Goal: Task Accomplishment & Management: Manage account settings

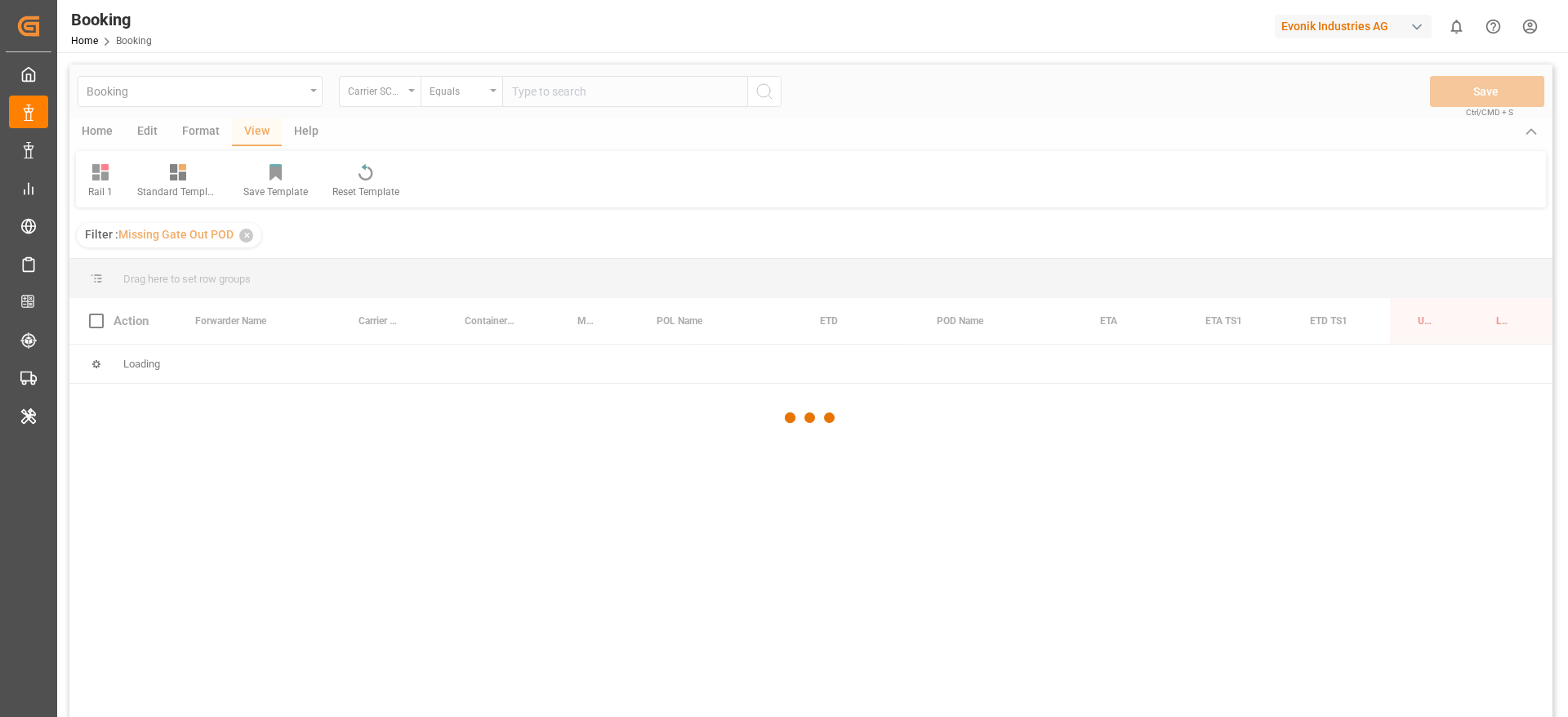
scroll to position [0, 28]
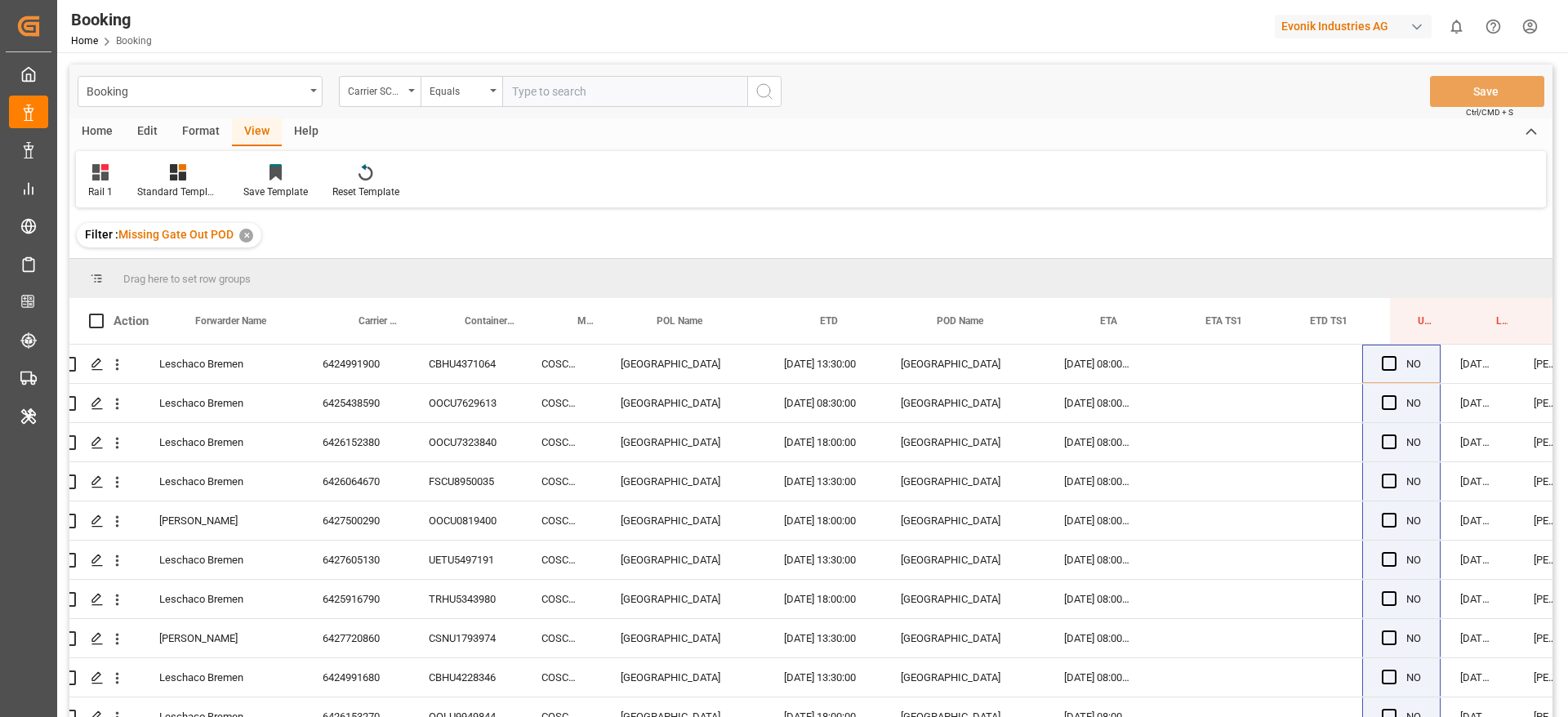
click at [575, 83] on input "text" at bounding box center [624, 91] width 245 height 31
type input "oolu"
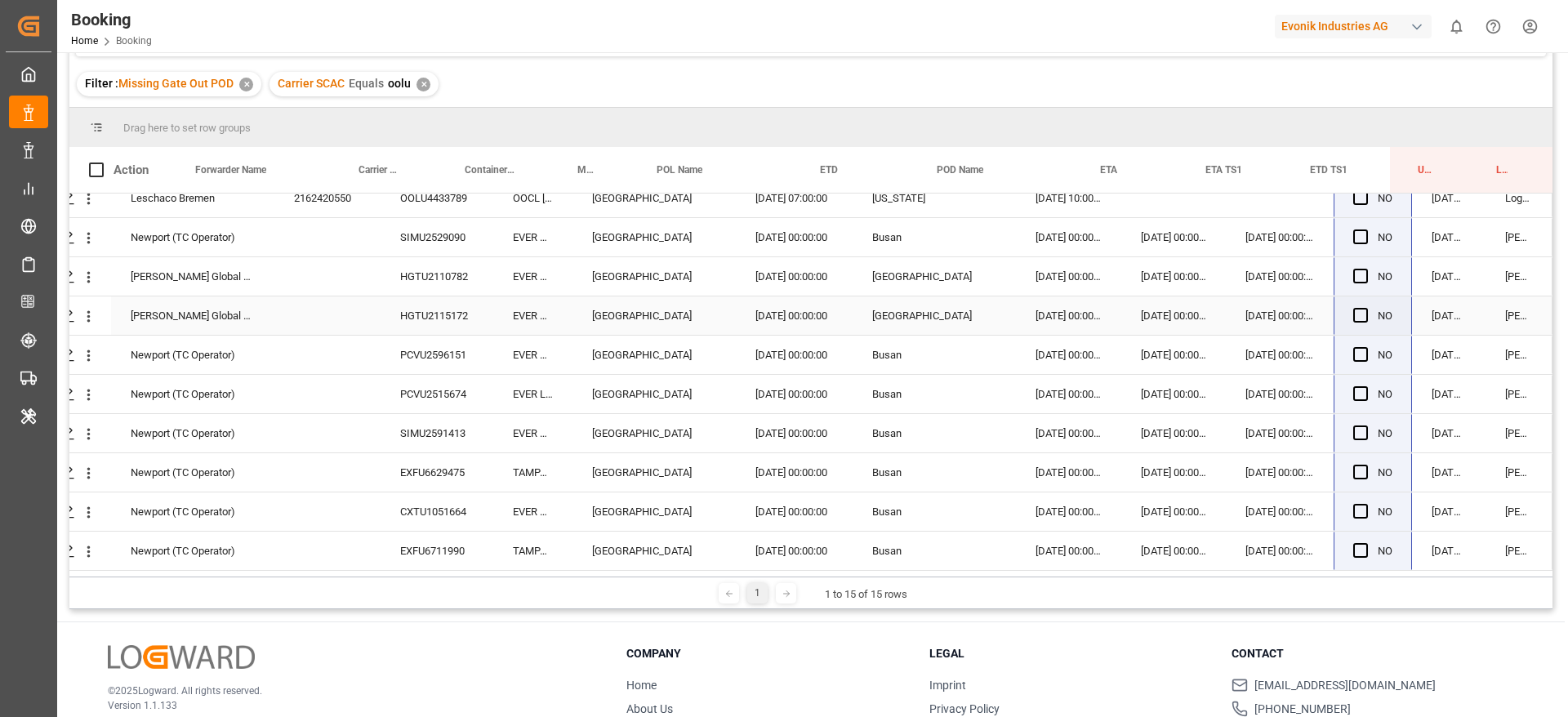
scroll to position [0, 62]
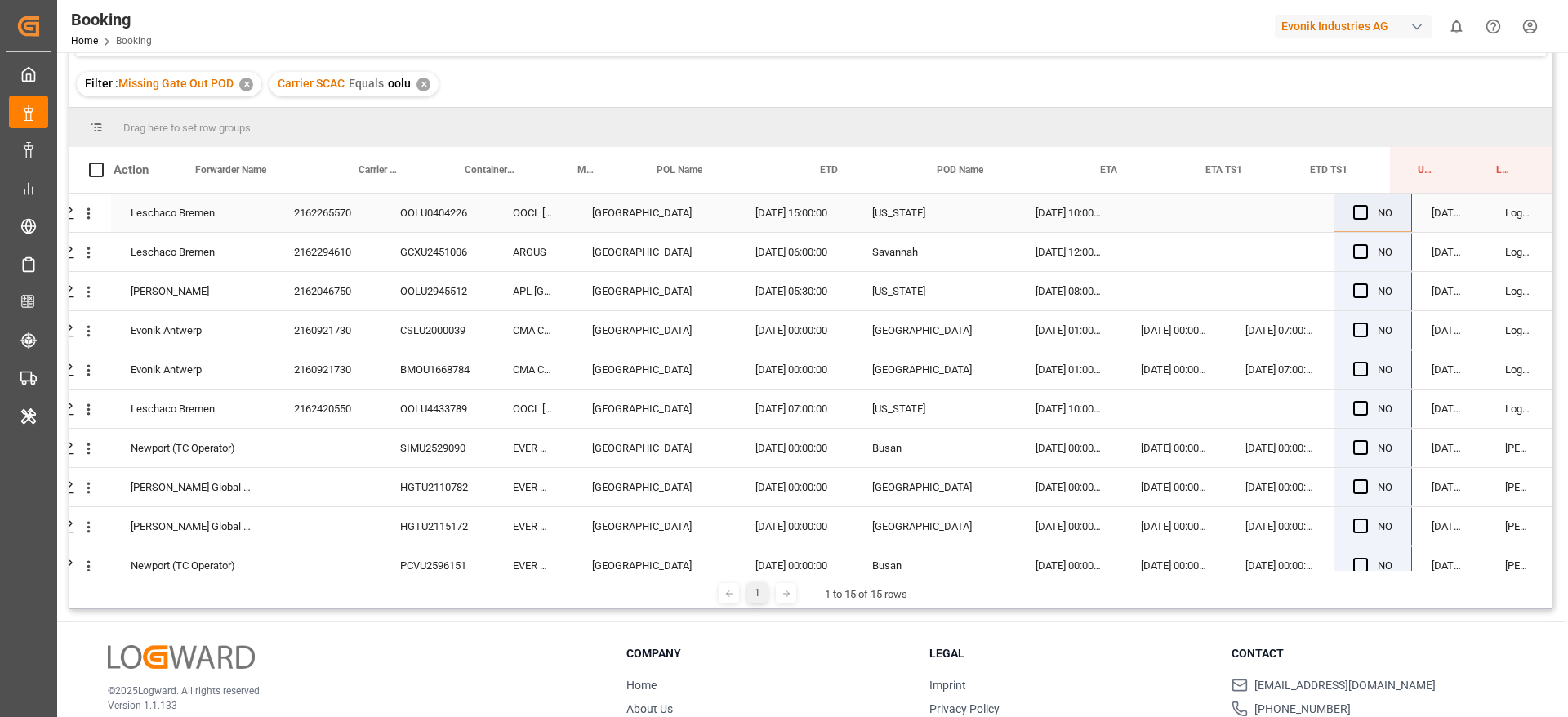
click at [355, 212] on div "2162265570" at bounding box center [328, 213] width 106 height 38
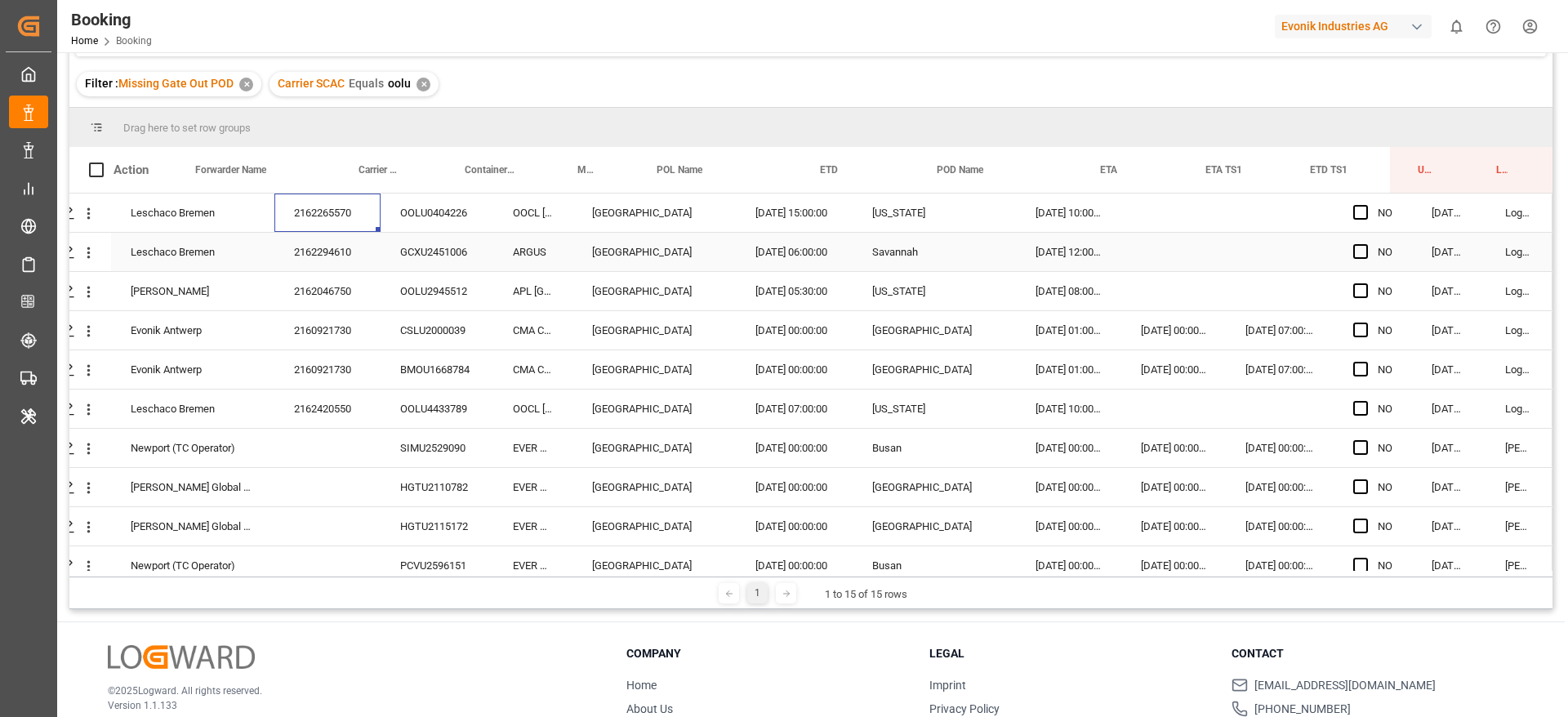
click at [337, 258] on div "2162294610" at bounding box center [328, 252] width 106 height 38
click at [352, 298] on div "2162046750" at bounding box center [328, 291] width 106 height 38
click at [364, 334] on div "2160921730" at bounding box center [328, 330] width 106 height 38
click at [347, 372] on div "2160921730" at bounding box center [328, 369] width 106 height 38
click at [332, 398] on div "2162420550" at bounding box center [328, 408] width 106 height 38
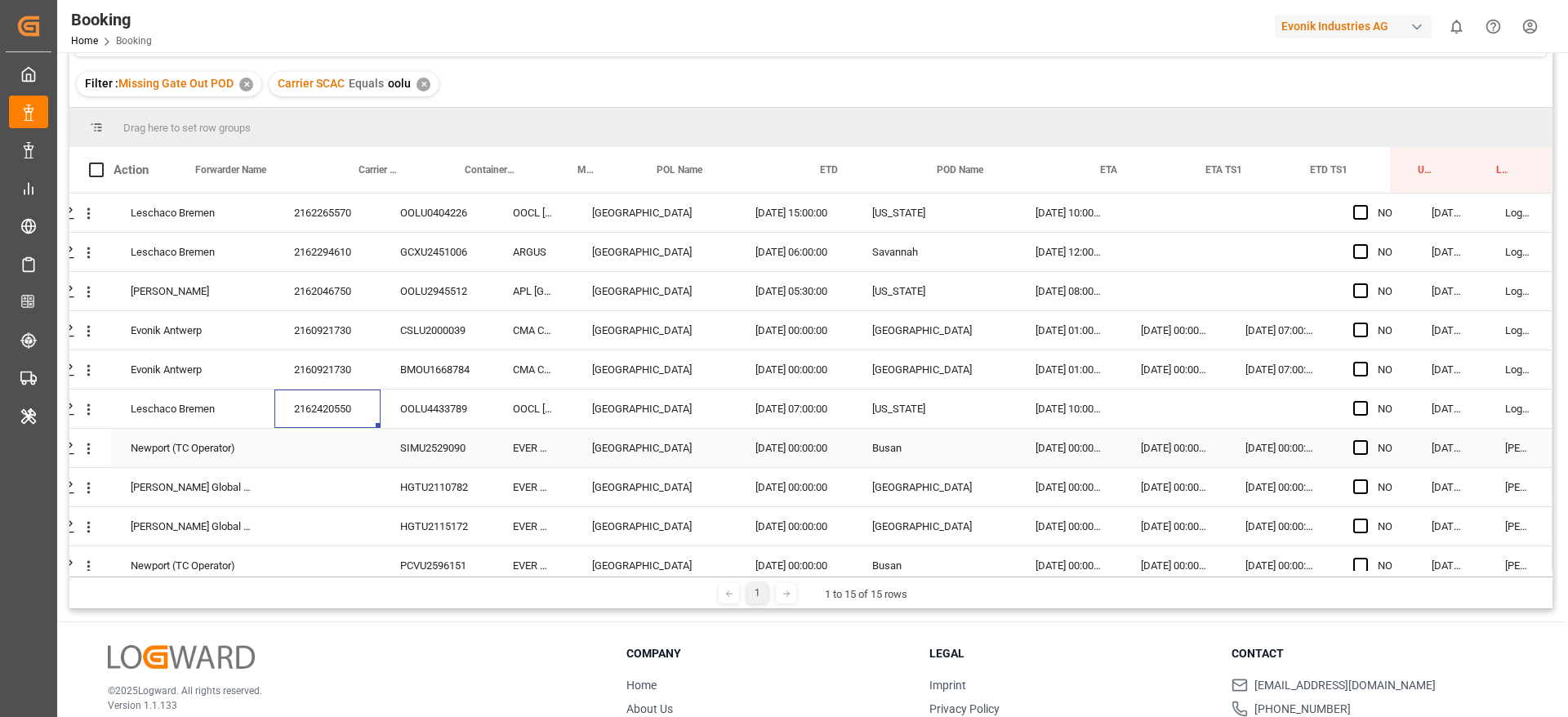
click at [427, 445] on div "SIMU2529090" at bounding box center [436, 447] width 113 height 38
click at [393, 481] on div "HGTU2110782" at bounding box center [436, 486] width 113 height 38
click at [82, 488] on icon "open menu" at bounding box center [88, 487] width 17 height 17
click at [146, 517] on span "Open in new tab" at bounding box center [196, 521] width 149 height 17
click at [433, 507] on div "HGTU2115172" at bounding box center [436, 526] width 113 height 38
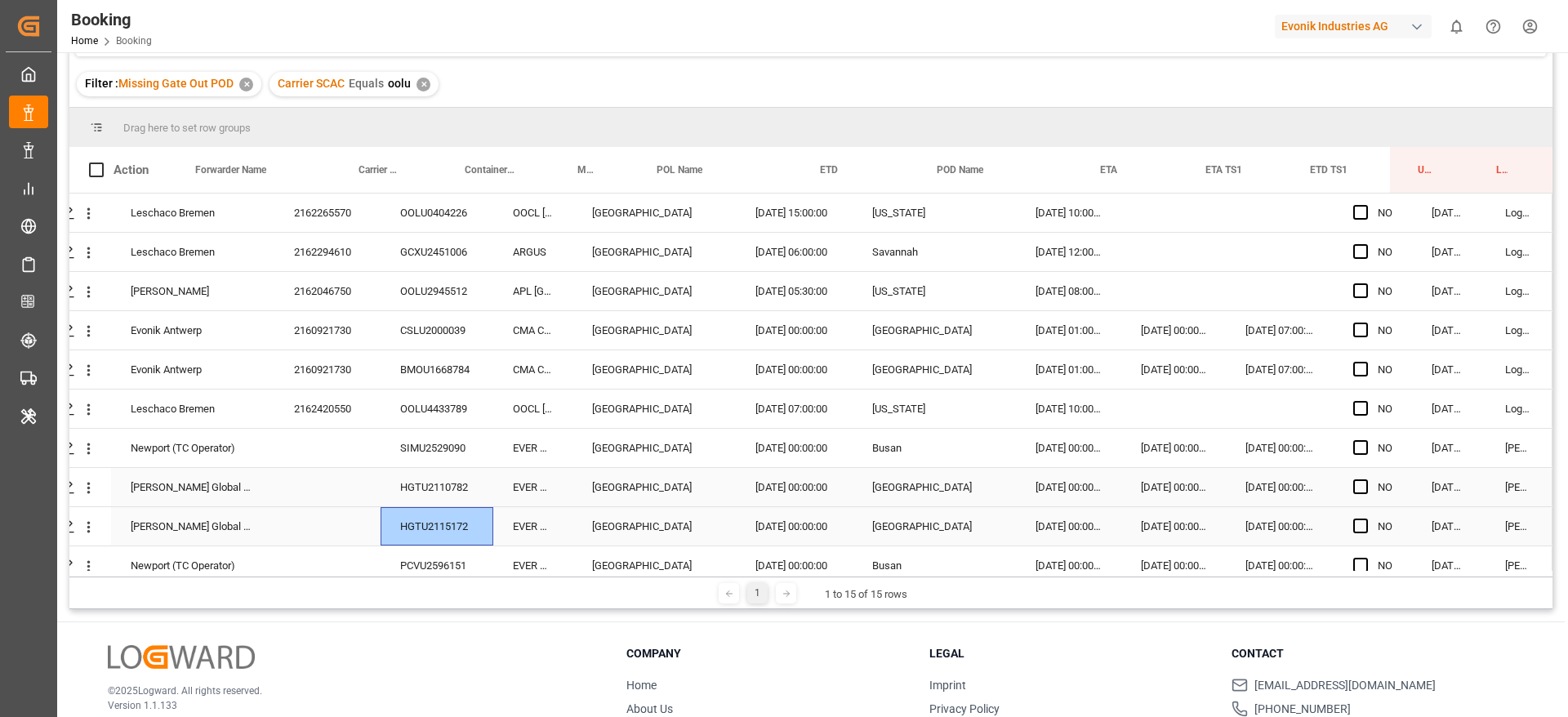
scroll to position [184, 62]
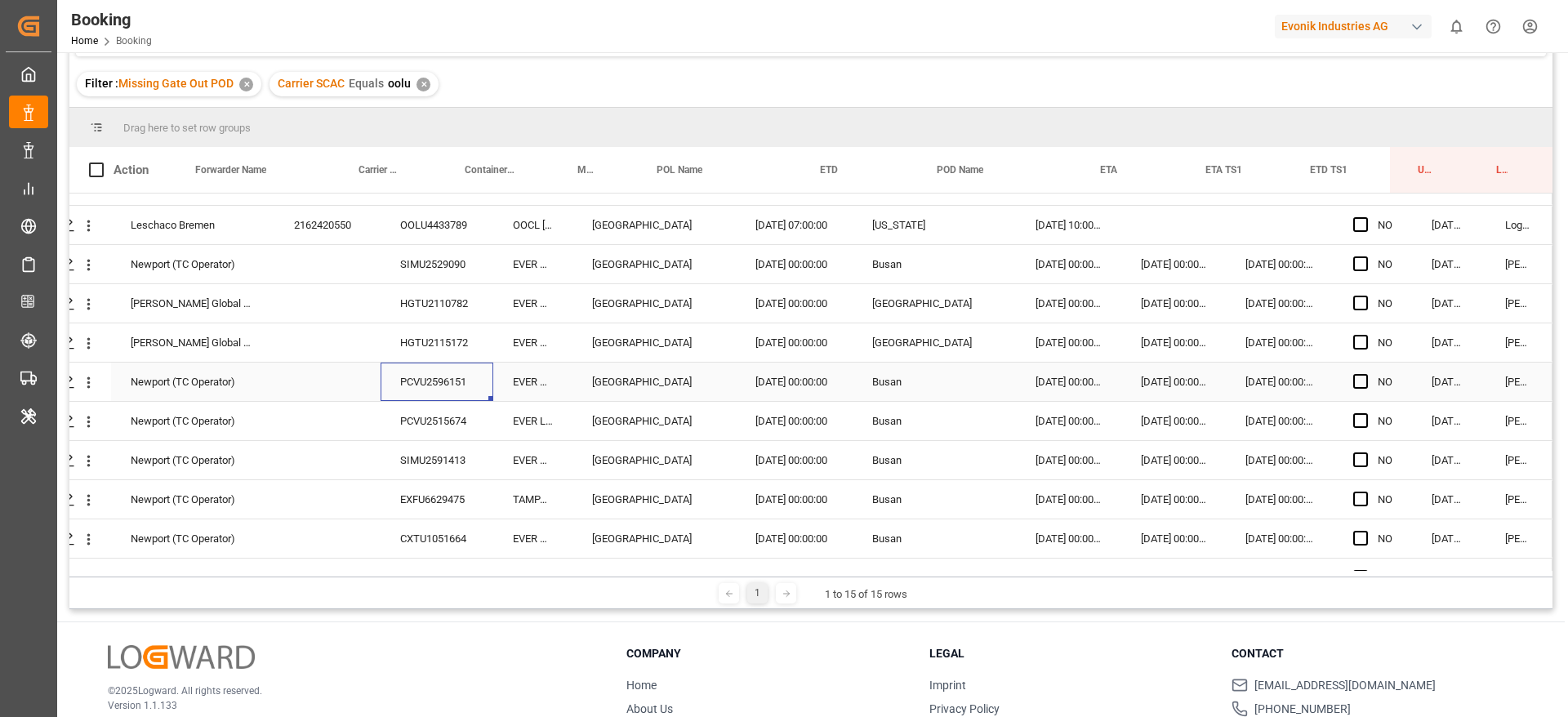
click at [400, 370] on div "PCVU2596151" at bounding box center [436, 381] width 113 height 38
click at [88, 348] on icon "open menu" at bounding box center [88, 343] width 17 height 17
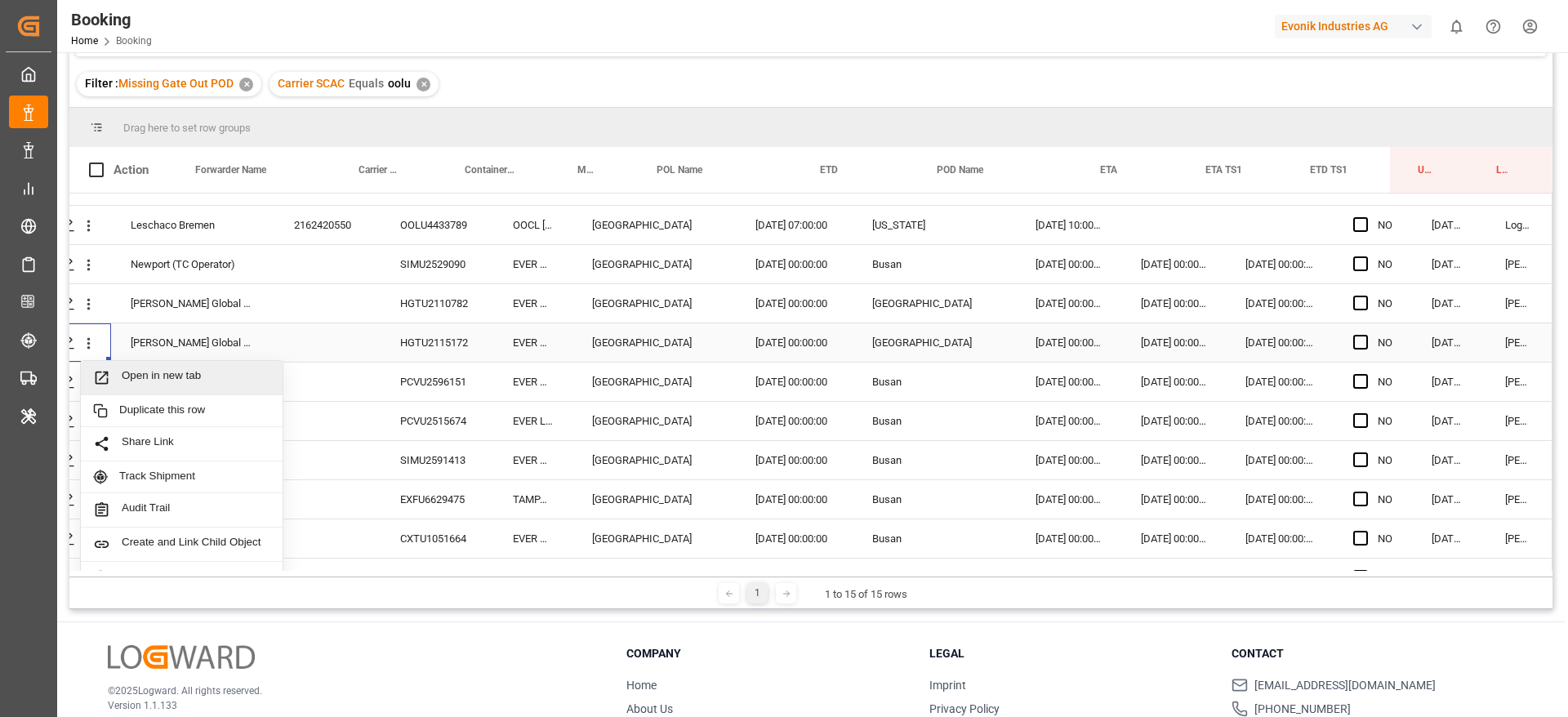
click at [132, 372] on span "Open in new tab" at bounding box center [196, 377] width 149 height 17
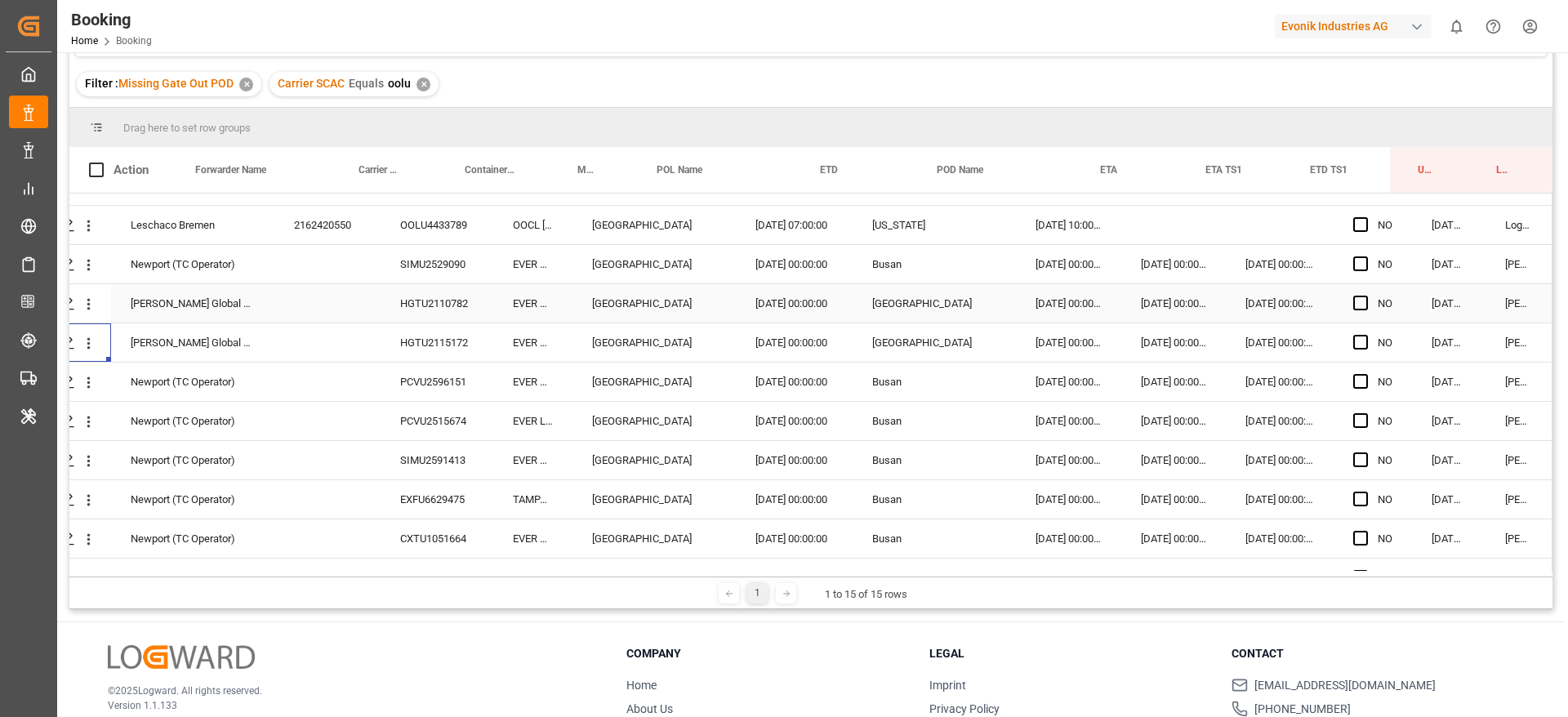
click at [400, 307] on div "HGTU2110782" at bounding box center [436, 303] width 113 height 38
click at [80, 298] on icon "open menu" at bounding box center [88, 304] width 17 height 17
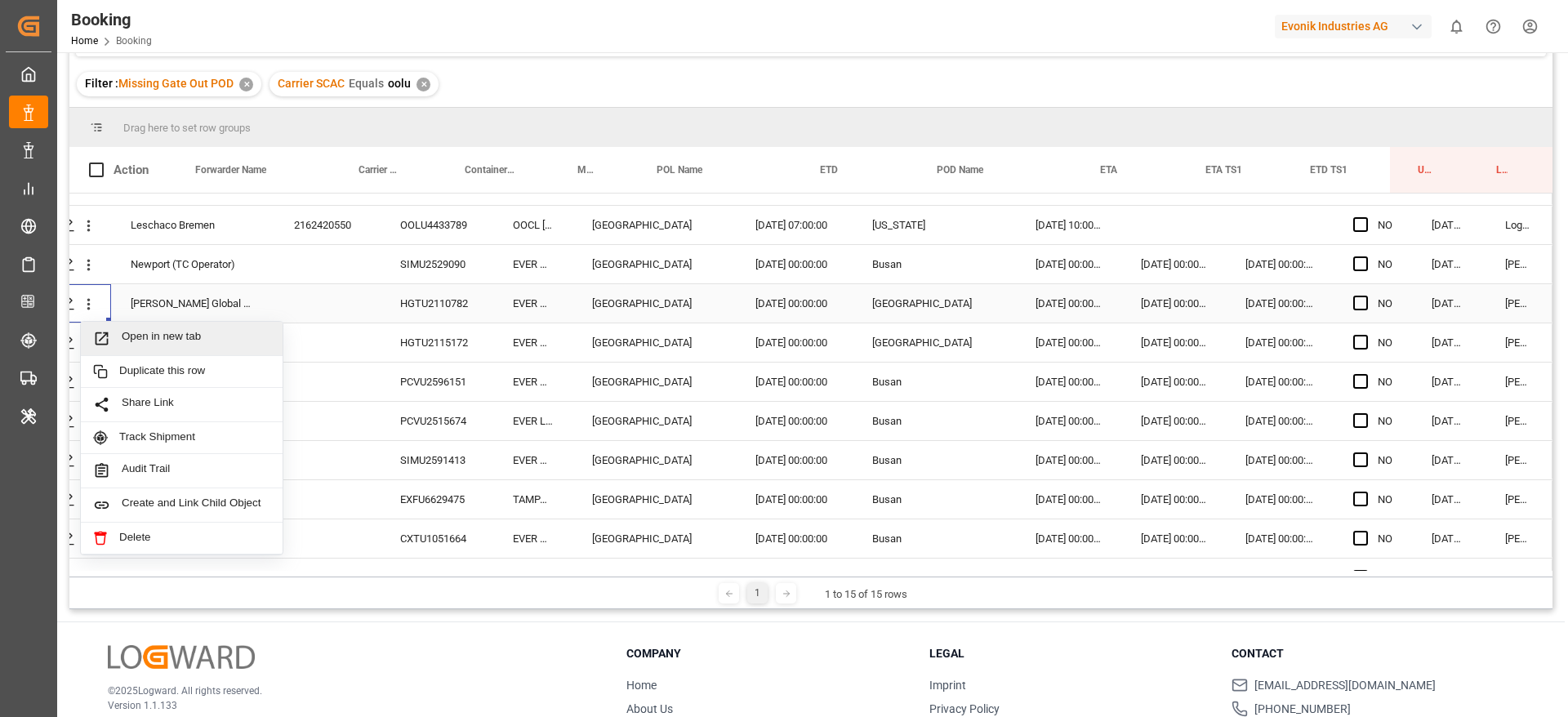
click at [132, 332] on span "Open in new tab" at bounding box center [196, 338] width 149 height 17
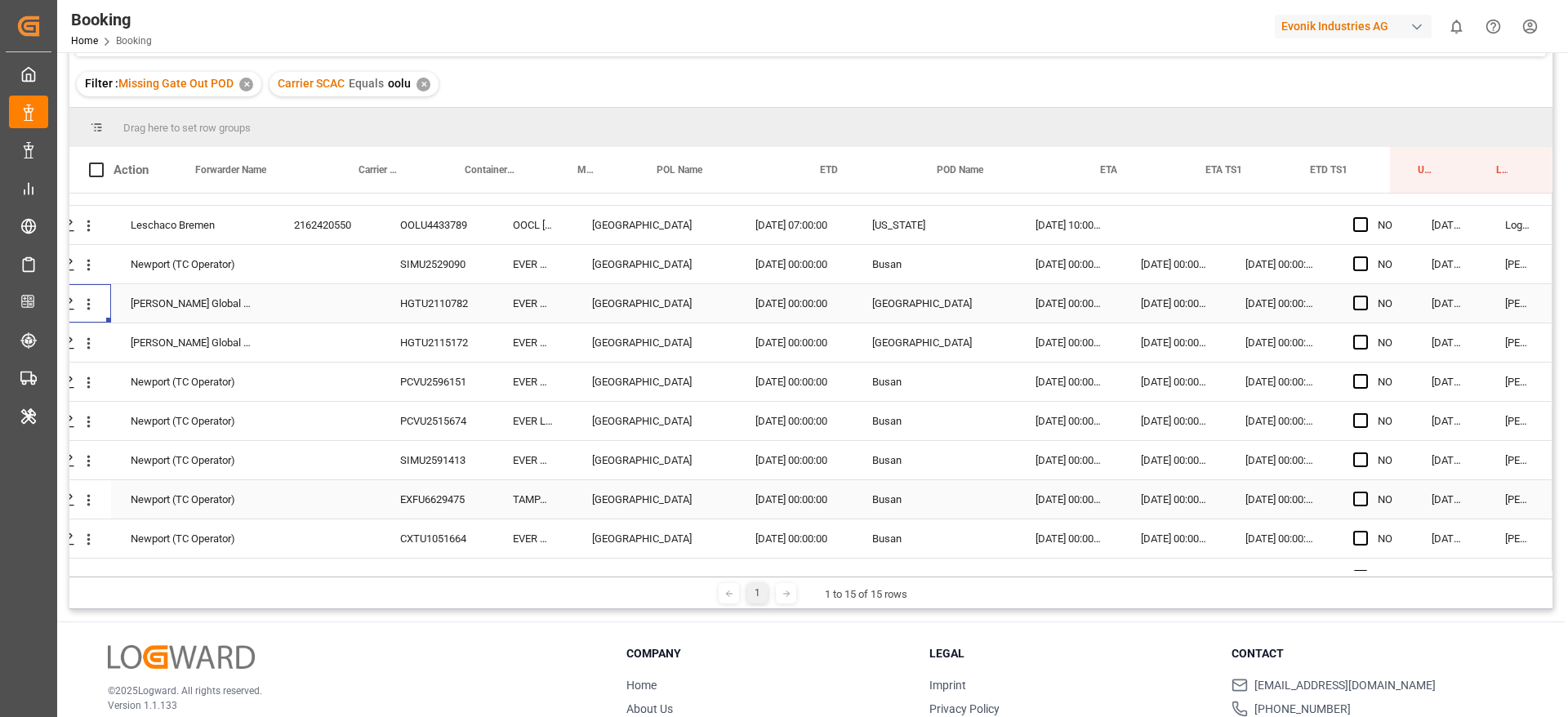
scroll to position [217, 62]
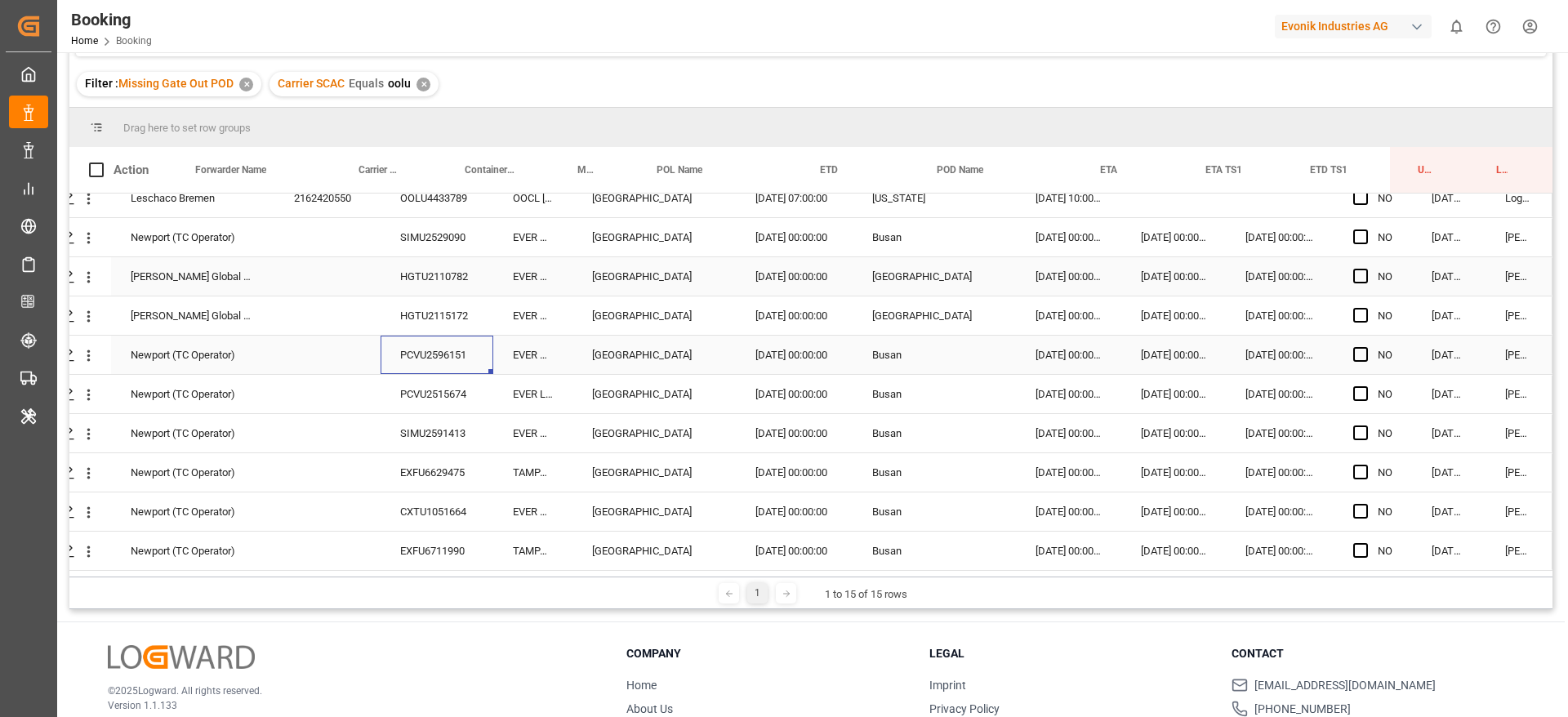
click at [415, 352] on div "PCVU2596151" at bounding box center [436, 355] width 113 height 38
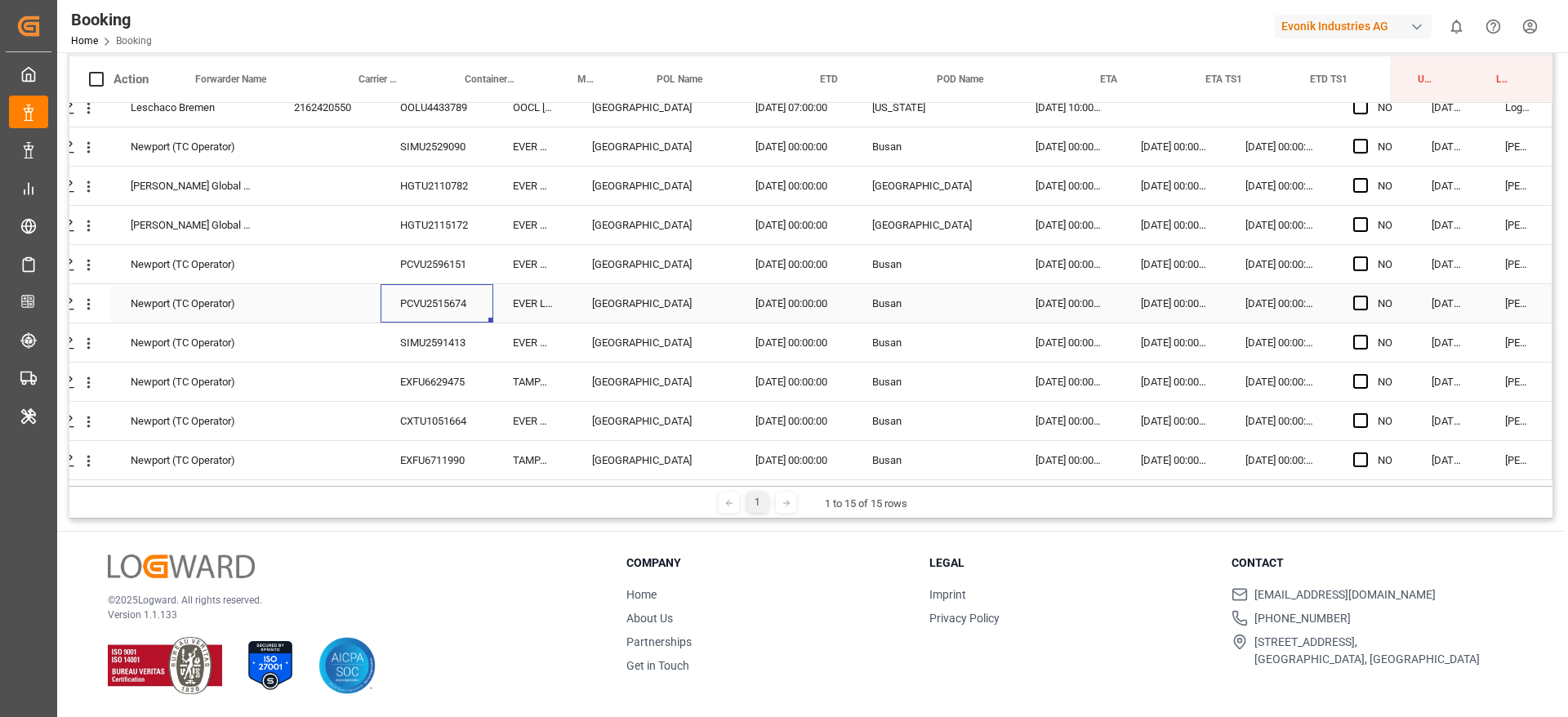
click at [405, 284] on div "PCVU2515674" at bounding box center [436, 303] width 113 height 38
click at [385, 325] on div "SIMU2591413" at bounding box center [436, 343] width 113 height 38
click at [84, 305] on icon "open menu" at bounding box center [88, 304] width 17 height 17
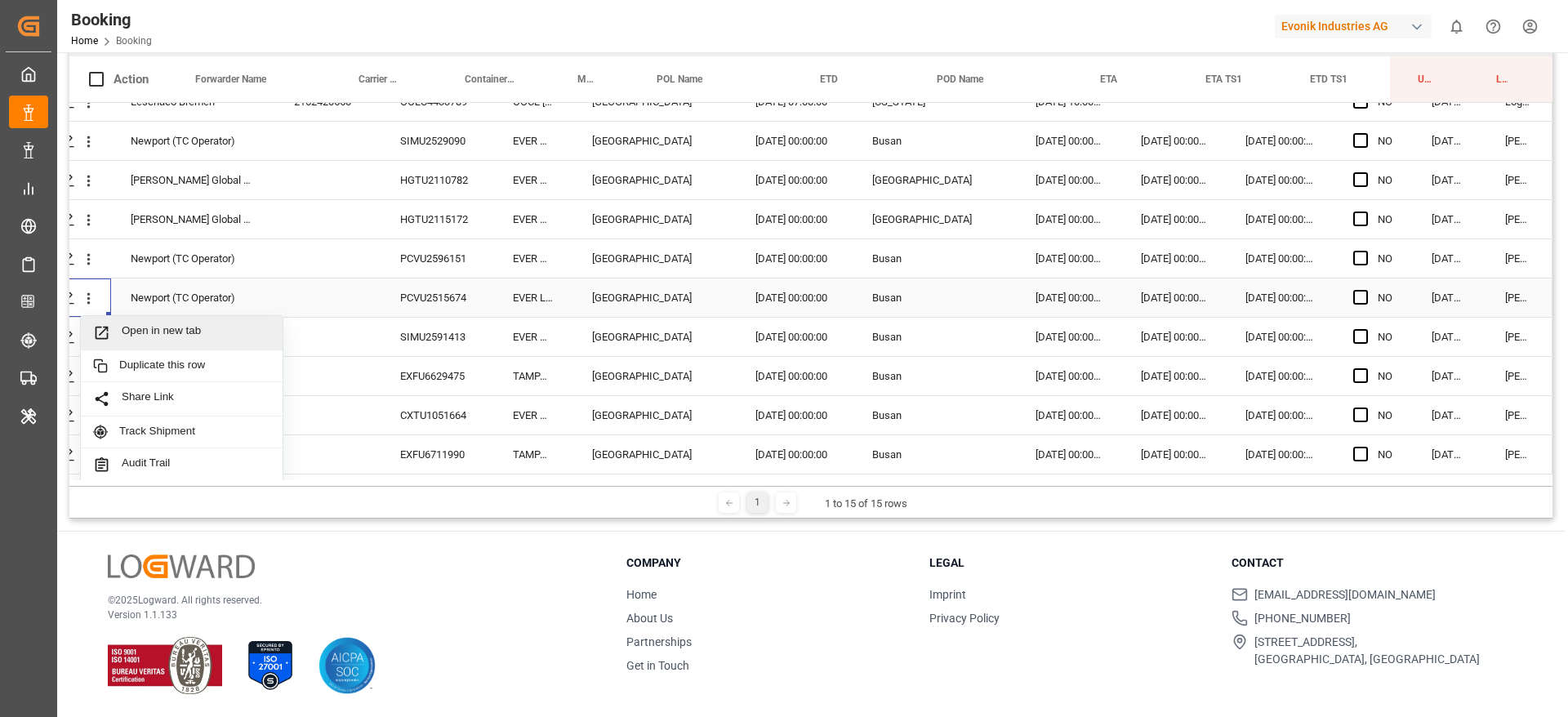
click at [200, 349] on div "Open in new tab" at bounding box center [182, 333] width 202 height 34
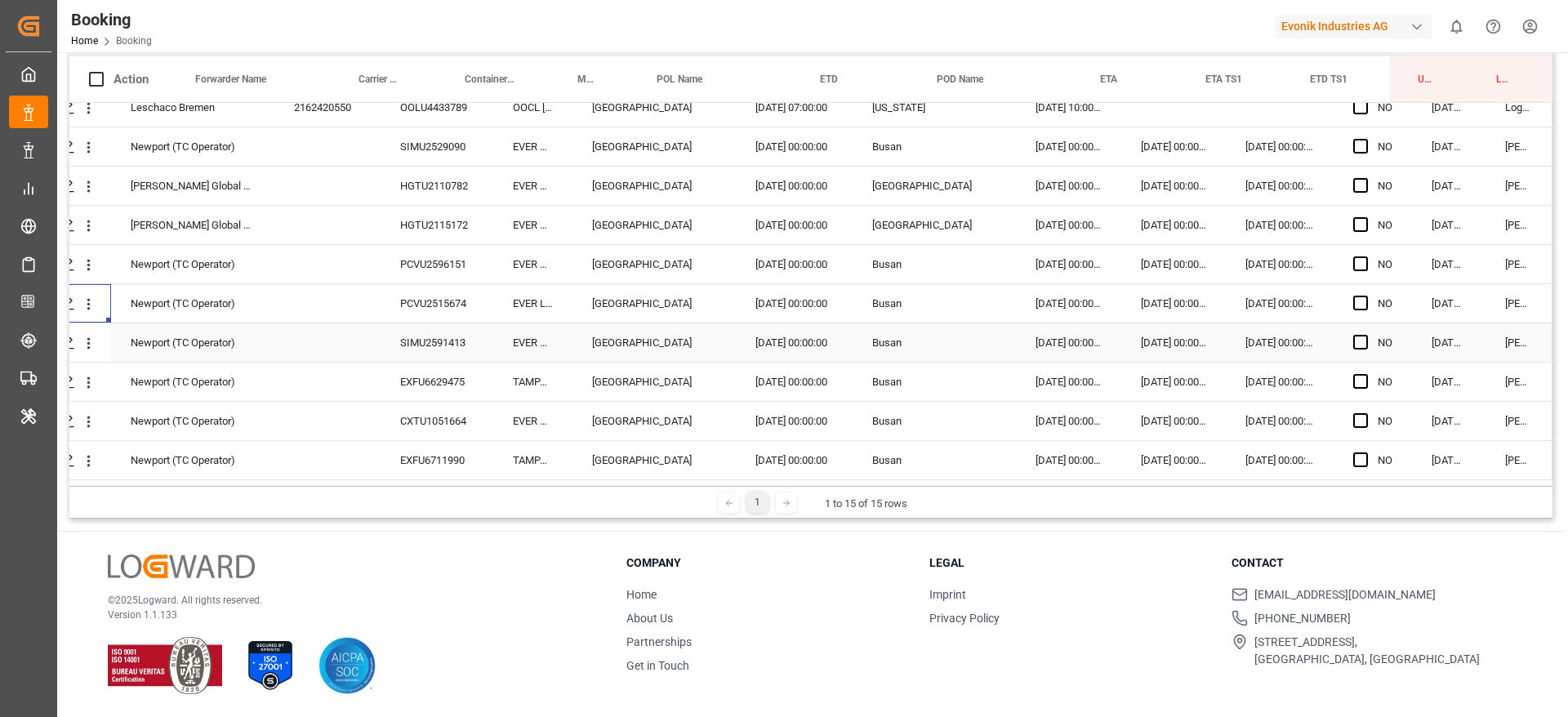
click at [416, 384] on div "EXFU6629475" at bounding box center [436, 381] width 113 height 38
click at [391, 429] on div "CXTU1051664" at bounding box center [436, 420] width 113 height 38
click at [396, 445] on div "EXFU6711990" at bounding box center [436, 459] width 113 height 38
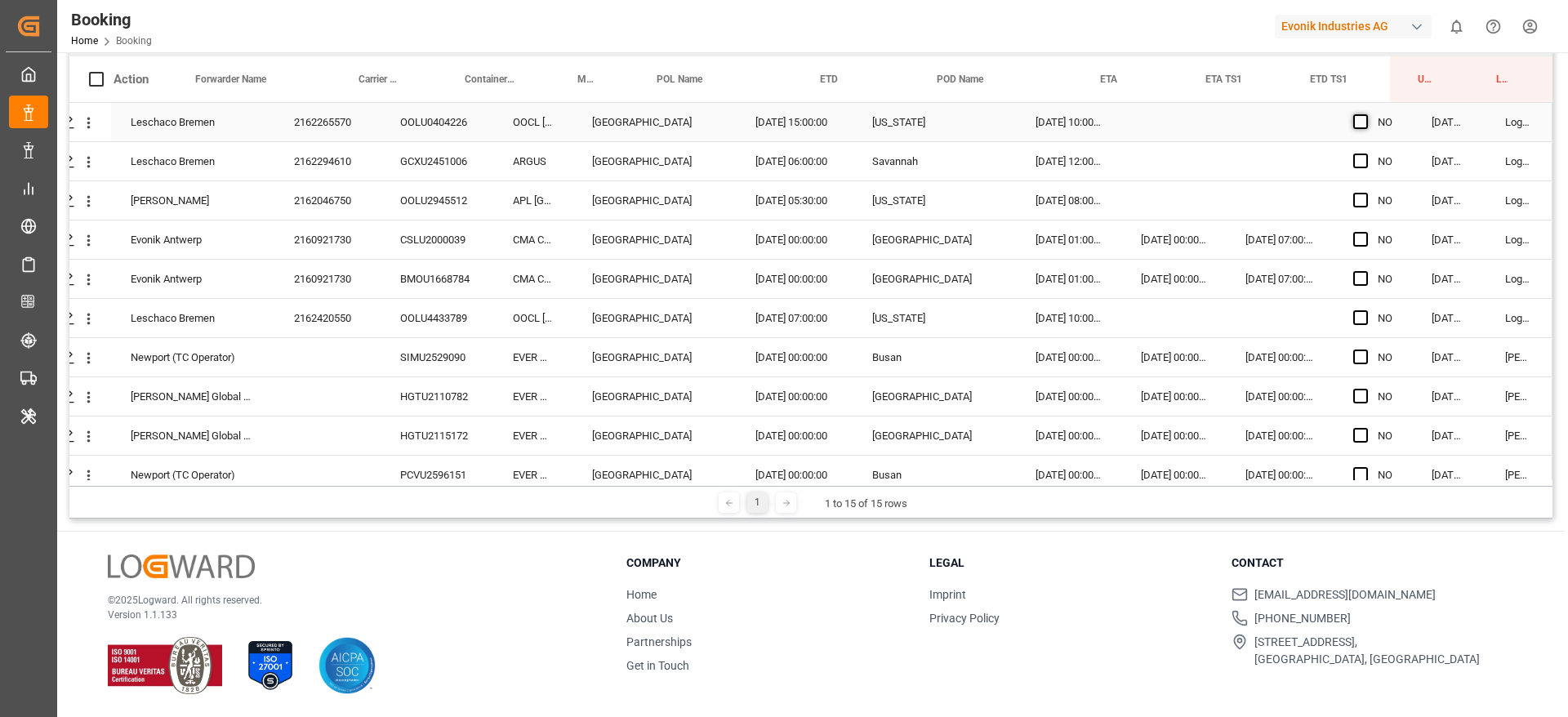
click at [1353, 125] on span "Press SPACE to select this row." at bounding box center [1360, 121] width 15 height 15
click at [1365, 114] on input "Press SPACE to select this row." at bounding box center [1365, 114] width 0 height 0
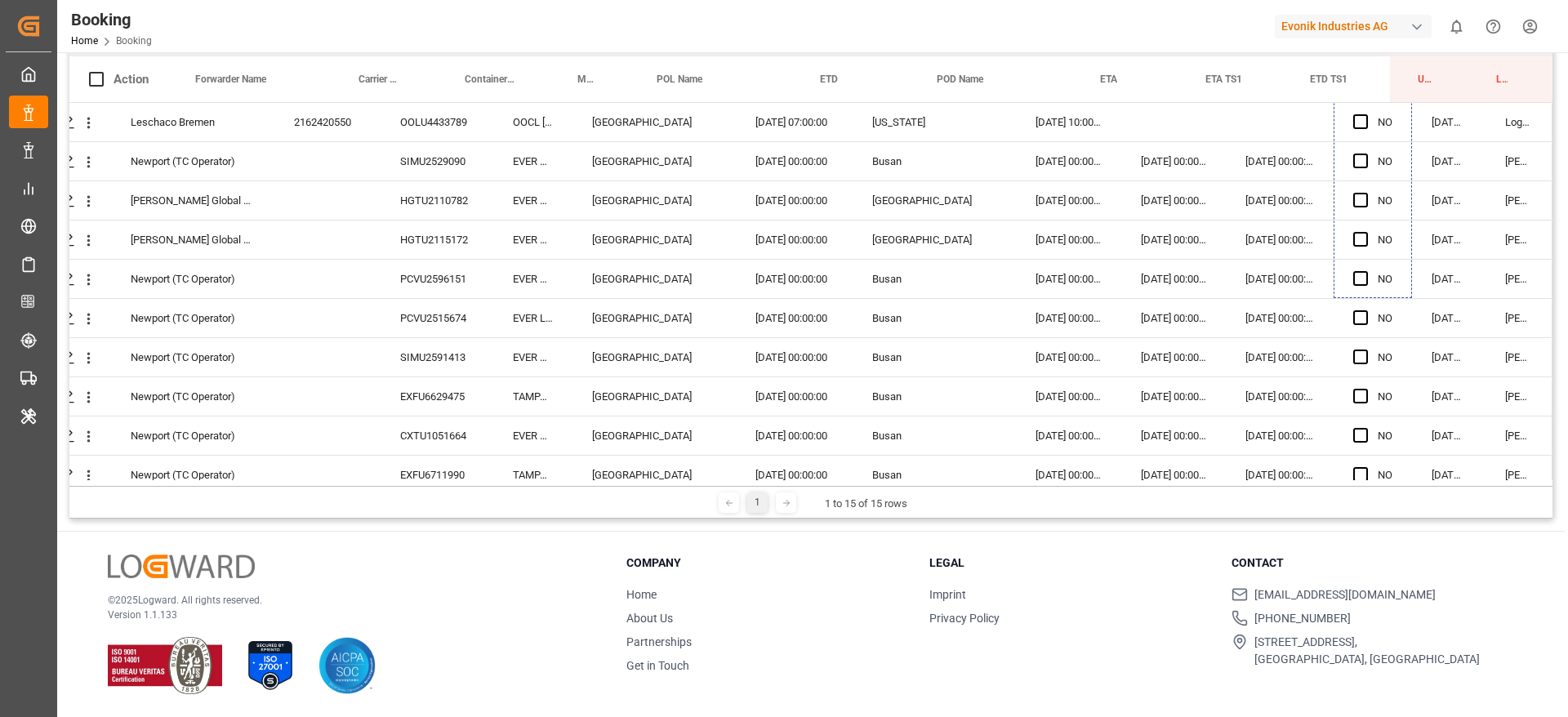
scroll to position [217, 62]
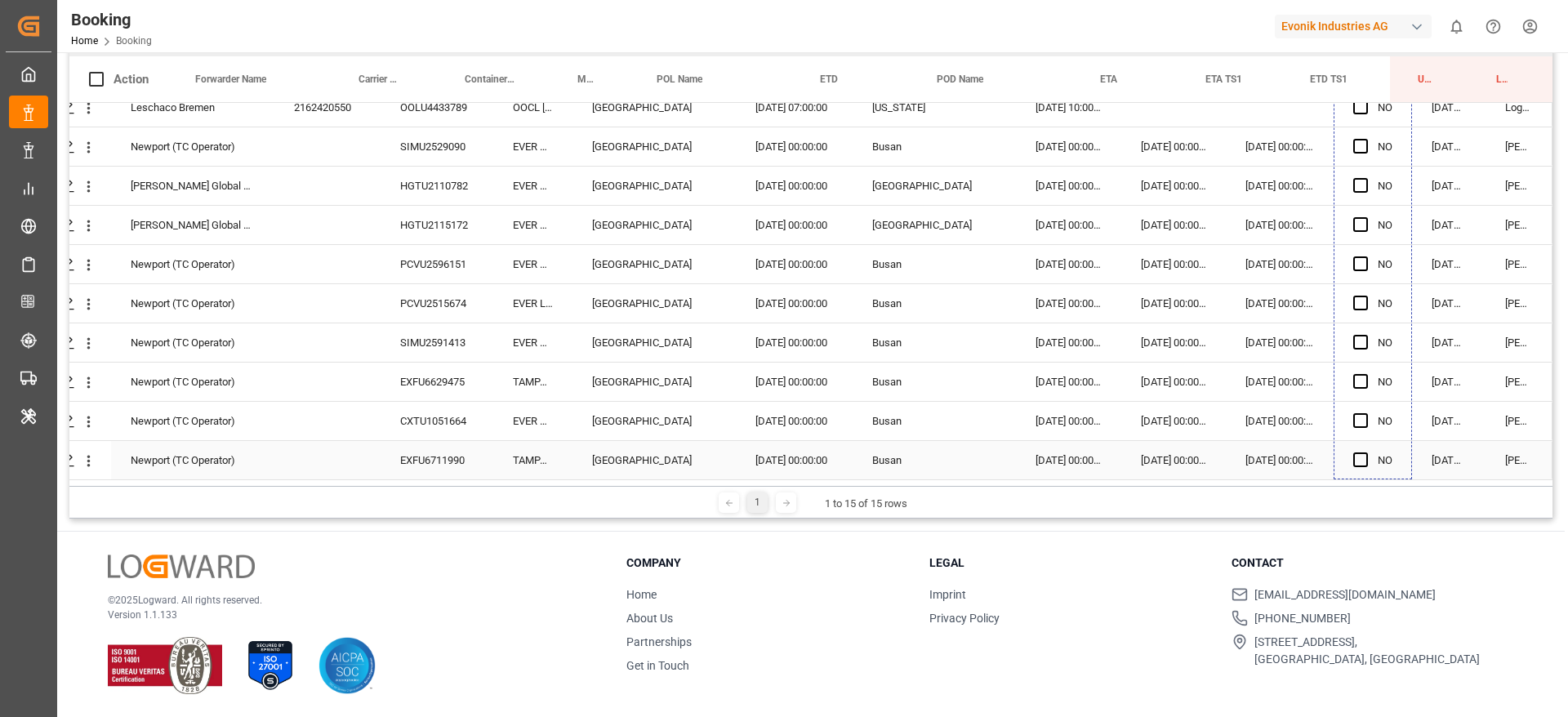
drag, startPoint x: 1404, startPoint y: 137, endPoint x: 1375, endPoint y: 466, distance: 330.3
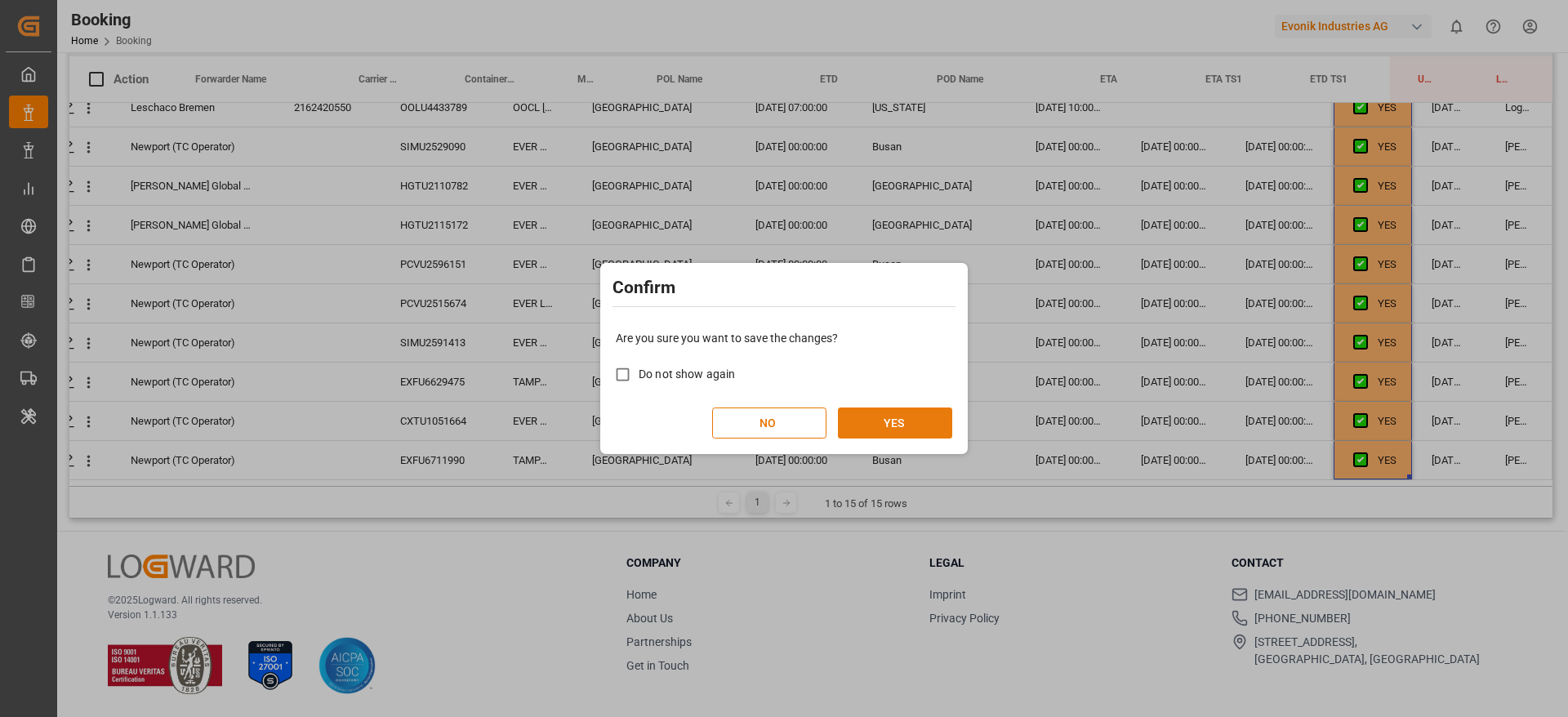
click at [901, 418] on button "YES" at bounding box center [895, 422] width 114 height 31
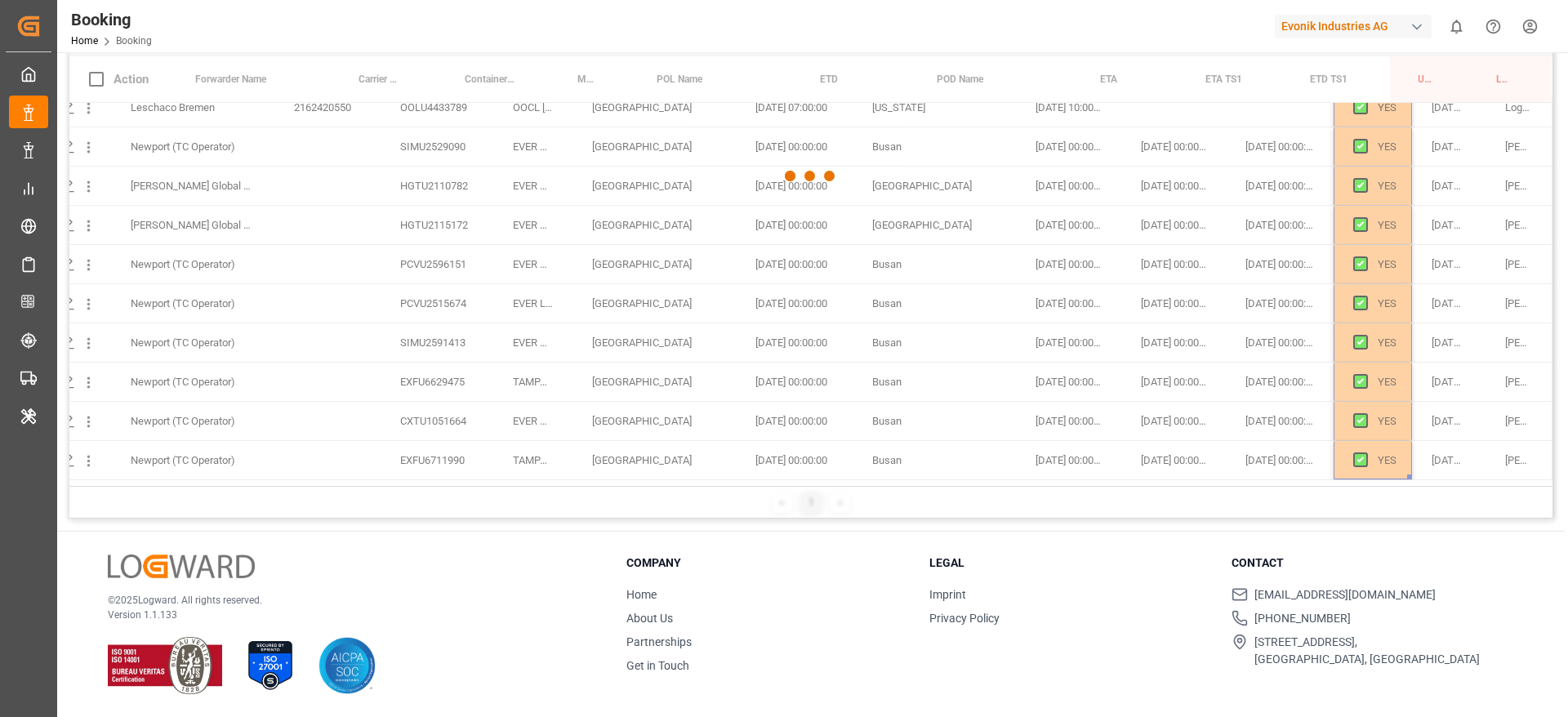
scroll to position [0, 62]
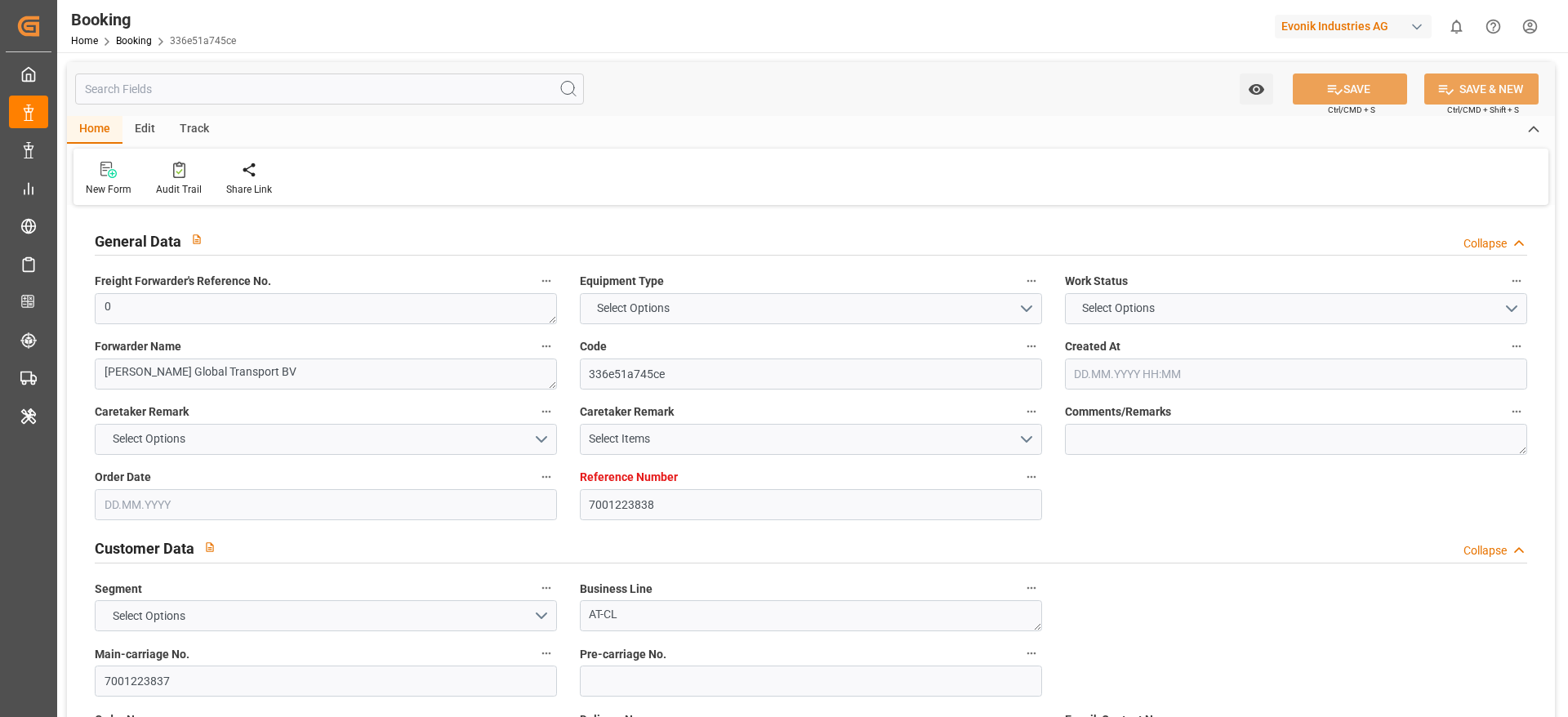
type input "7001223838"
type input "9893979"
type input "9130523"
type input "OOCL"
type input "Orient Overseas Container Line Ltd"
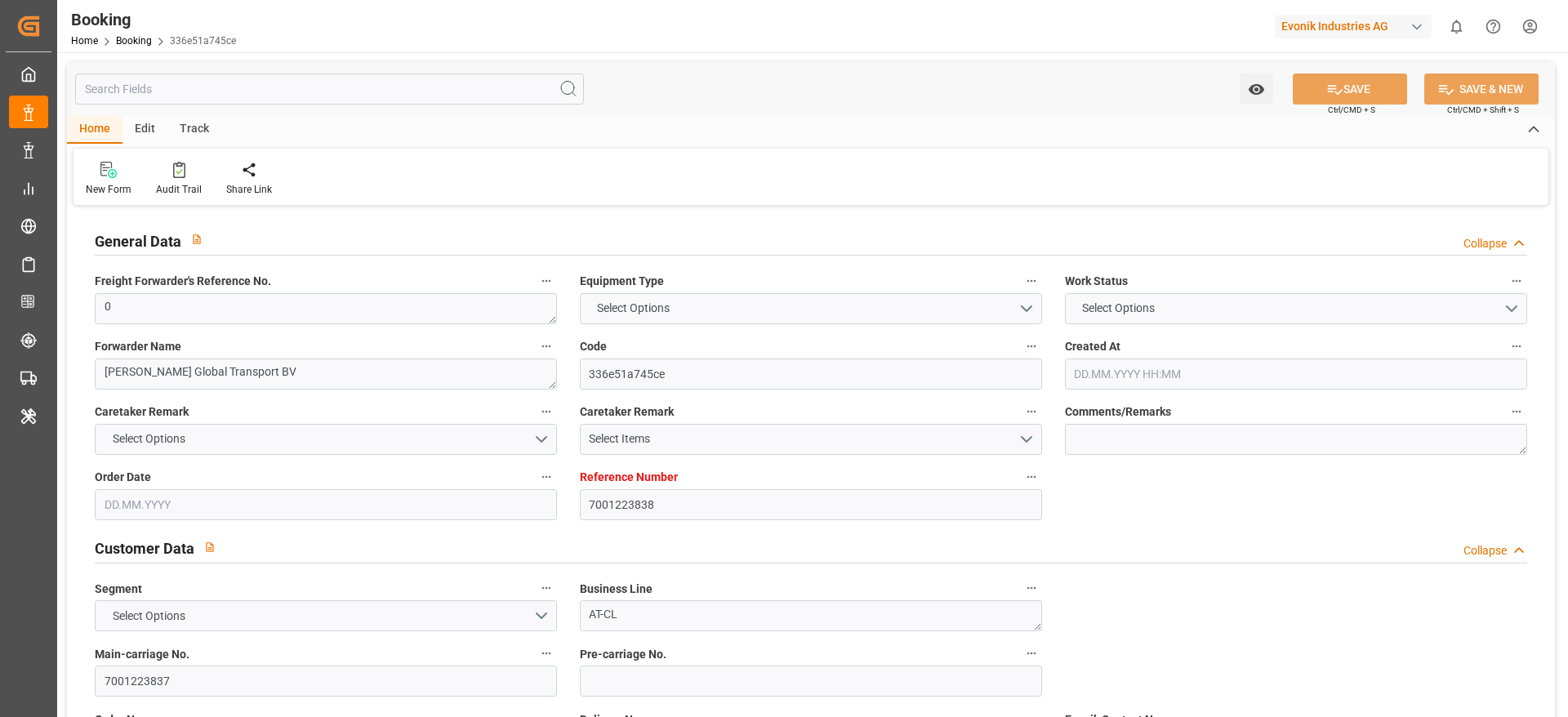
type input "NLRTM"
type input "JPTYO"
type input "56"
type input "TWKHH"
type input "0"
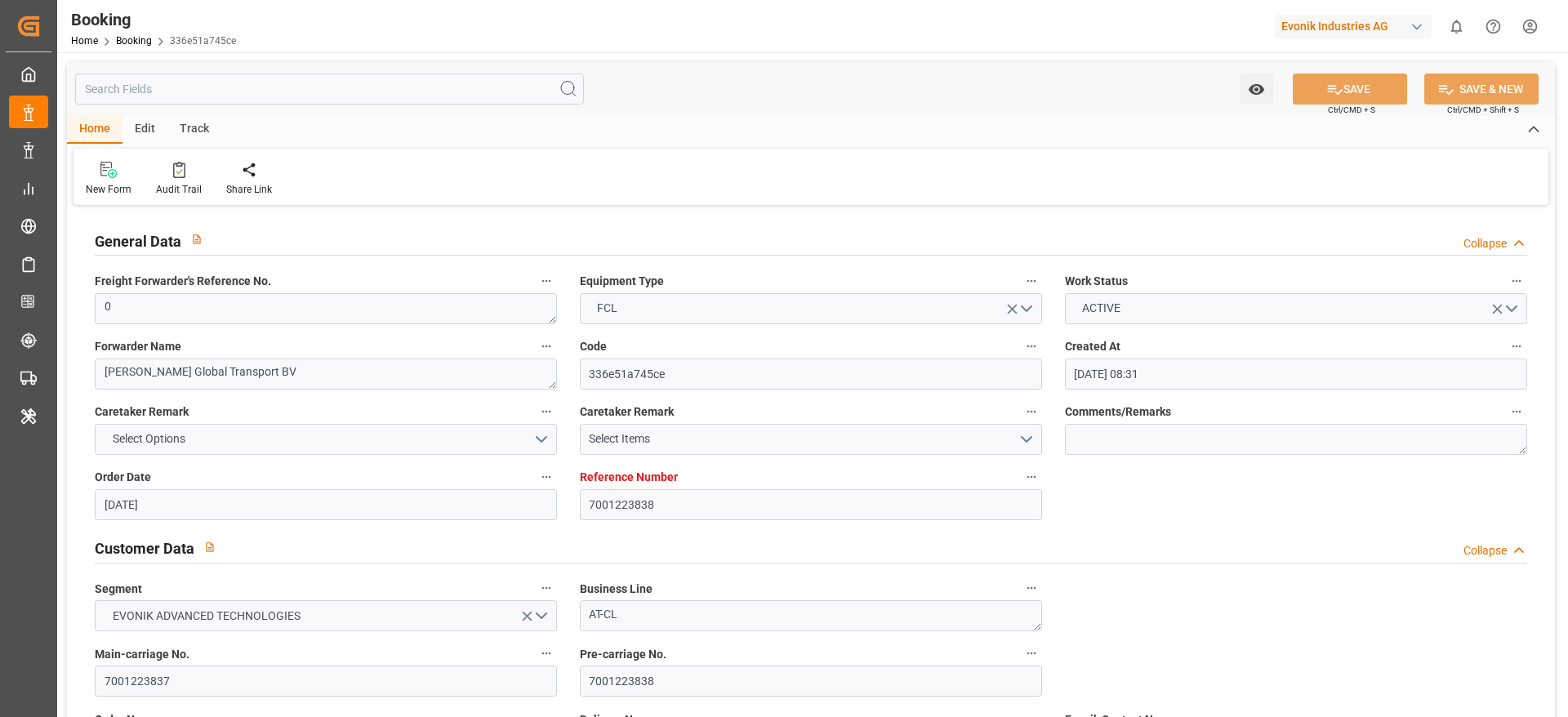
type input "[DATE] 08:31"
type input "[DATE]"
type input "[DATE] 00:00"
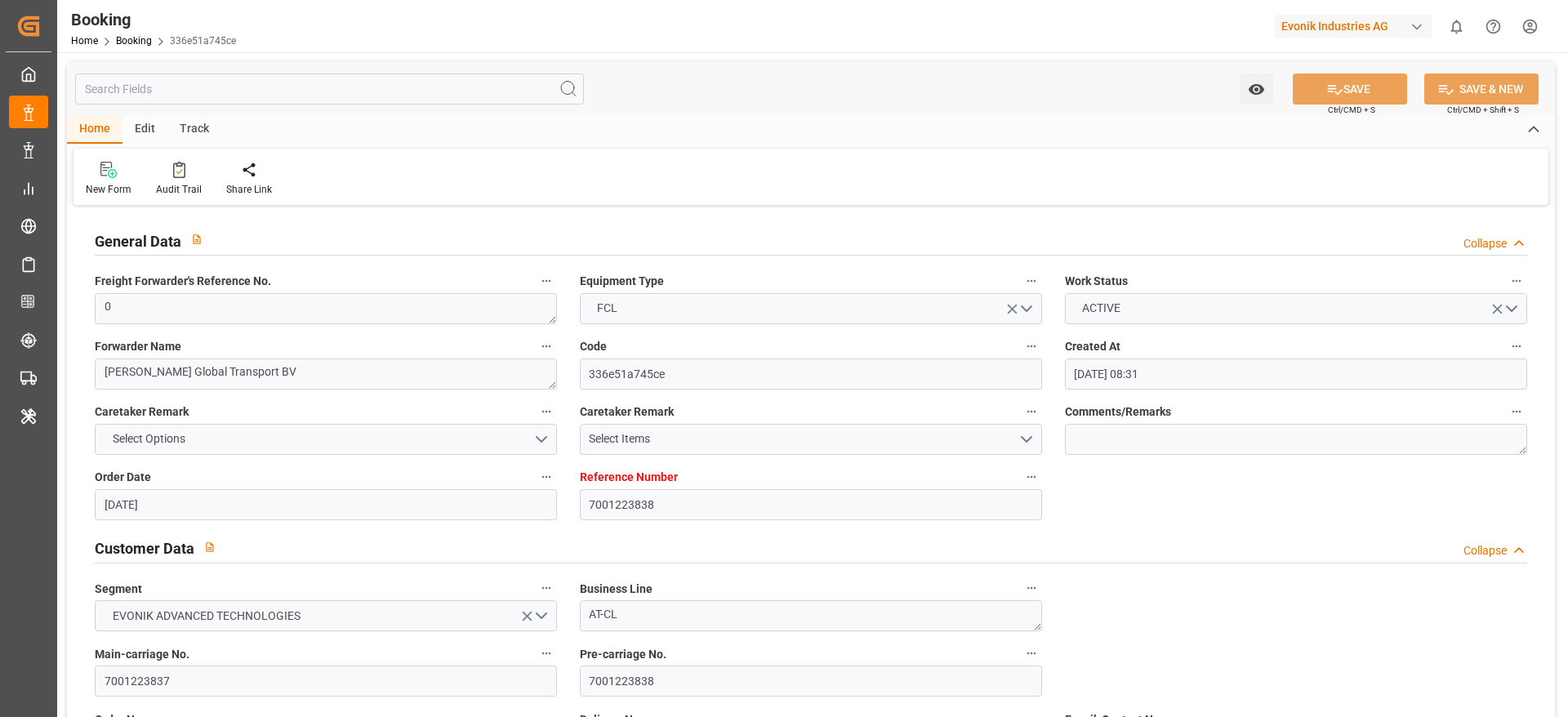
type input "[DATE] 00:00"
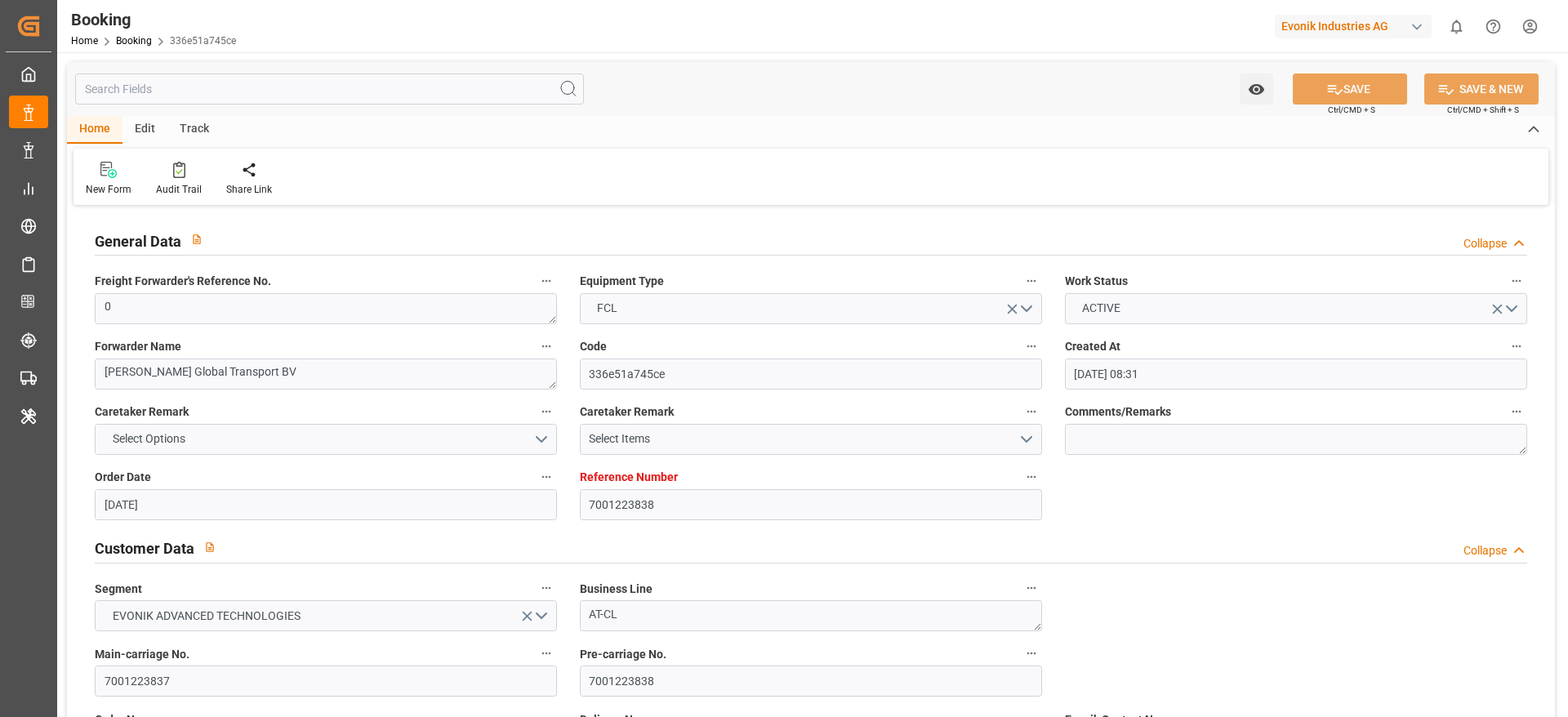
type input "[DATE] 00:00"
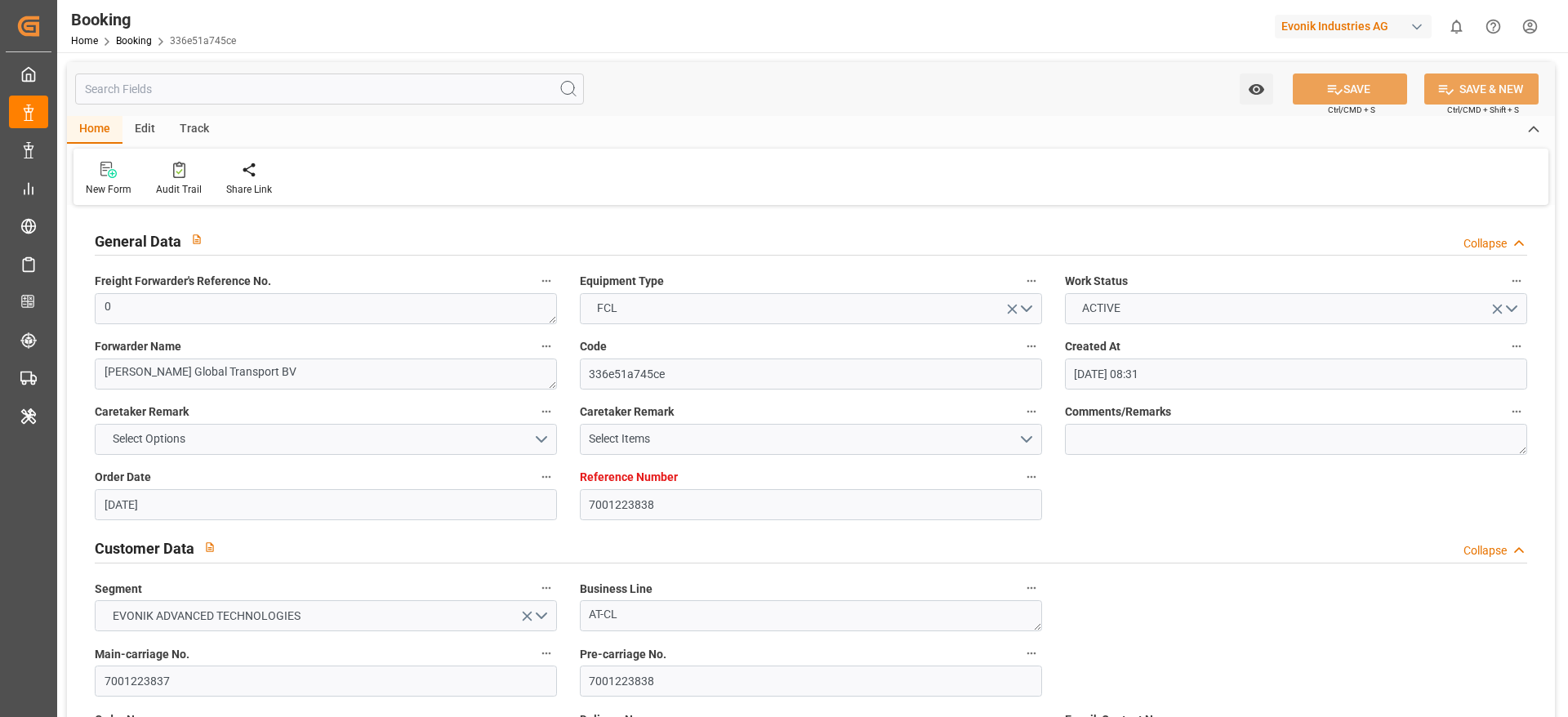
type input "23.09.2025 00:00"
type input "29.09.2025 00:00"
type input "30.07.2025"
type input "[DATE] 11:24"
type input "28.09.2025"
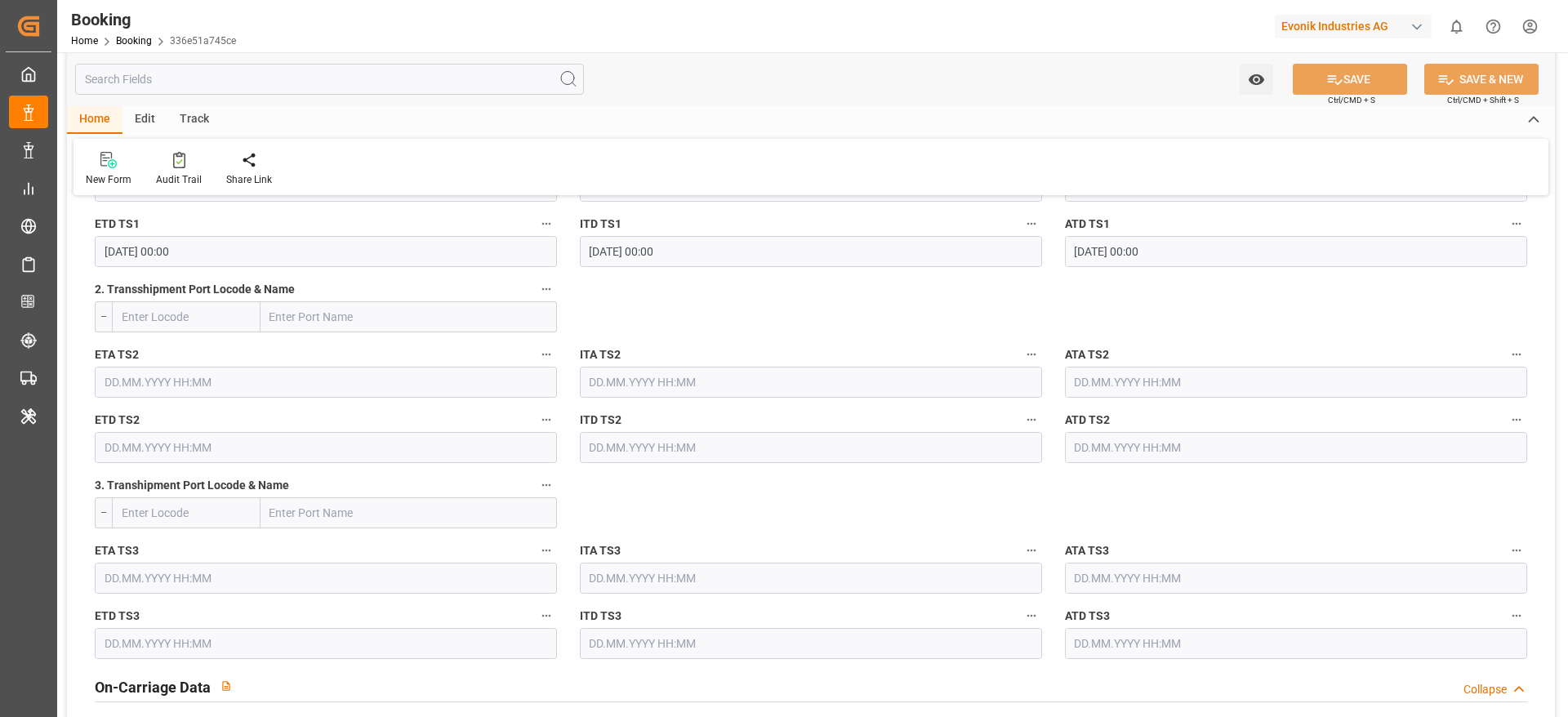
scroll to position [2295, 0]
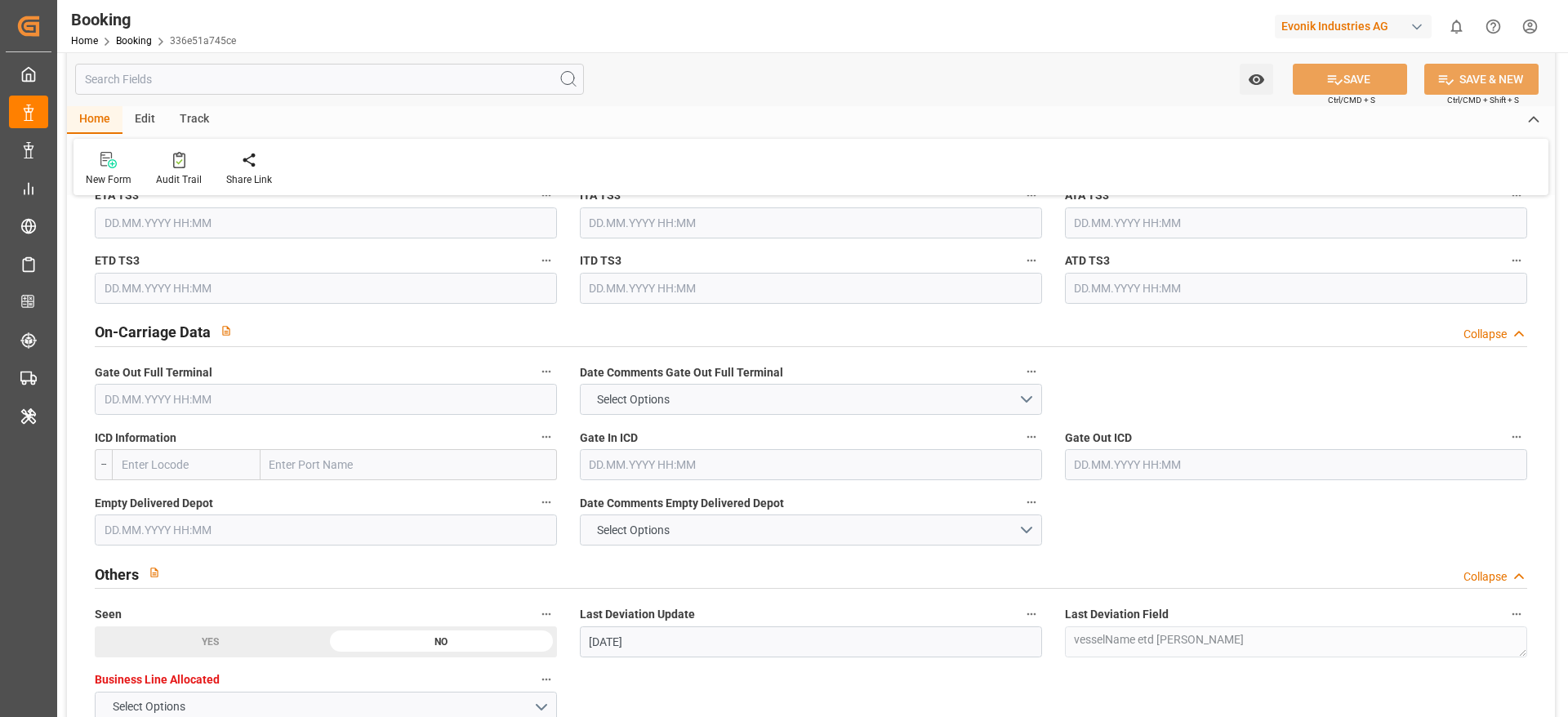
click at [159, 397] on input "text" at bounding box center [326, 398] width 462 height 31
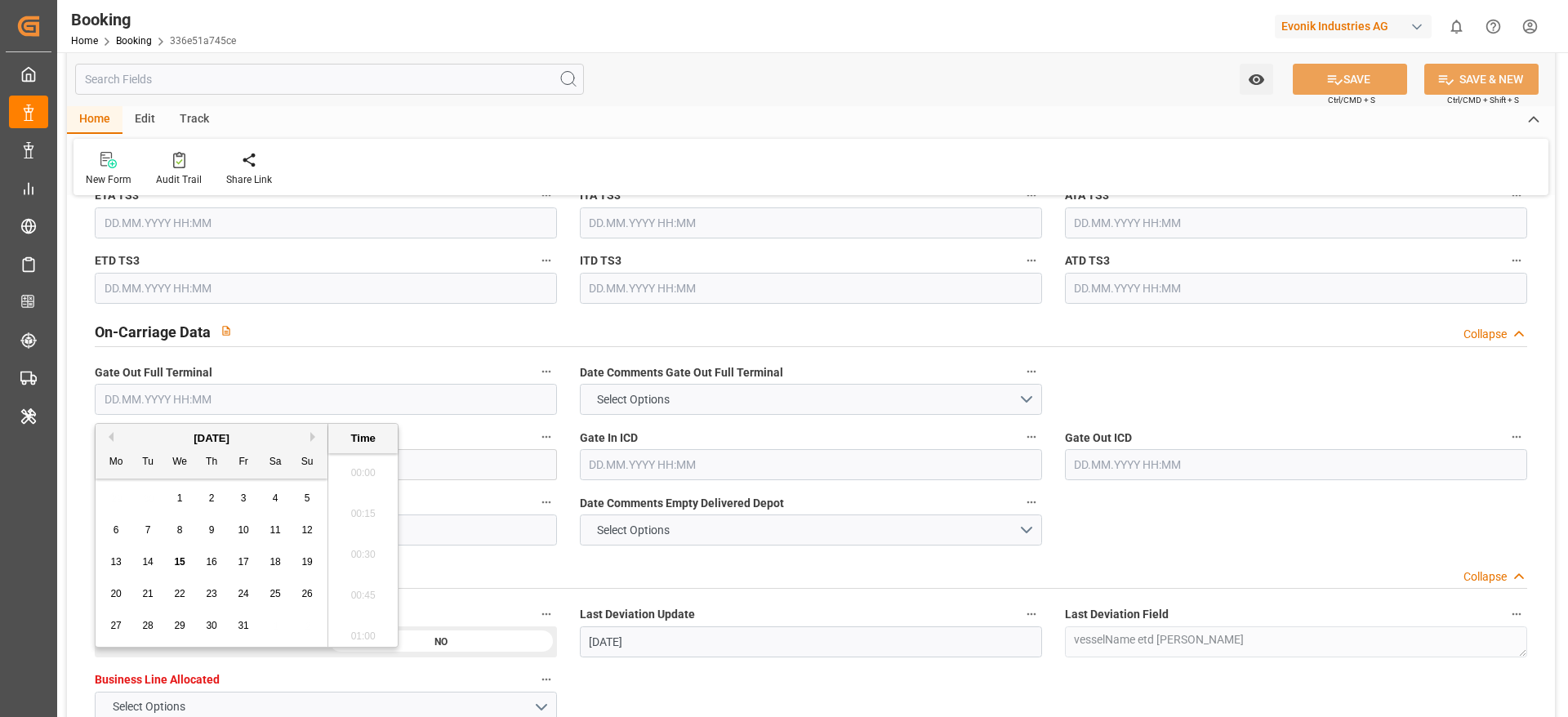
scroll to position [2536, 0]
click at [186, 537] on div "8" at bounding box center [180, 531] width 20 height 20
type input "08.10.2025 00:00"
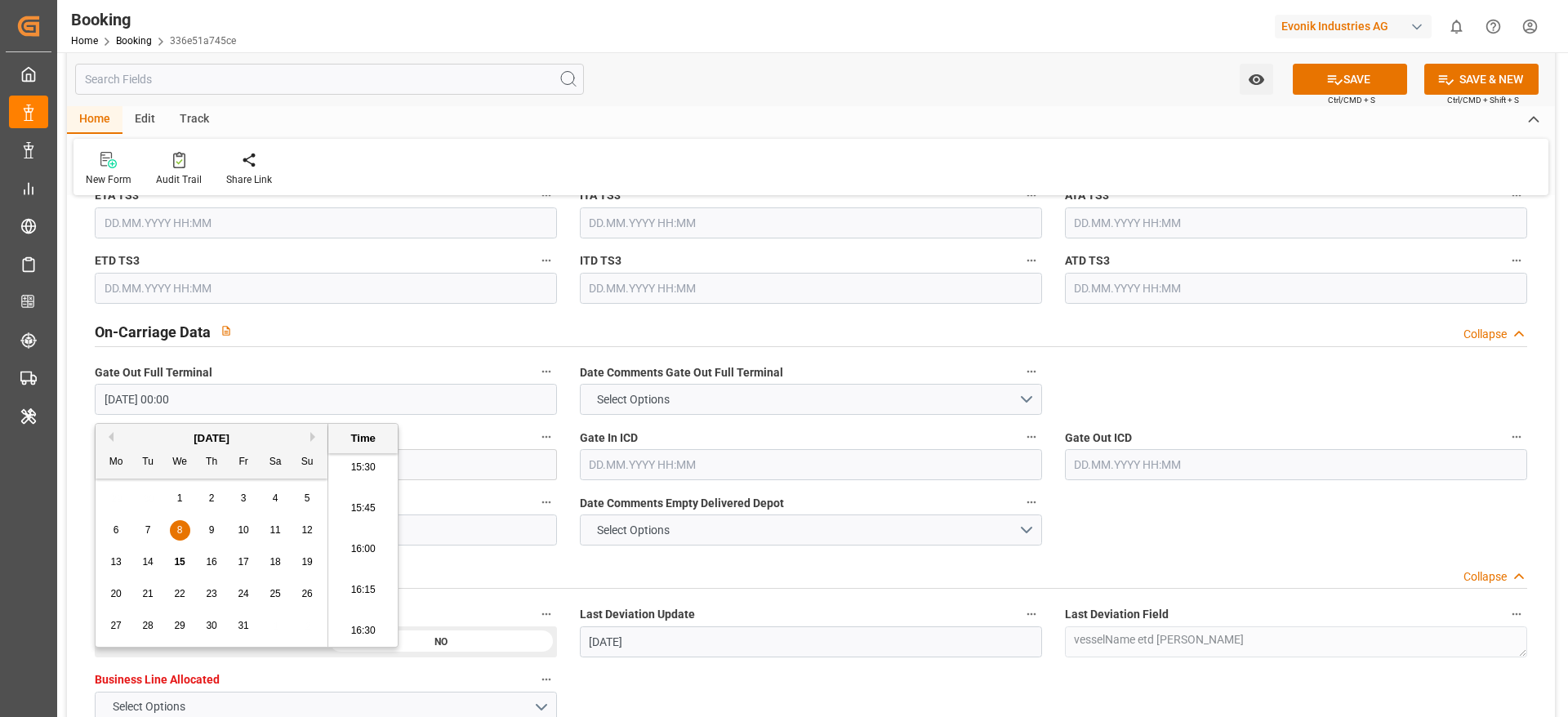
click at [347, 217] on input "text" at bounding box center [326, 223] width 462 height 31
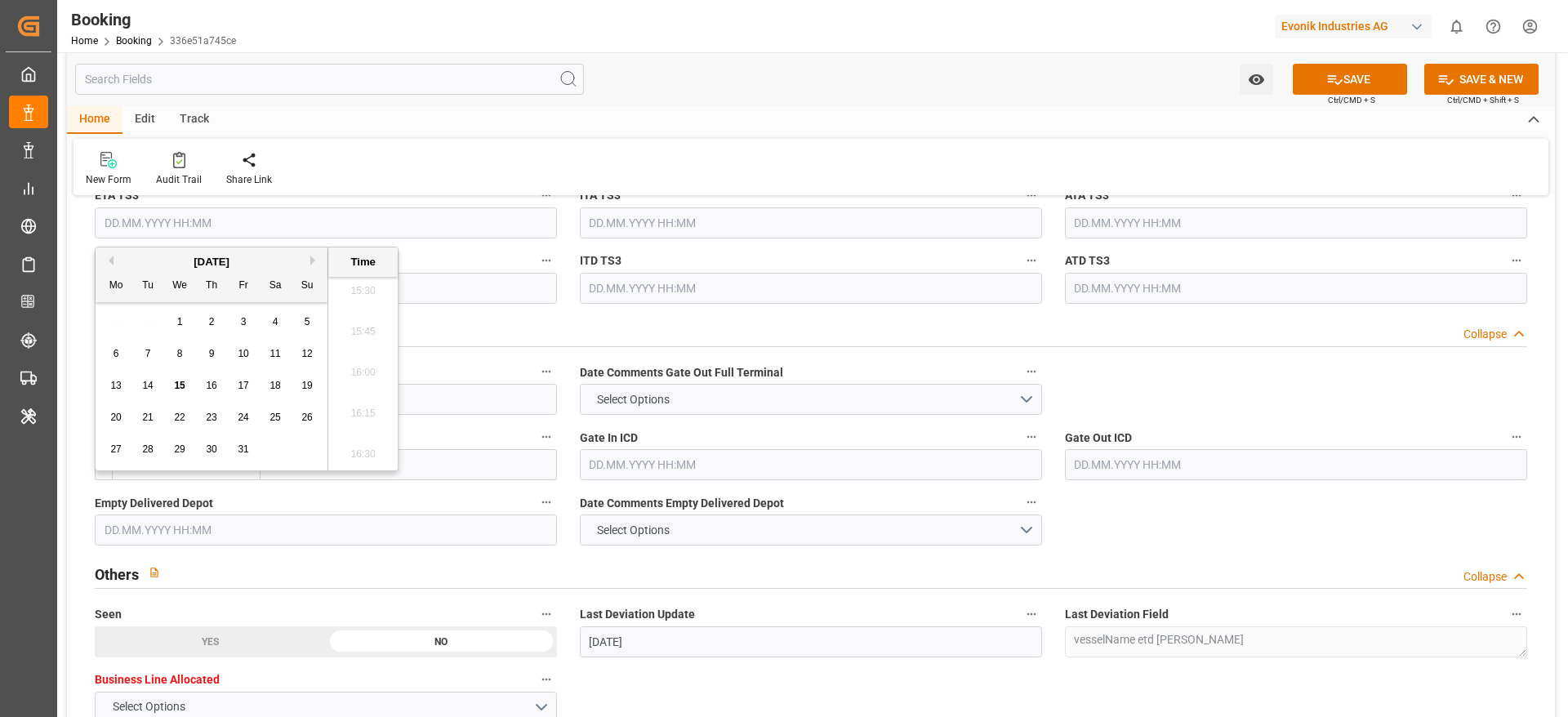
click at [359, 174] on div "New Form Audit Trail Share Link" at bounding box center [811, 167] width 1474 height 56
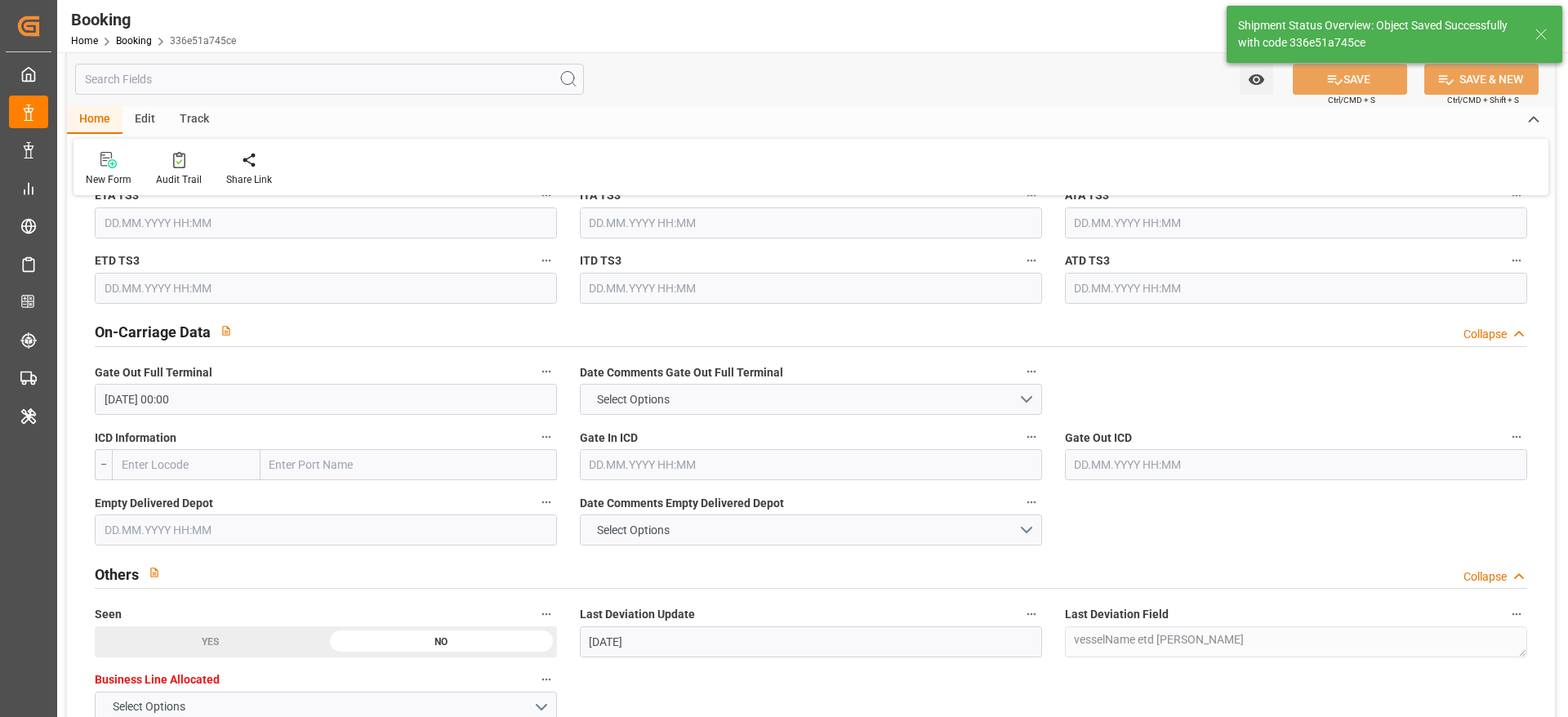
type textarea "[PERSON_NAME]"
type input "15.10.2025 10:41"
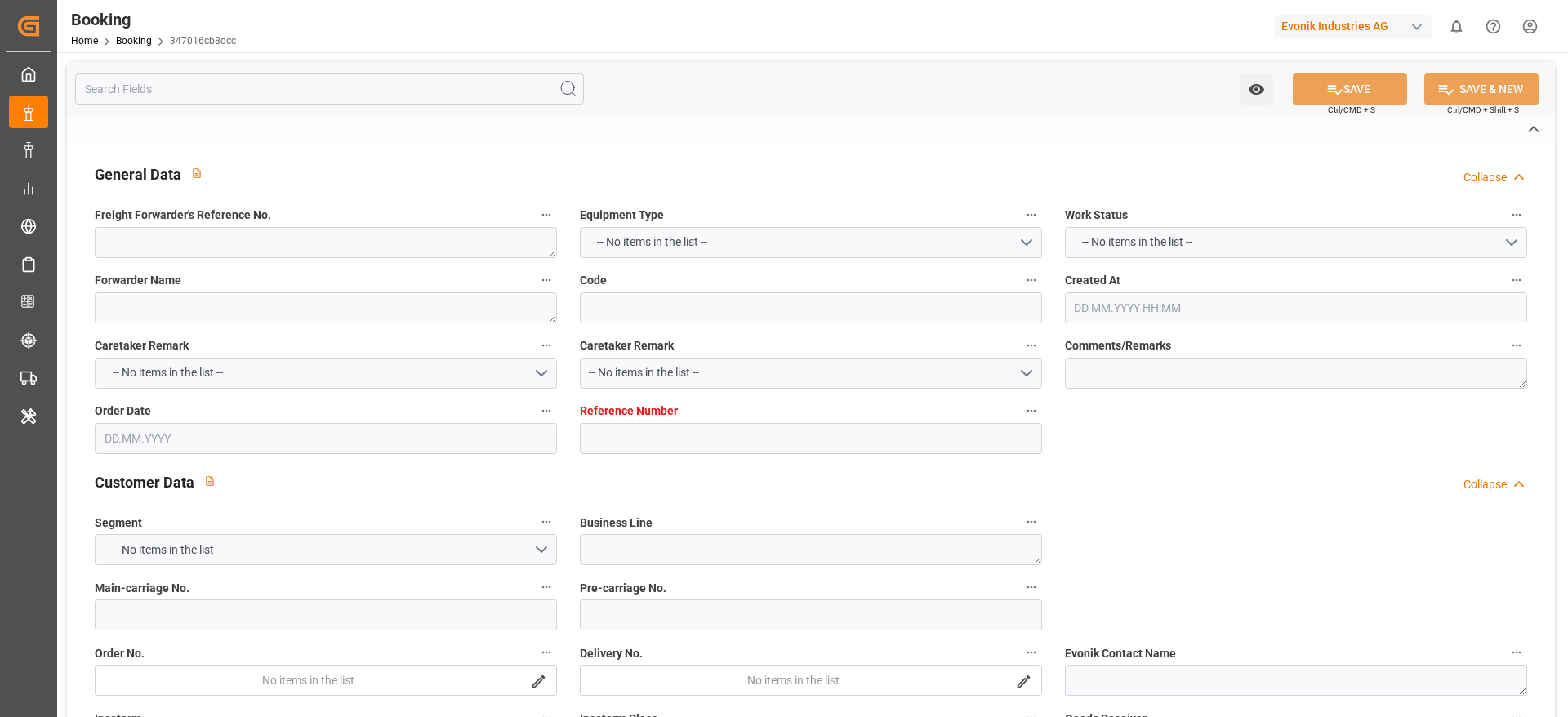
type textarea "0"
type textarea "[PERSON_NAME] Global Transport BV"
type input "347016cb8dcc"
type input "7001214944"
type textarea "AT-CL"
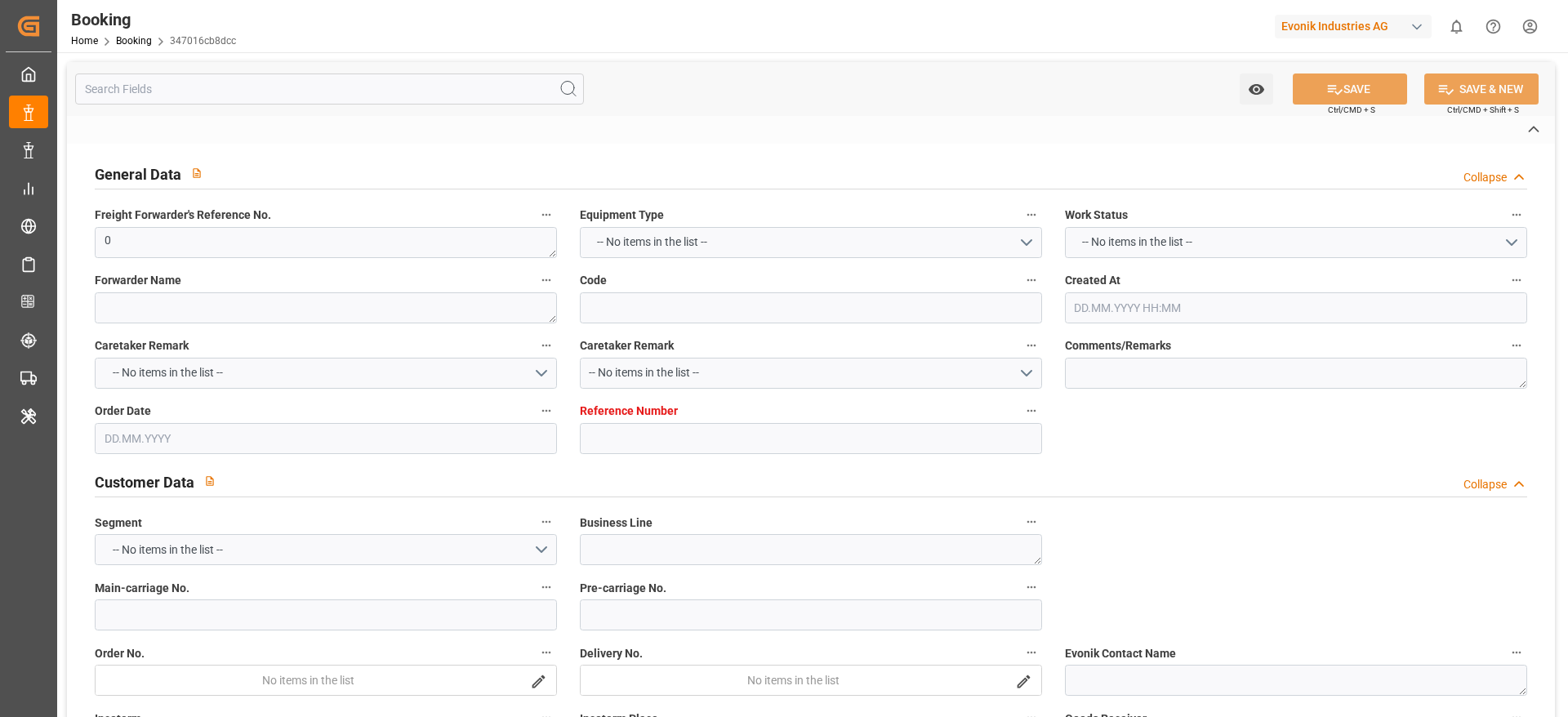
type input "7001214942"
type textarea "[PERSON_NAME][EMAIL_ADDRESS][PERSON_NAME][DOMAIN_NAME]"
type textarea "CFR"
type textarea "[GEOGRAPHIC_DATA]"
type textarea "6.1"
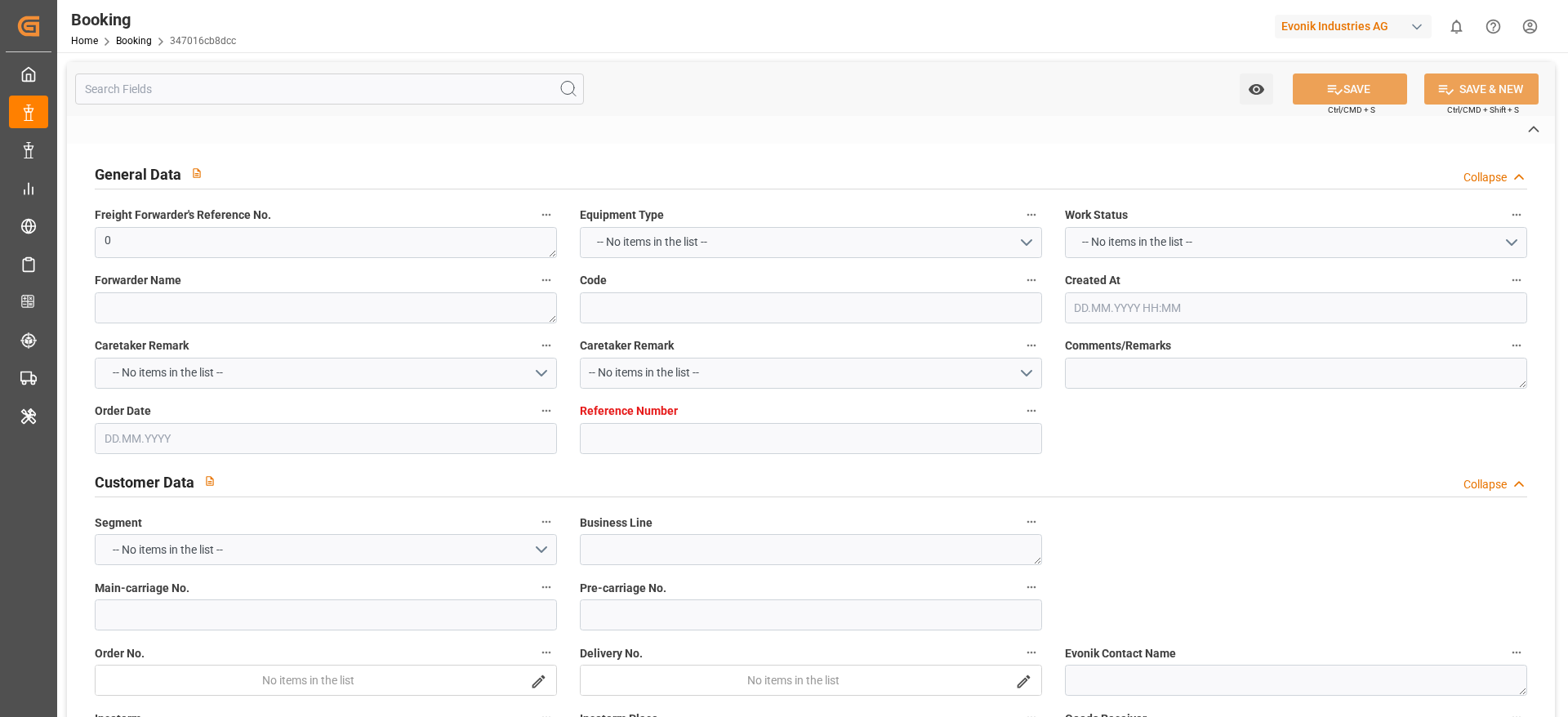
type textarea "Herne"
type textarea "HGTU2115172"
type input "EVER MEED"
type input "OOLU"
type input "[GEOGRAPHIC_DATA]"
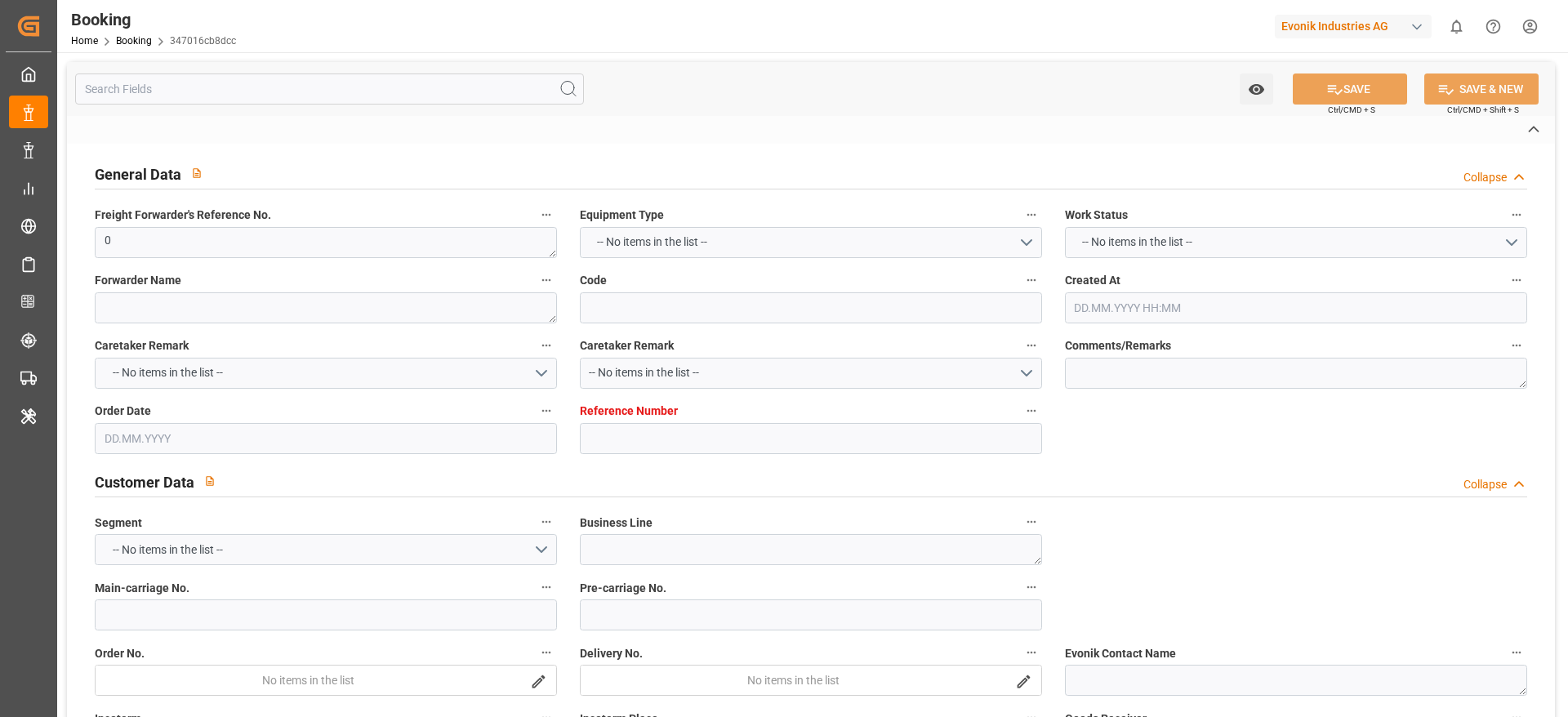
type input "[GEOGRAPHIC_DATA]"
type input "Port Klang (Pelabuhan Klang)"
type textarea "vesselName etd [PERSON_NAME]"
type textarea "INPUT_Evonik_Seeburger_IFTMIN_1002965021_20250717142240063.edi"
type textarea "NWC/[GEOGRAPHIC_DATA] [GEOGRAPHIC_DATA] Continent / [GEOGRAPHIC_DATA]-CL"
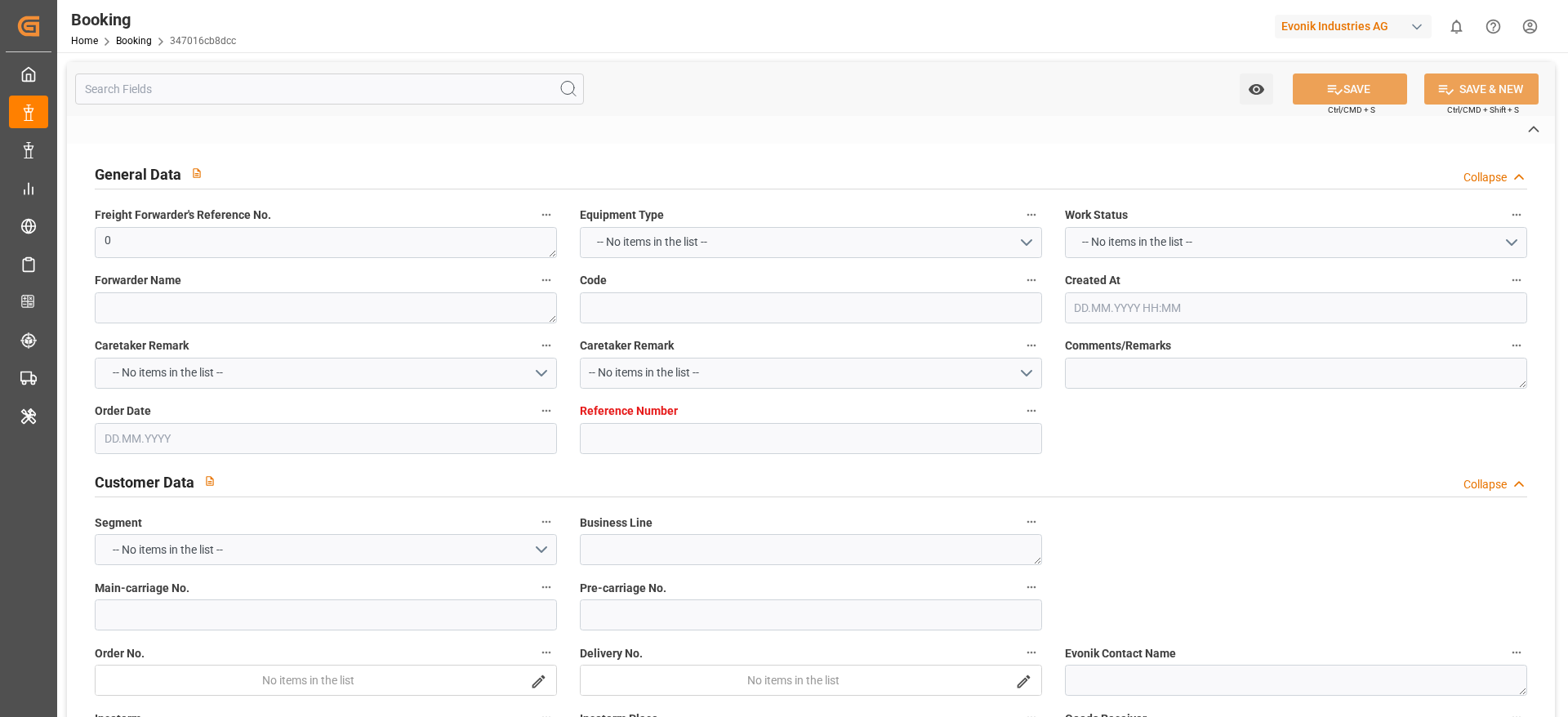
type textarea "INPUT_Evonik_Seeburger_IFTMIN_1002928423_20250707110305406.edi,INPUT_Evonik_See…"
type textarea "1002965021"
type textarea "[PERSON_NAME]"
type textarea "businessDivision-businessLine-"
type textarea "IFTMIN"
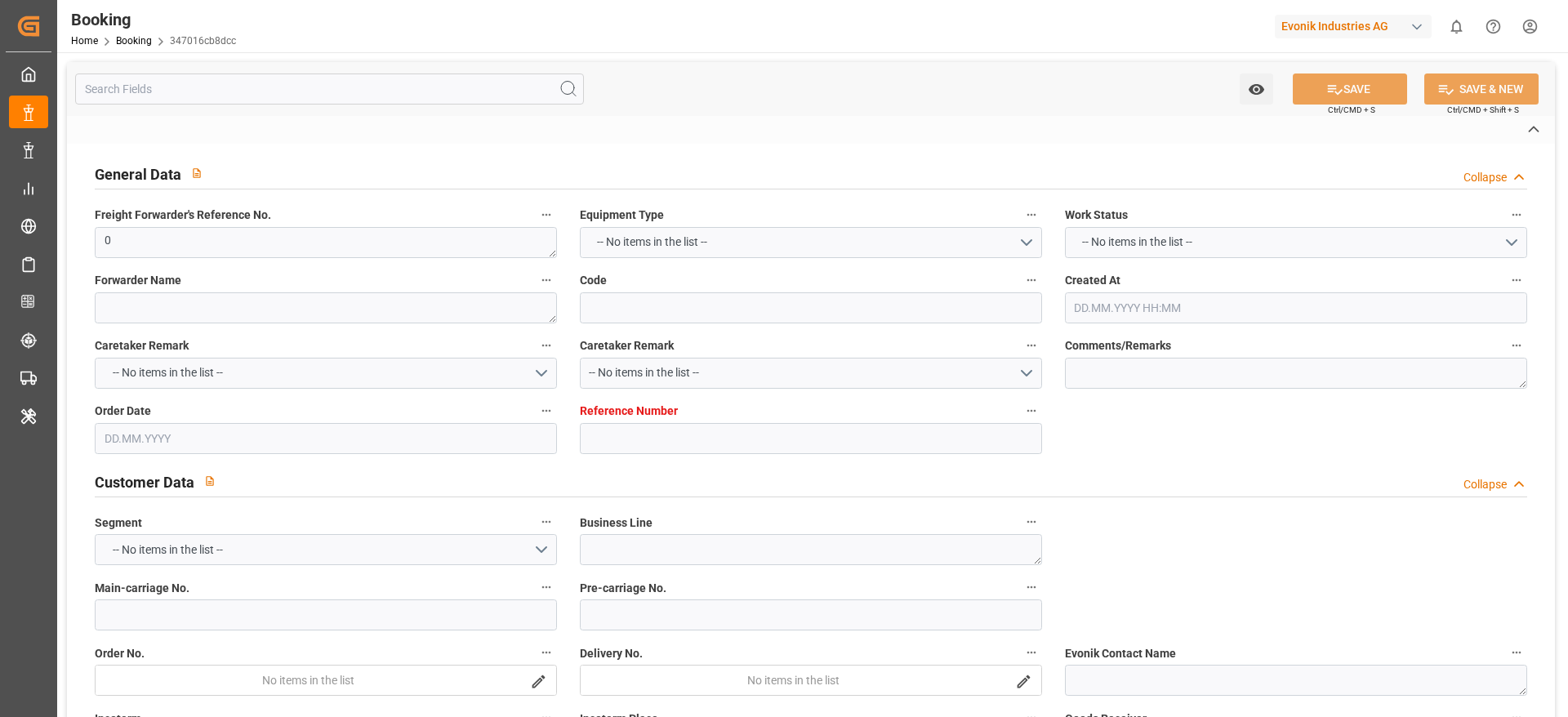
type textarea "a011t00000LcJC5AAN"
type textarea "Yes"
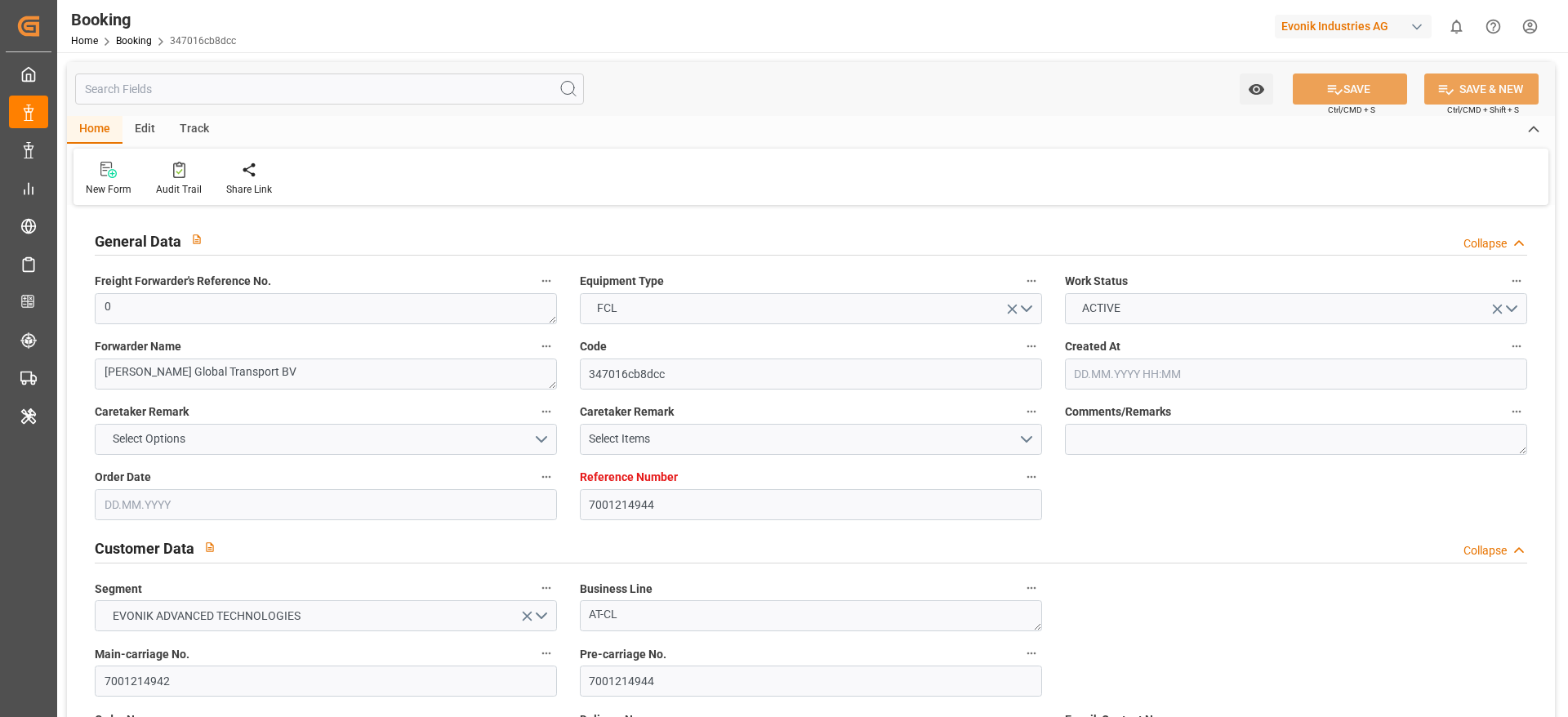
type input "7001214944"
type input "9935258"
type input "OOCL"
type input "Orient Overseas Container Line Ltd"
type input "NLRTM"
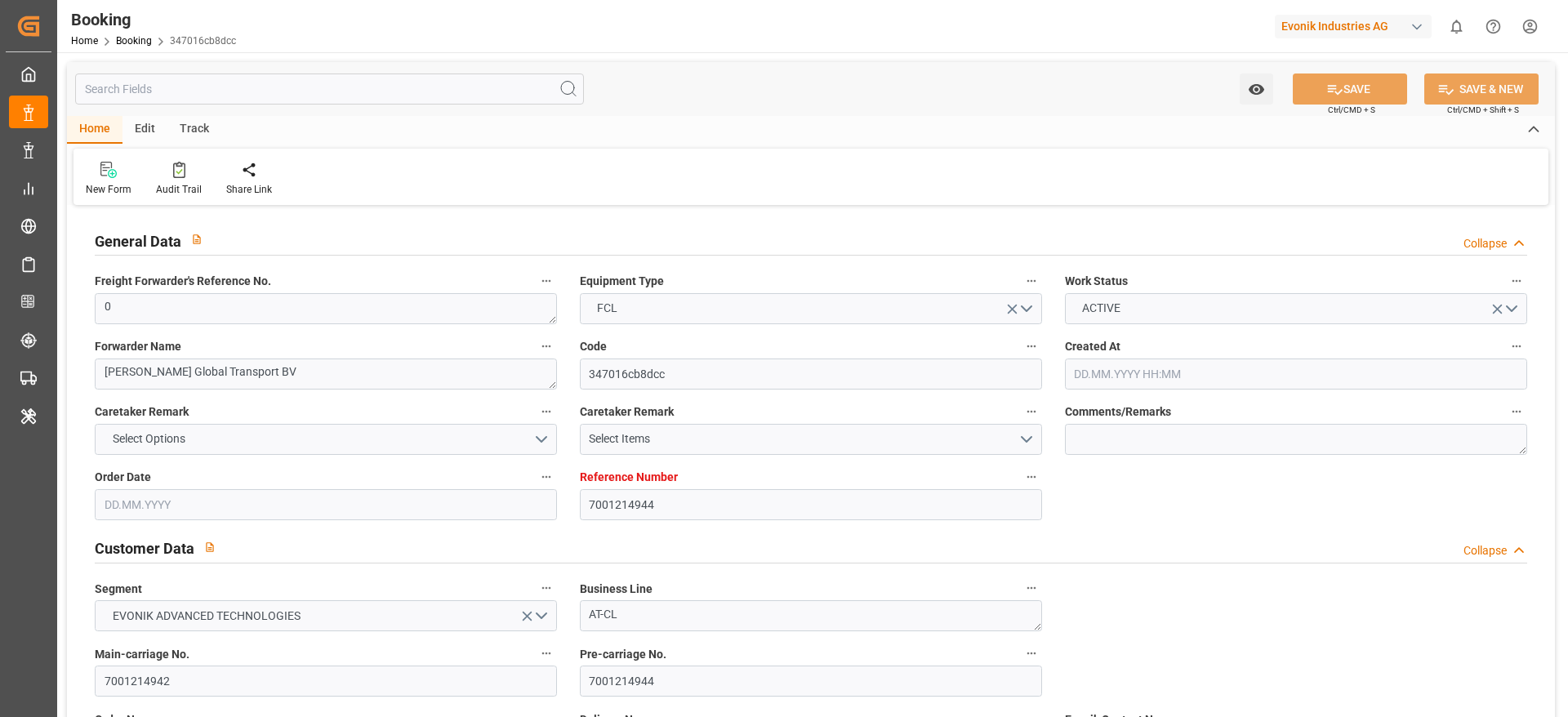
type input "JPTYO"
type input "53"
type input "MYPKG"
type input "0"
type input "07.07.2025 09:04"
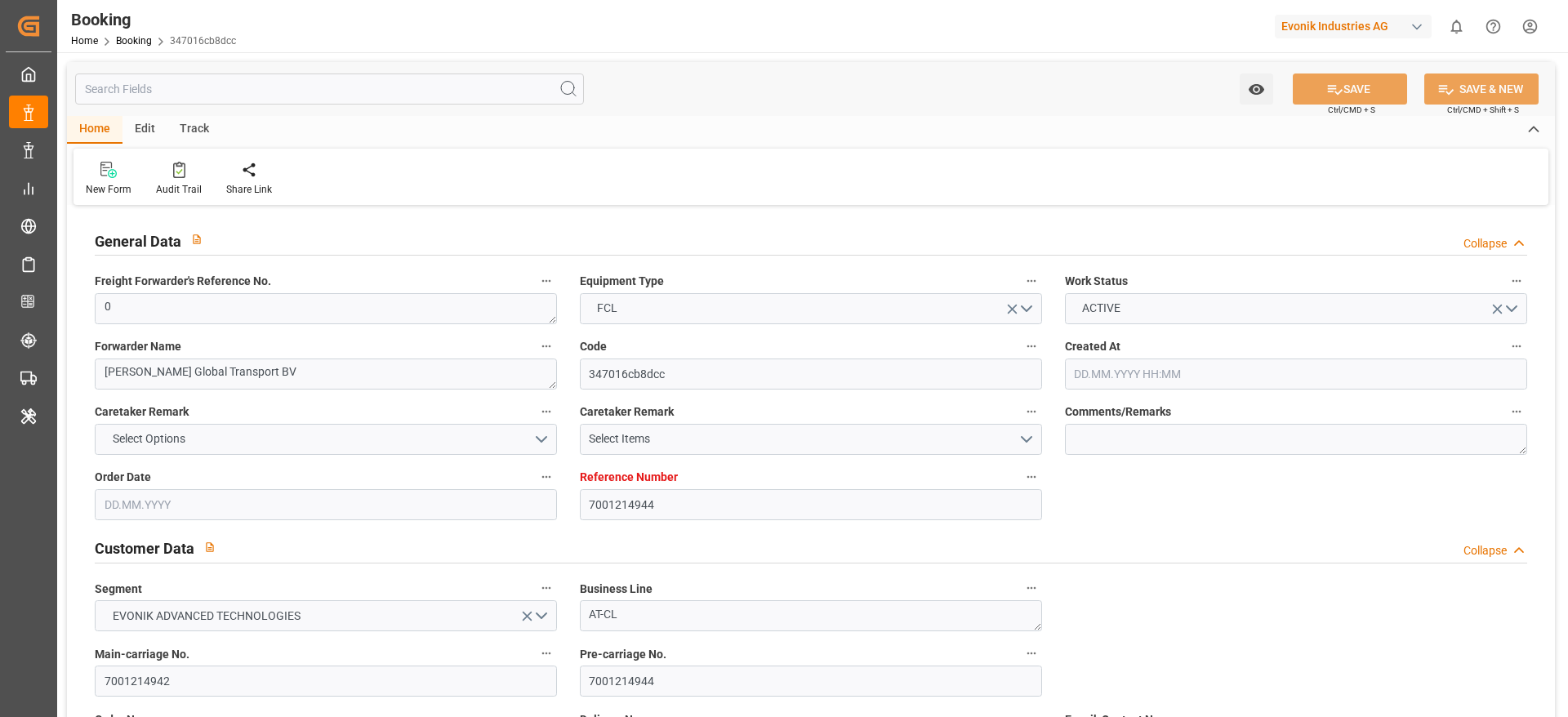
type input "07.07.2025"
type input "[DATE]"
type input "17.07.2025"
type input "25.07.2025 00:00"
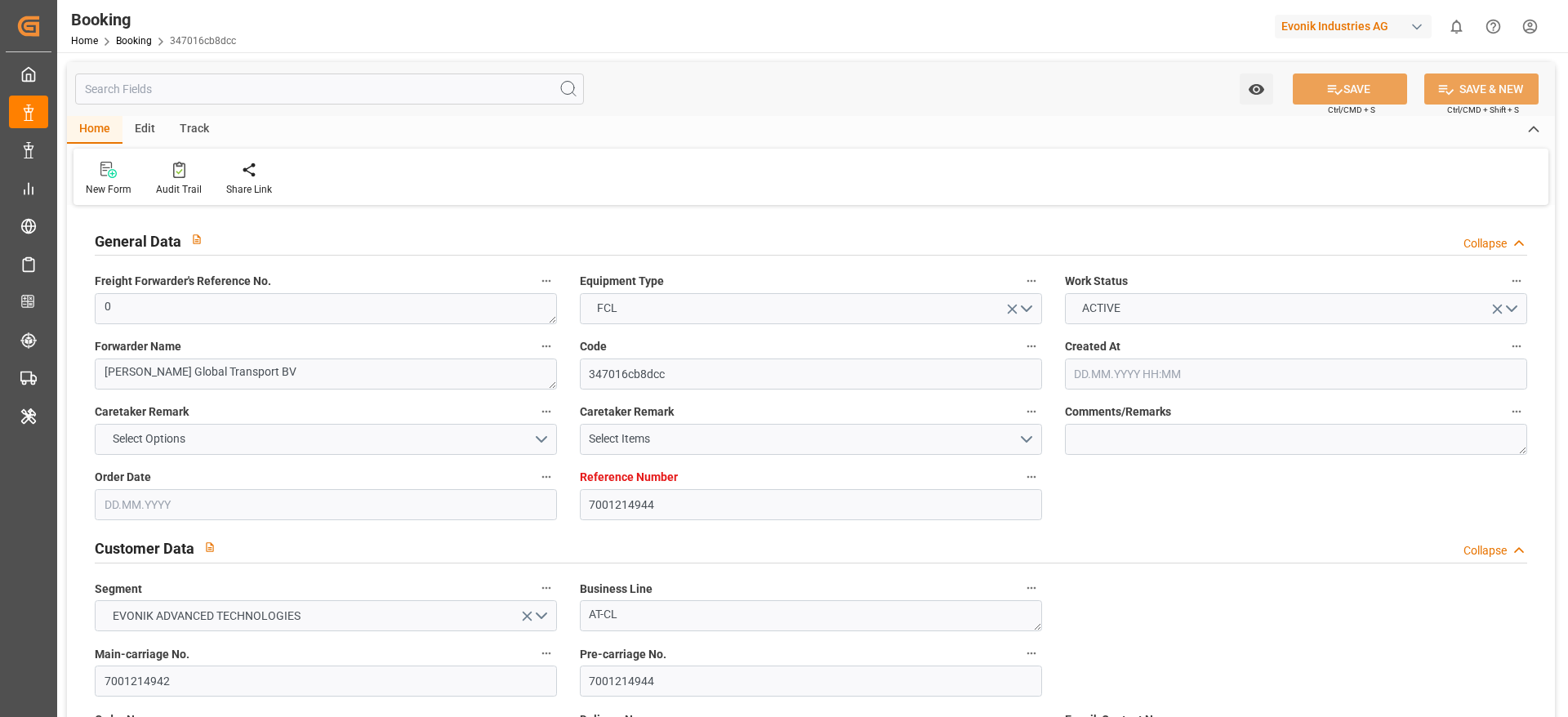
type input "25.07.2025 00:00"
type input "18.07.2025 00:00"
type input "16.09.2025 00:00"
type input "[DATE] 00:00"
type input "16.09.2025 00:00"
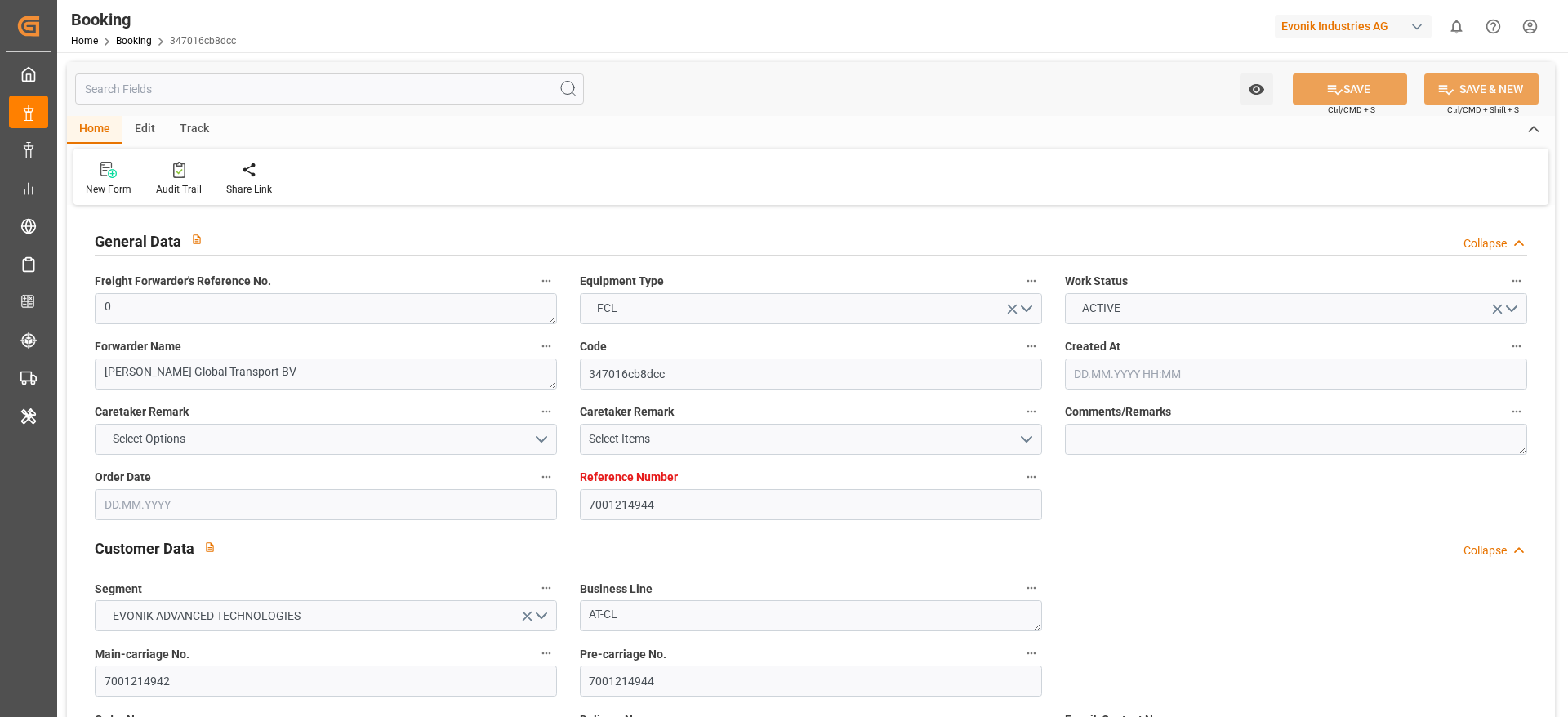
type input "20.08.2025 00:00"
type input "05.09.2025 00:00"
type input "03.09.2025 00:00"
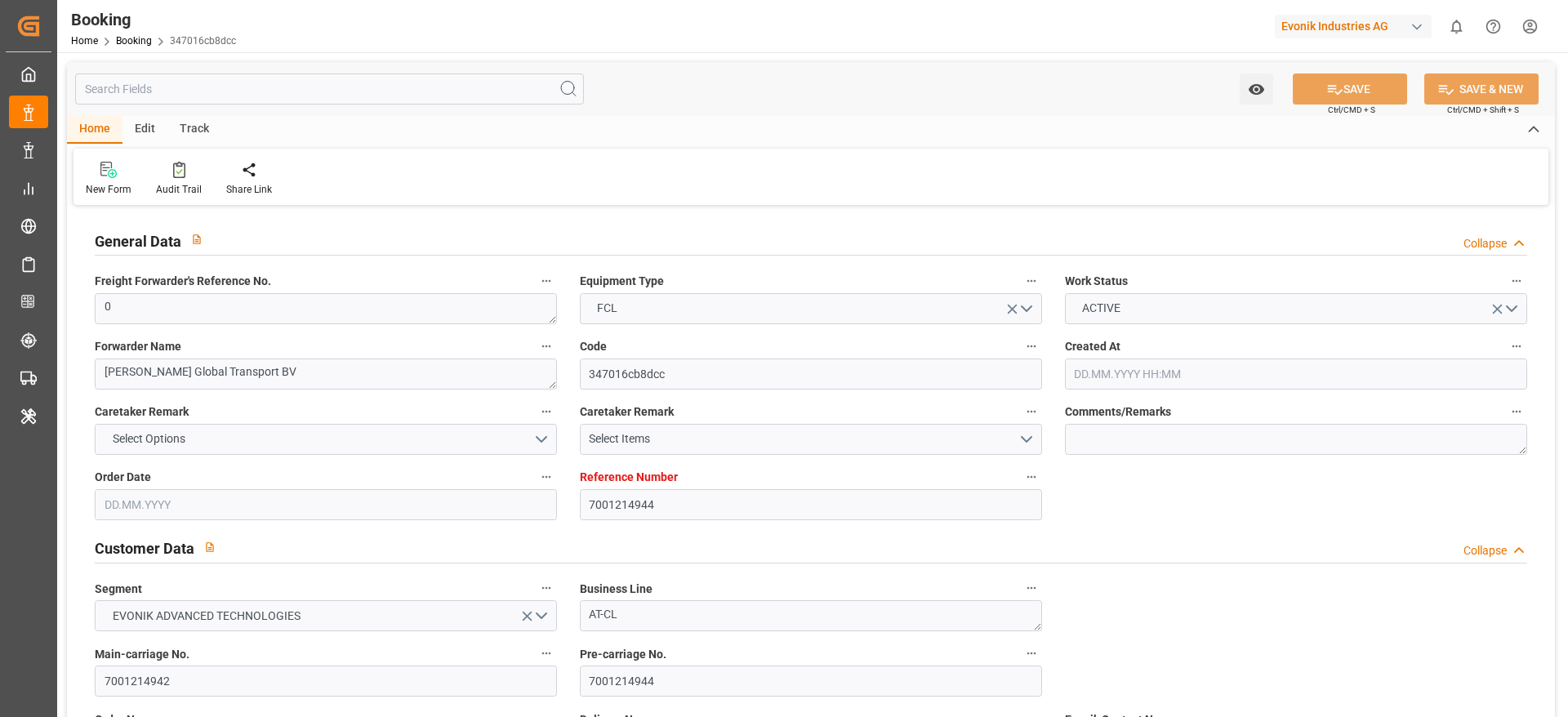
type input "05.09.2025 00:00"
type input "17.07.2025"
type input "[DATE] 11:24"
type input "03.09.2025"
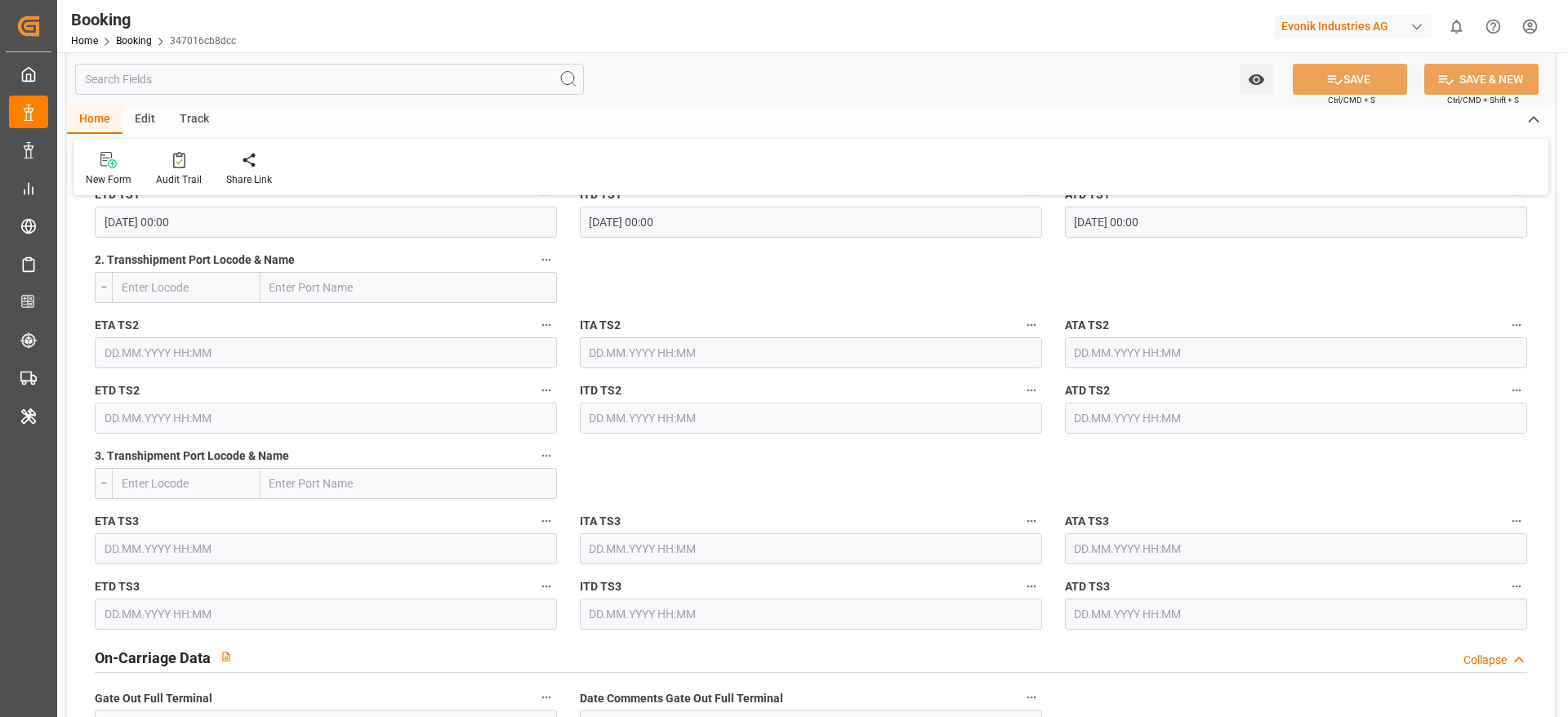
scroll to position [2084, 0]
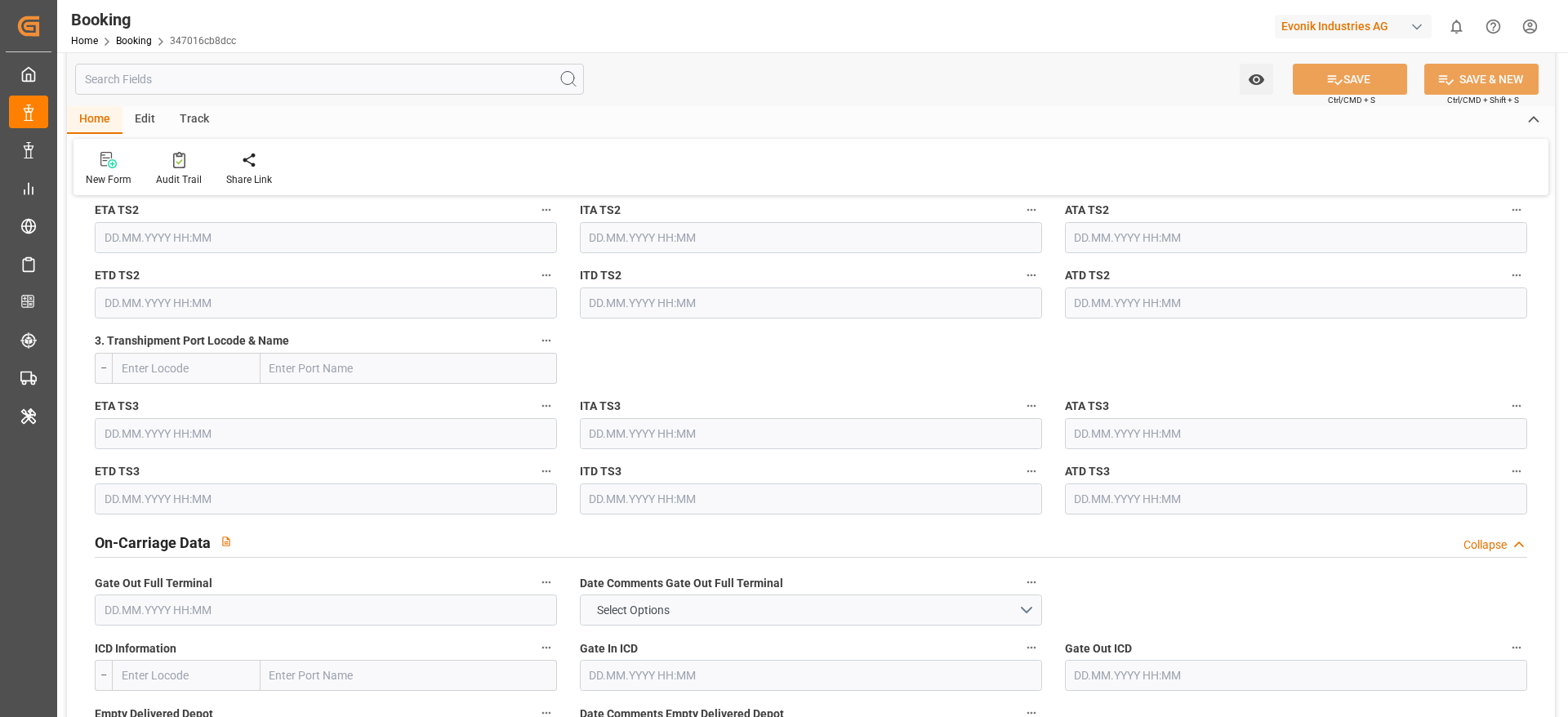
click at [348, 608] on input "text" at bounding box center [326, 609] width 462 height 31
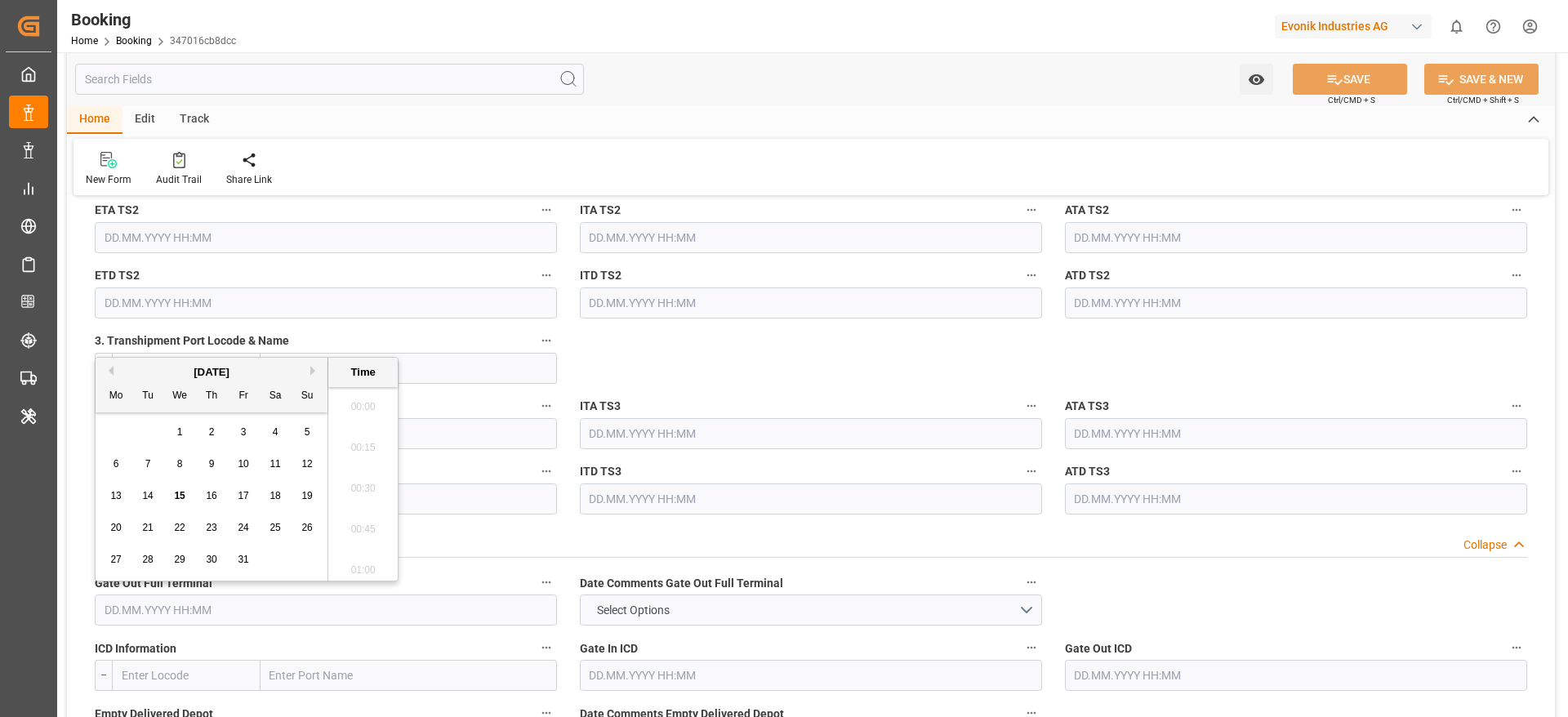
scroll to position [2536, 0]
click at [113, 364] on div "[DATE]" at bounding box center [212, 372] width 232 height 16
click at [111, 373] on div "Previous Month Next Month October 2025 Mo Tu We Th Fr Sa Su 29 30 1 2 3 4 5 6 7…" at bounding box center [247, 468] width 304 height 225
click at [111, 373] on button "Previous Month" at bounding box center [109, 370] width 10 height 10
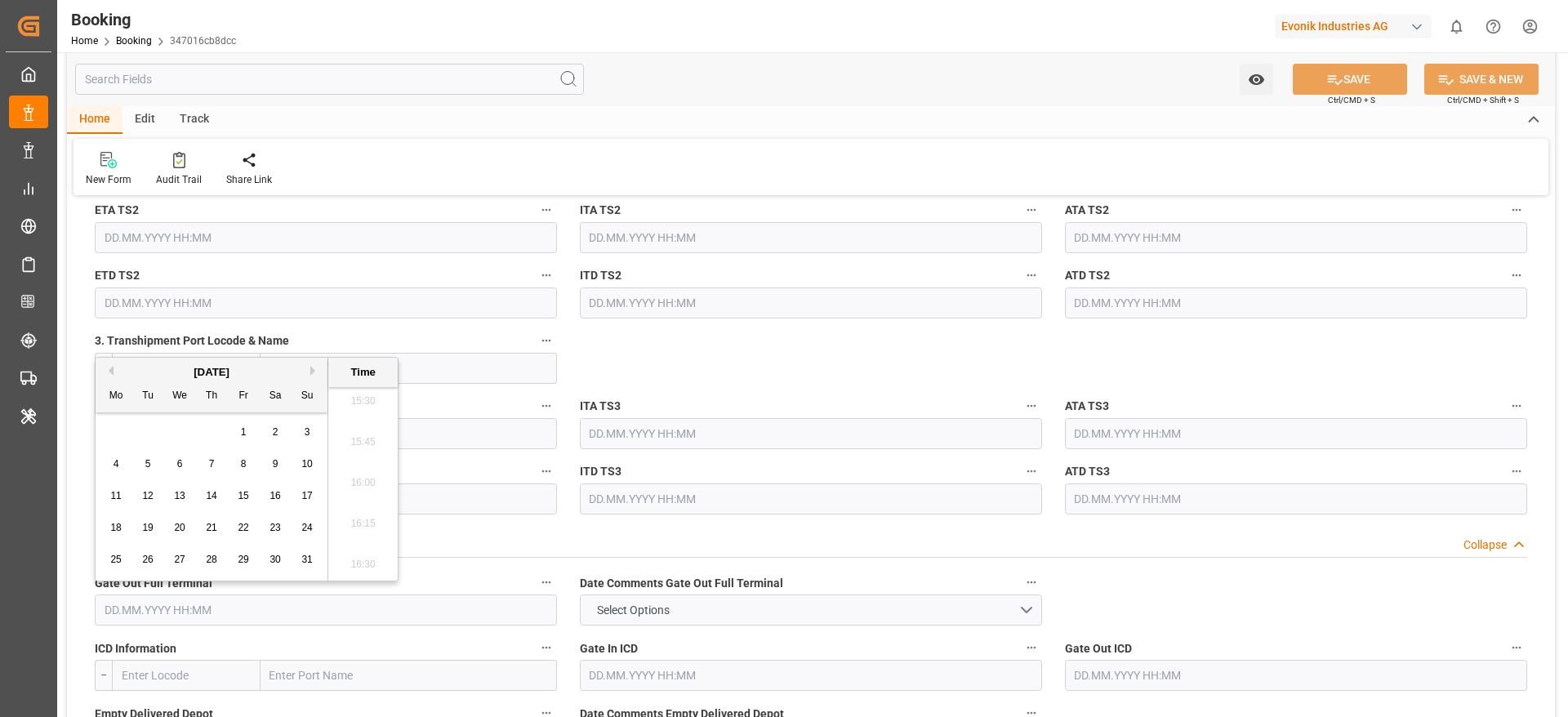
click at [315, 370] on button "Next Month" at bounding box center [316, 370] width 10 height 10
click at [202, 527] on div "25" at bounding box center [212, 528] width 20 height 20
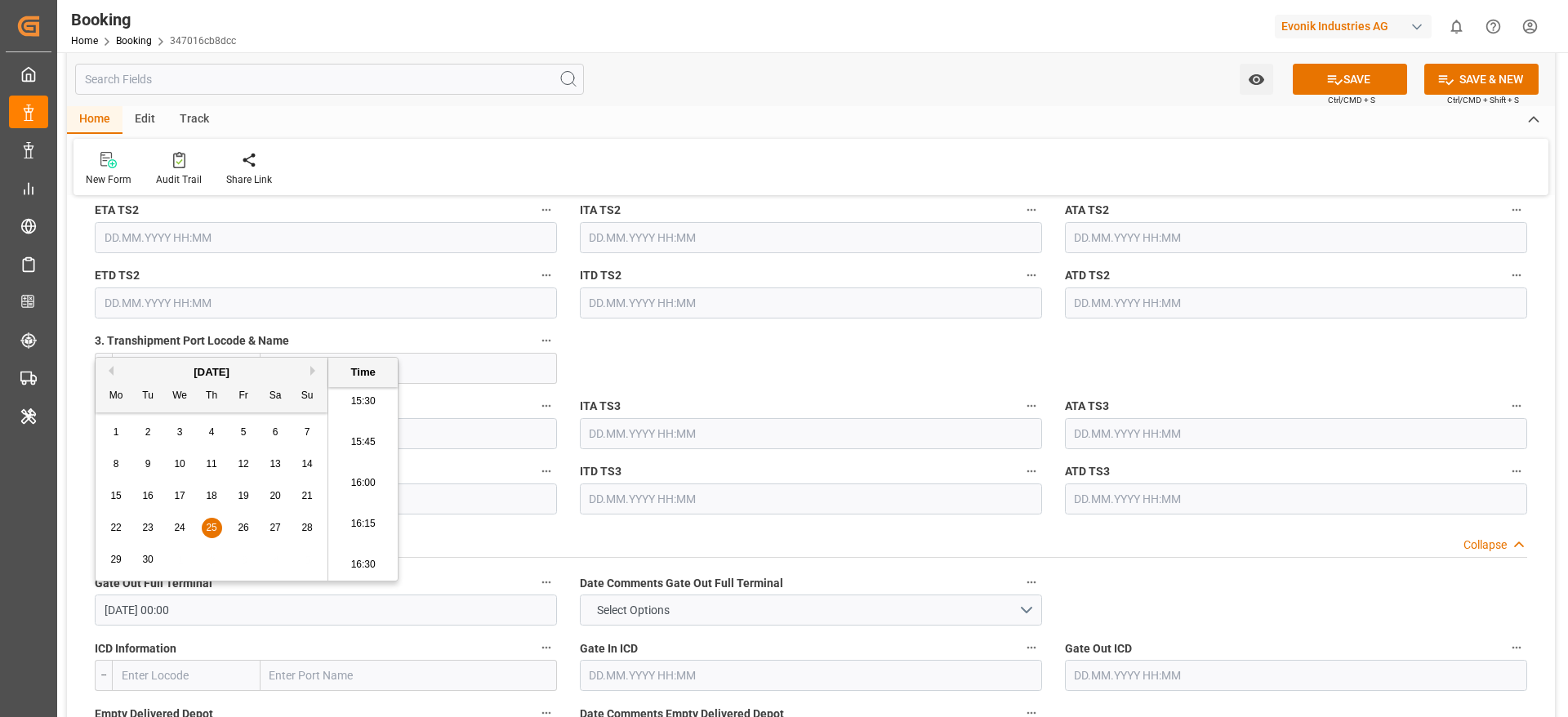
type input "25.09.2025 00:00"
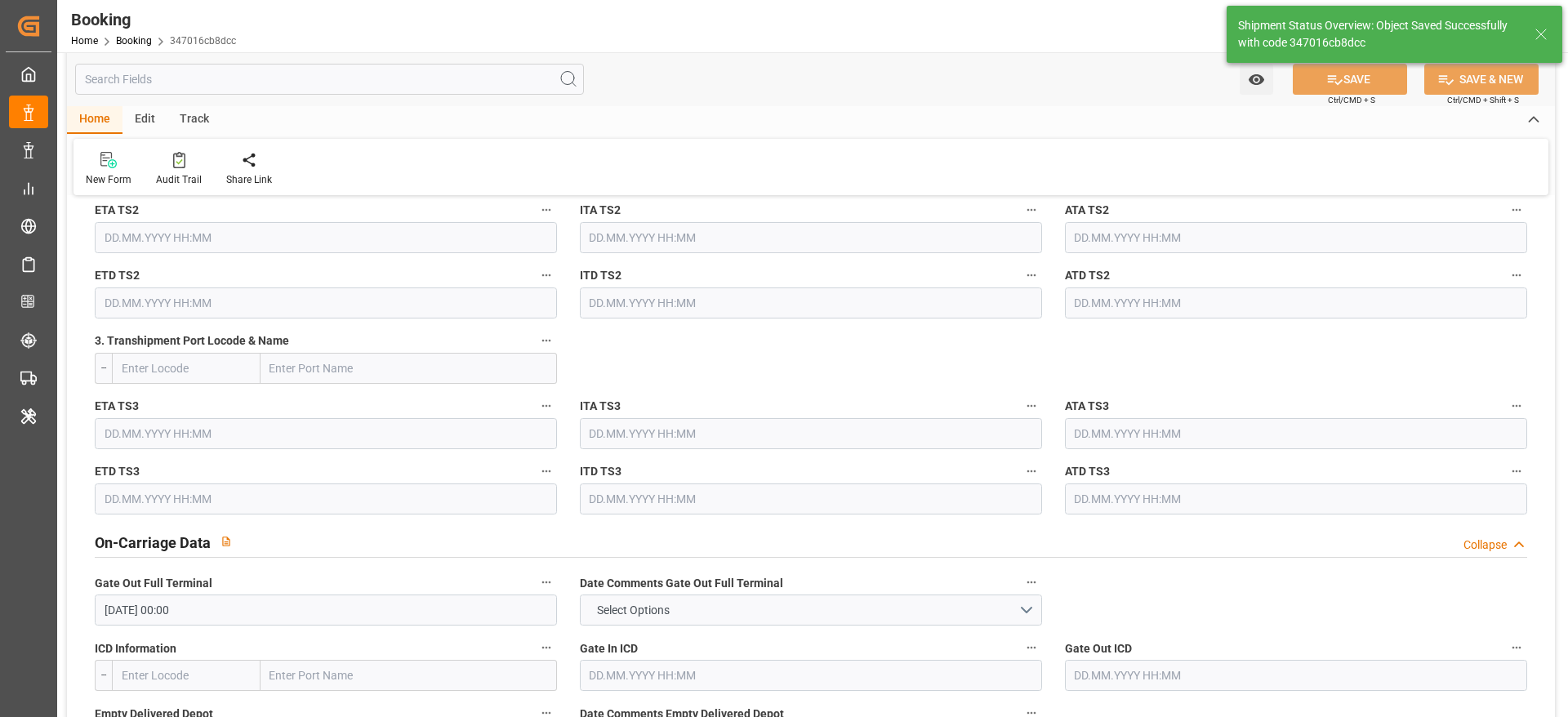
type textarea "[PERSON_NAME]"
type input "15.10.2025 10:42"
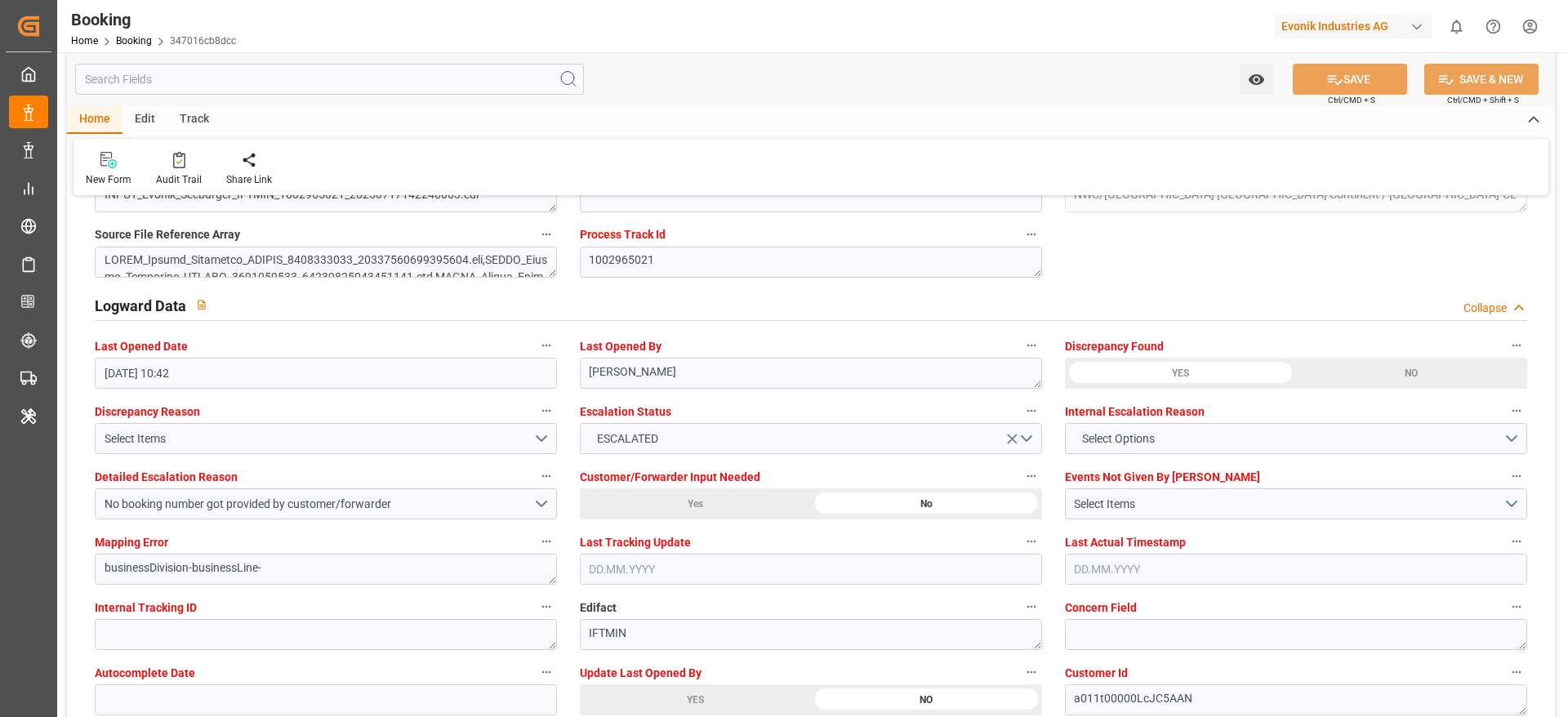
scroll to position [2860, 0]
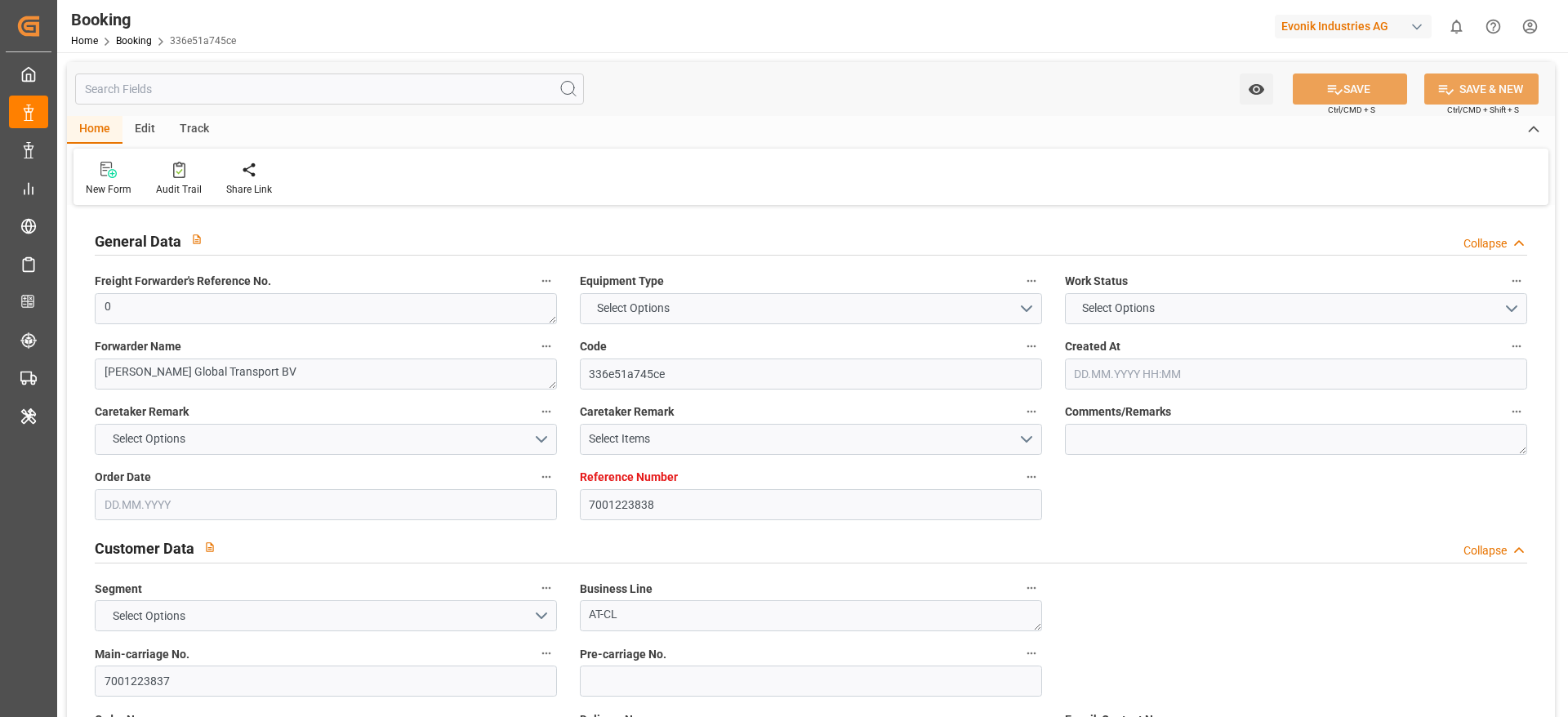
type input "7001223838"
type input "9893979"
type input "9130523"
type input "OOCL"
type input "Orient Overseas Container Line Ltd"
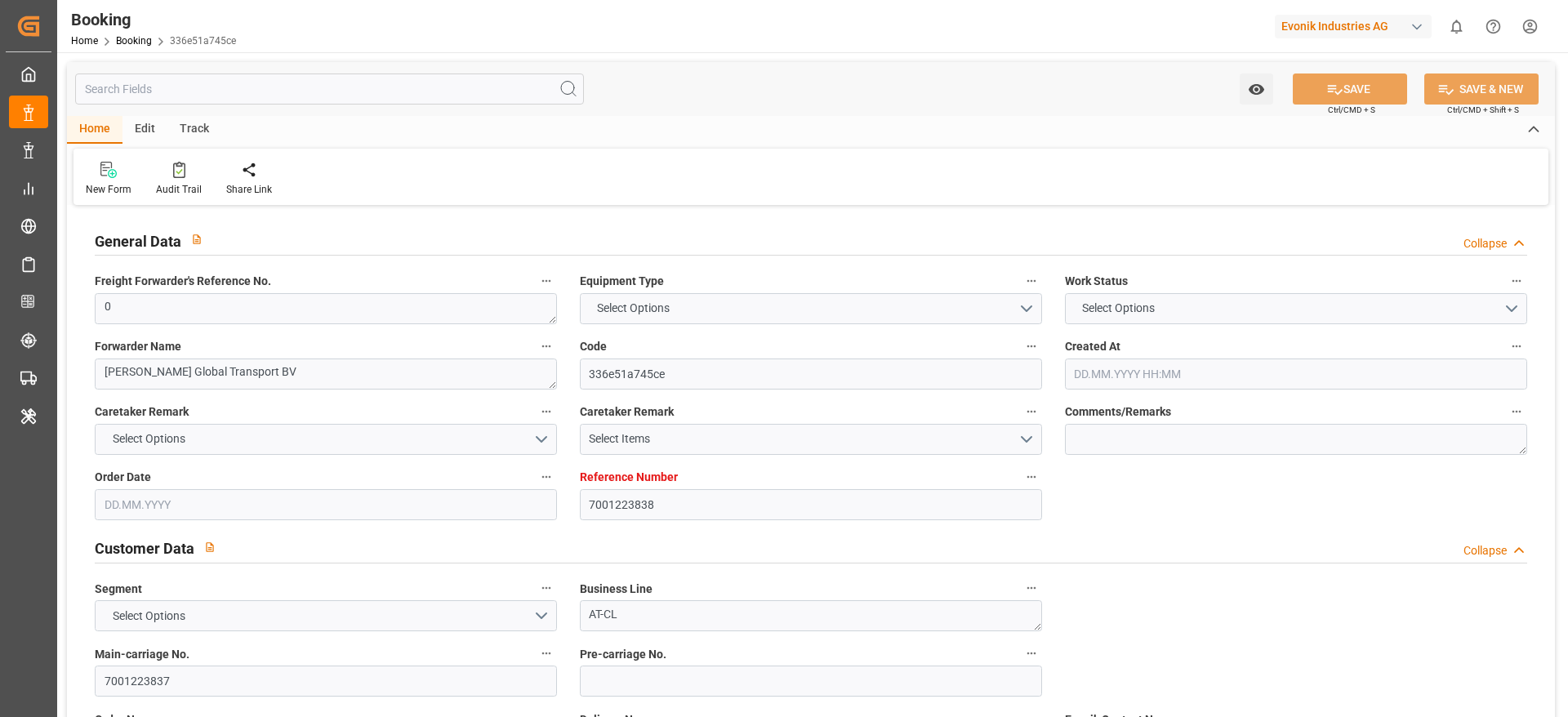
type input "NLRTM"
type input "JPTYO"
type input "56"
type input "TWKHH"
type input "0"
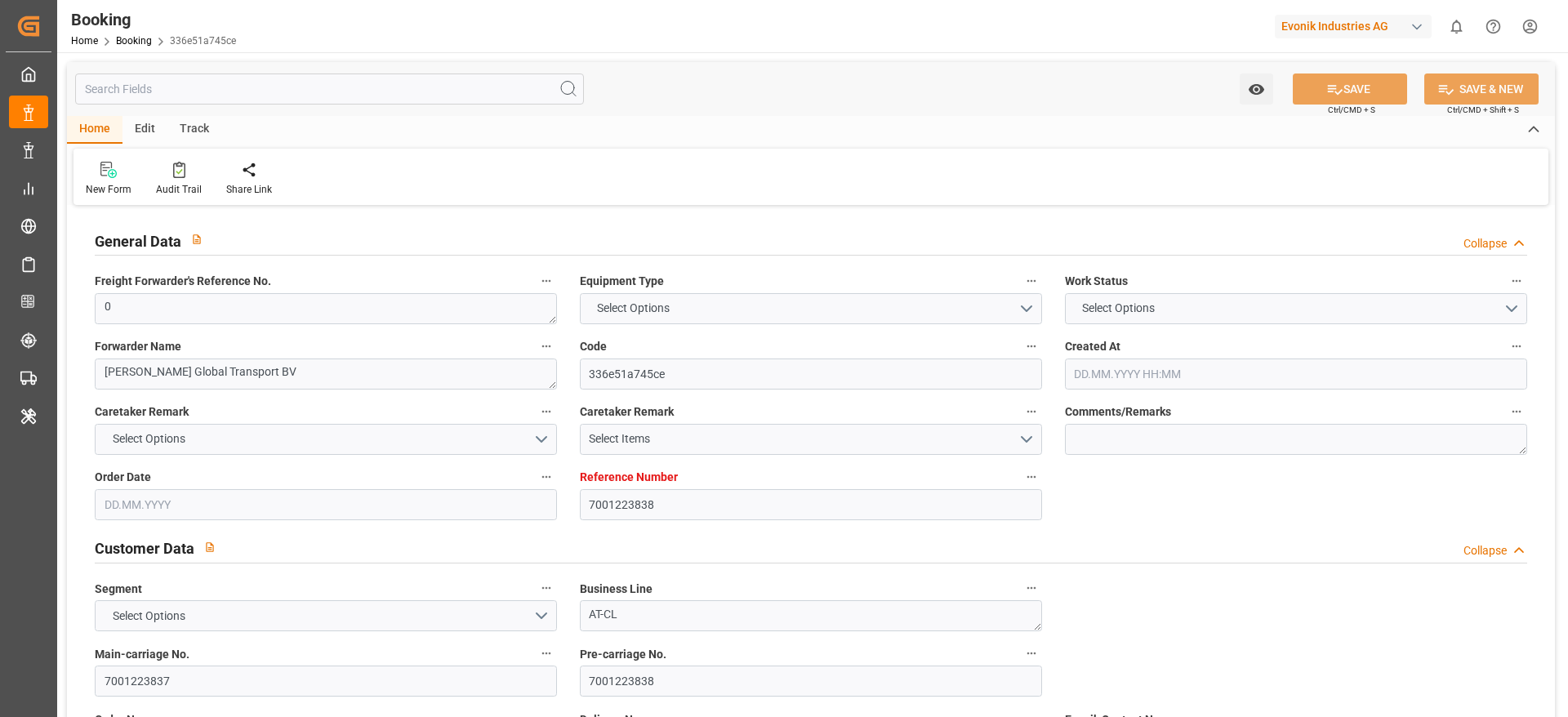
type input "[DATE] 08:31"
type input "[DATE]"
type input "[DATE] 00:00"
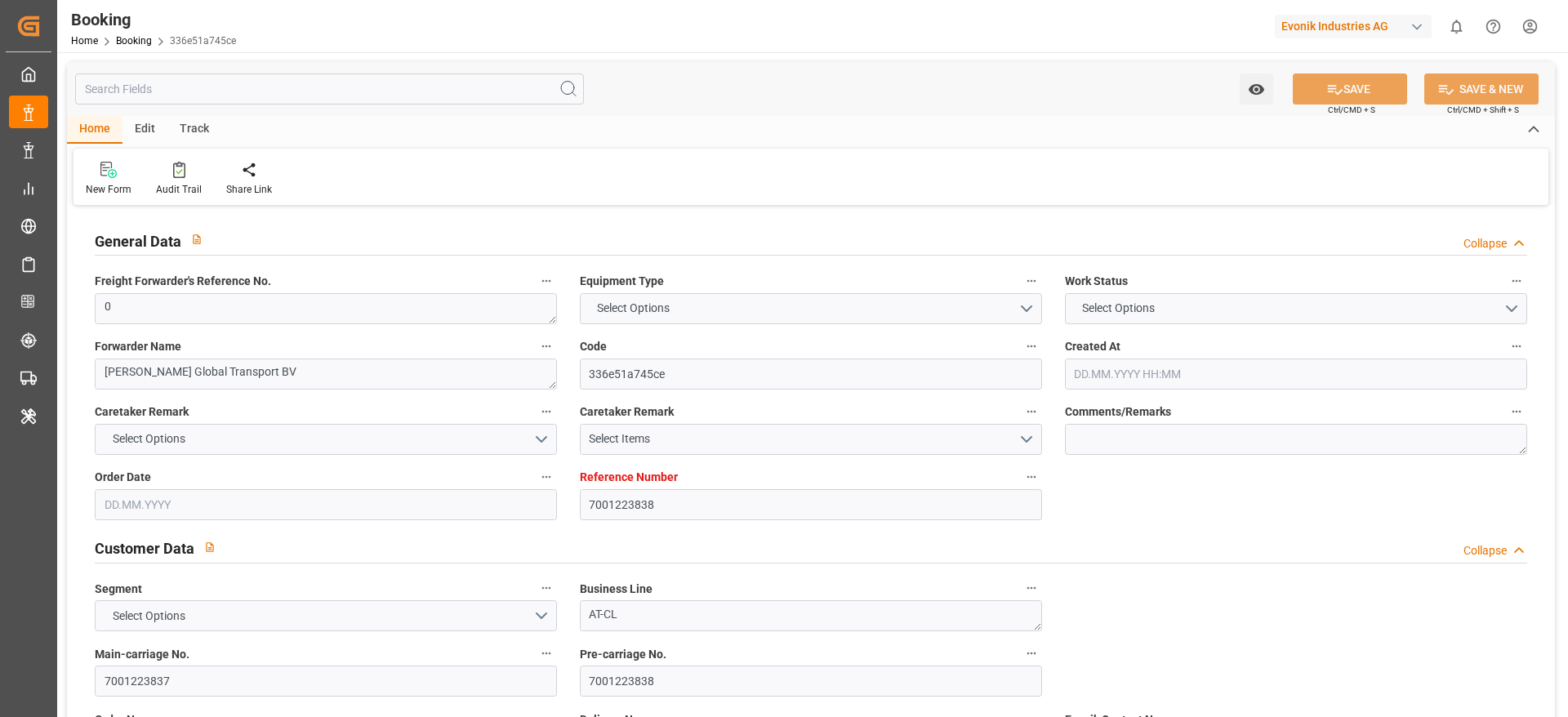
type input "[DATE] 00:00"
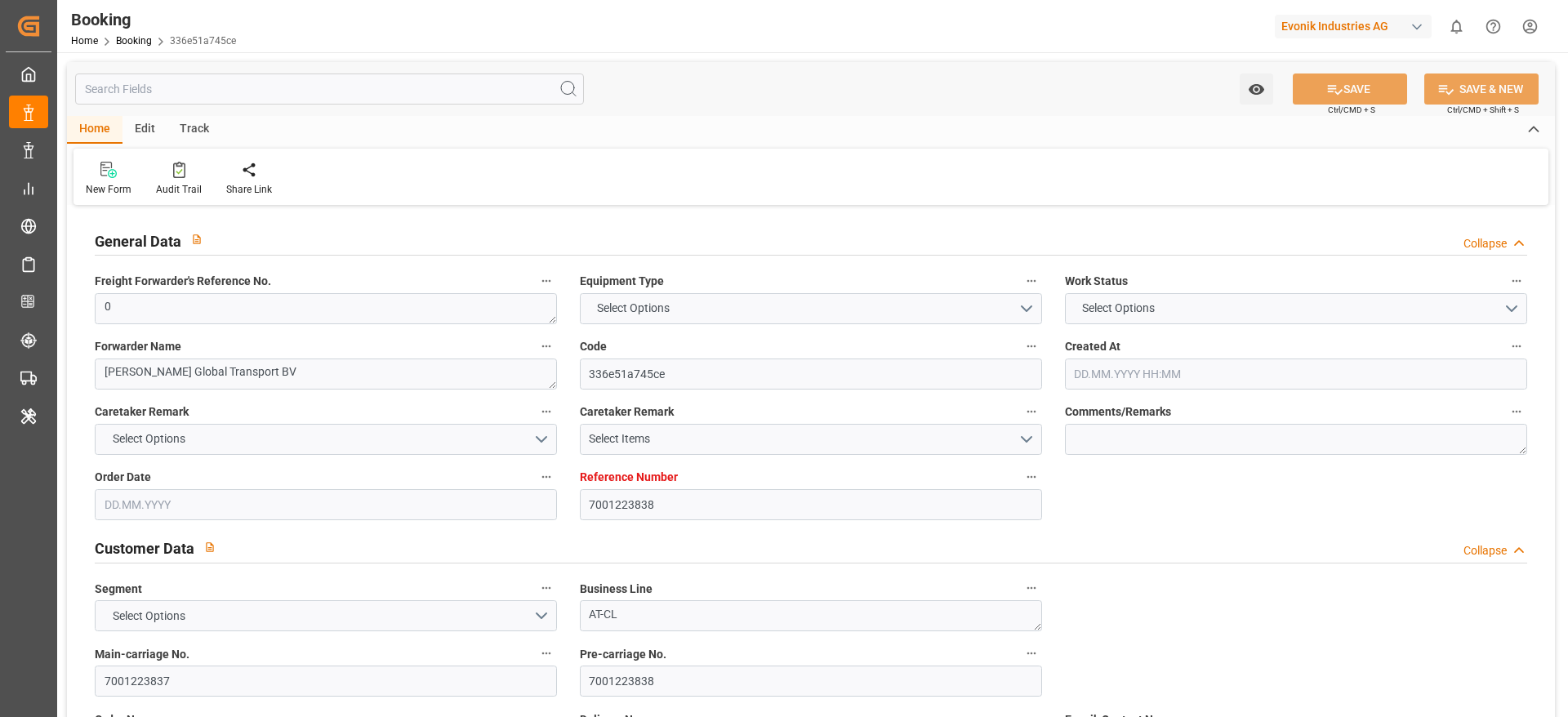
type input "[DATE] 00:00"
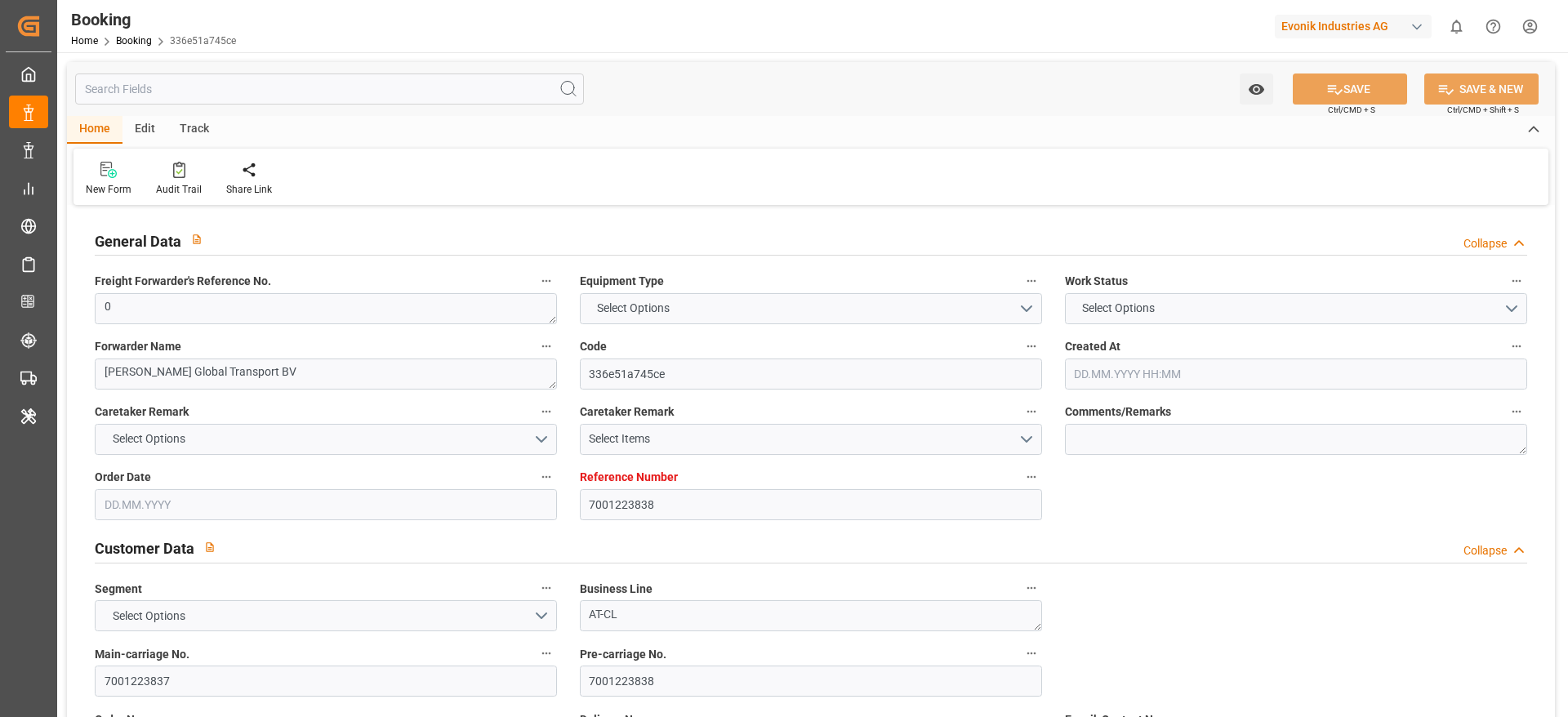
type input "[DATE] 00:00"
type input "[DATE]"
type input "[DATE] 10:41"
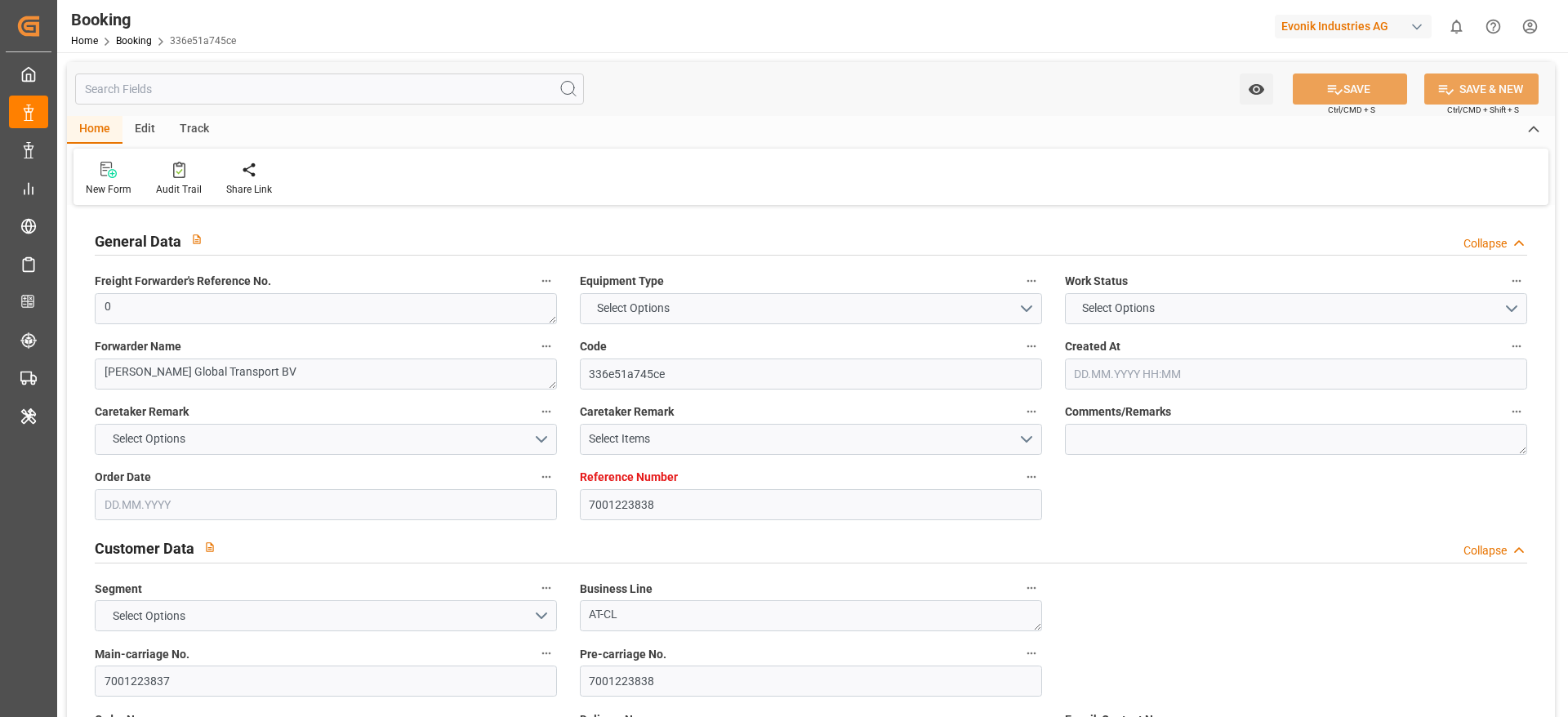
type input "[DATE]"
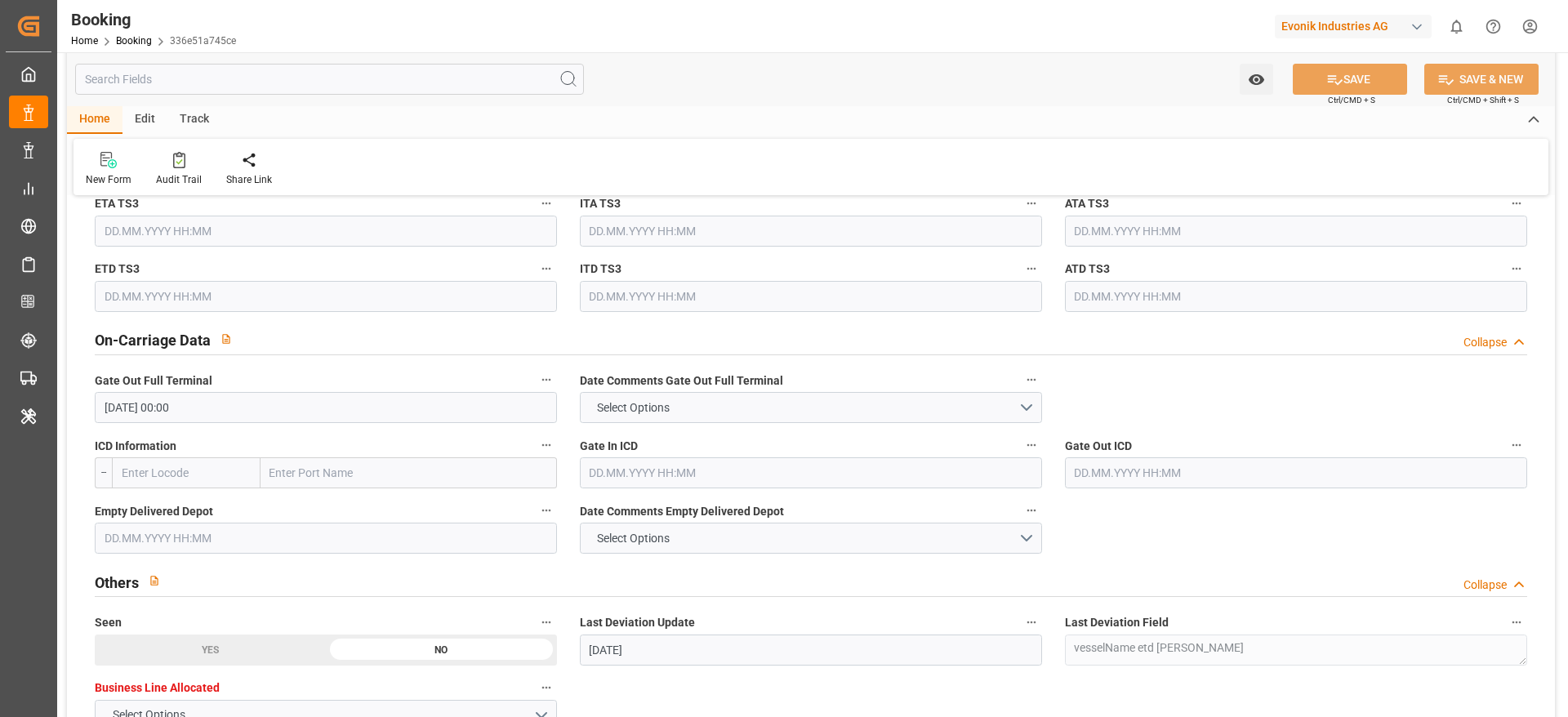
scroll to position [2289, 0]
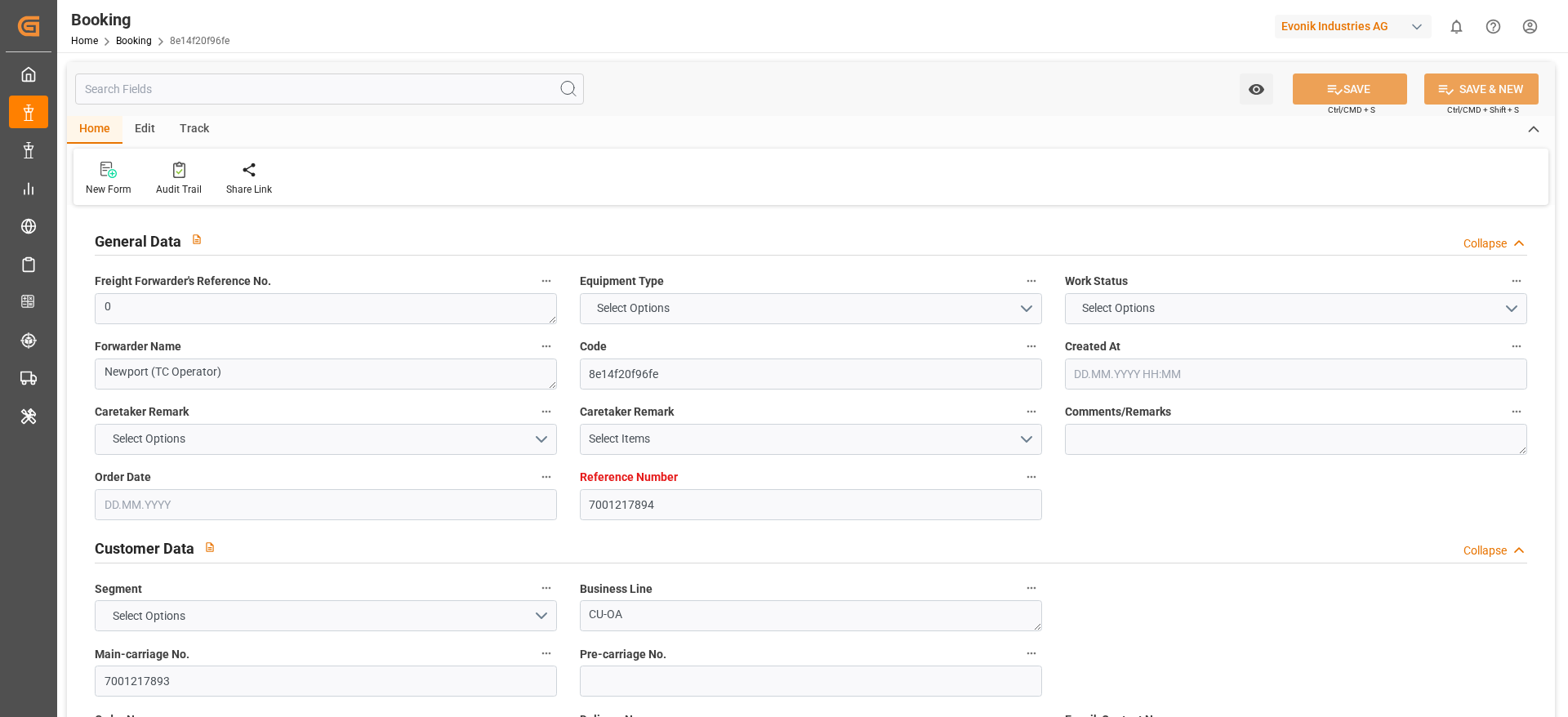
type input "7001217894"
type input "9629081"
type input "OOCL"
type input "Orient Overseas Container Line Ltd"
type input "NLRTM"
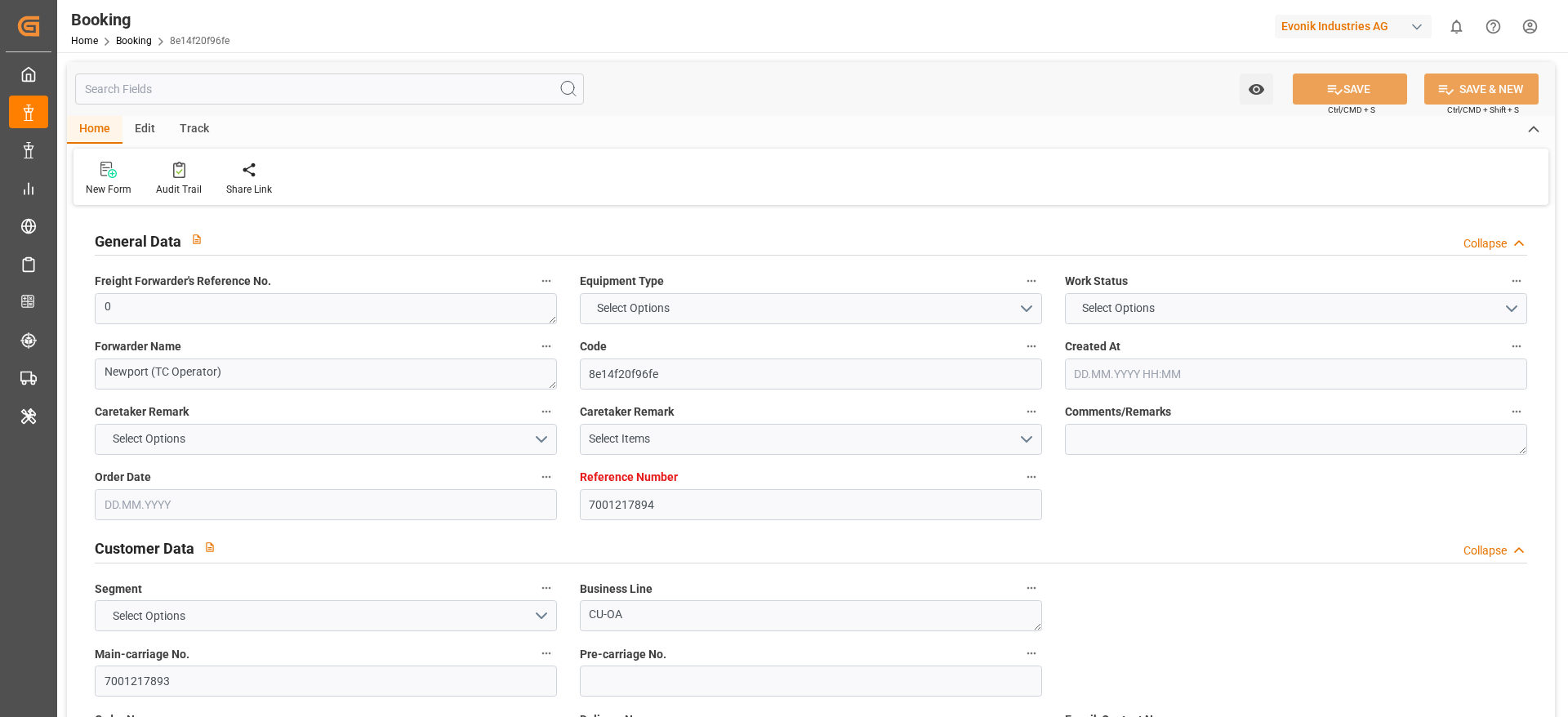
type input "KRPUS"
type input "51"
type input "CNSGH"
type input "0"
type input "[DATE] 14:23"
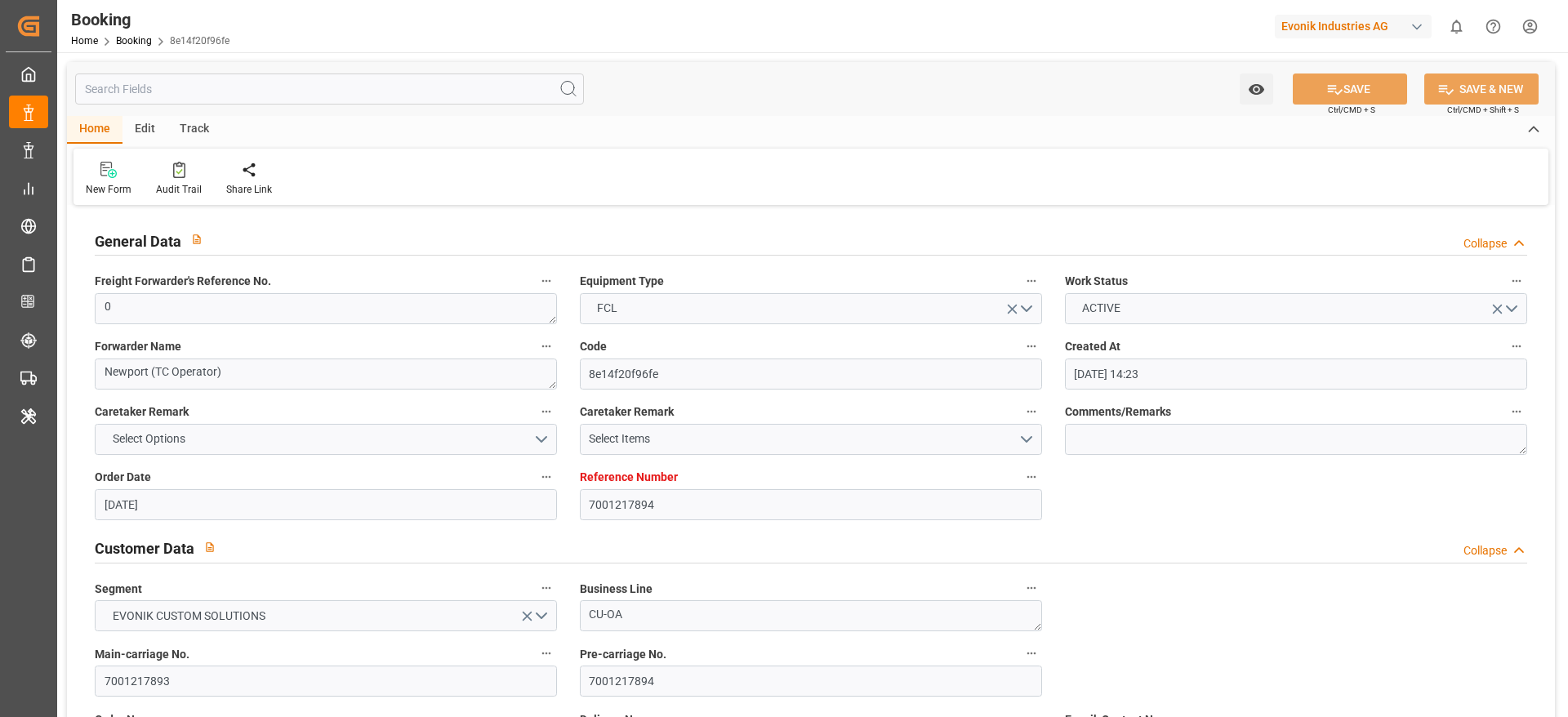
type input "[DATE]"
type input "[DATE] 00:00"
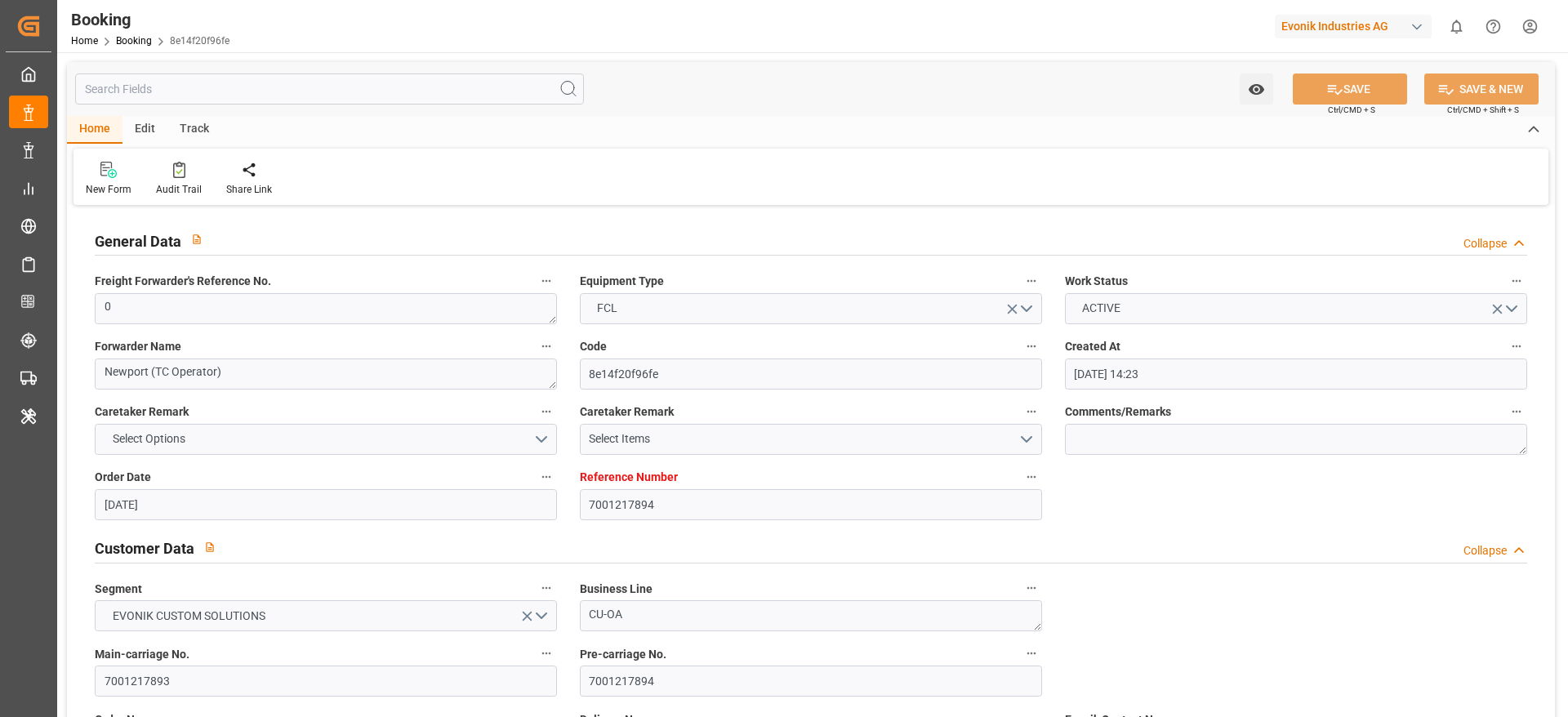
type input "[DATE] 00:00"
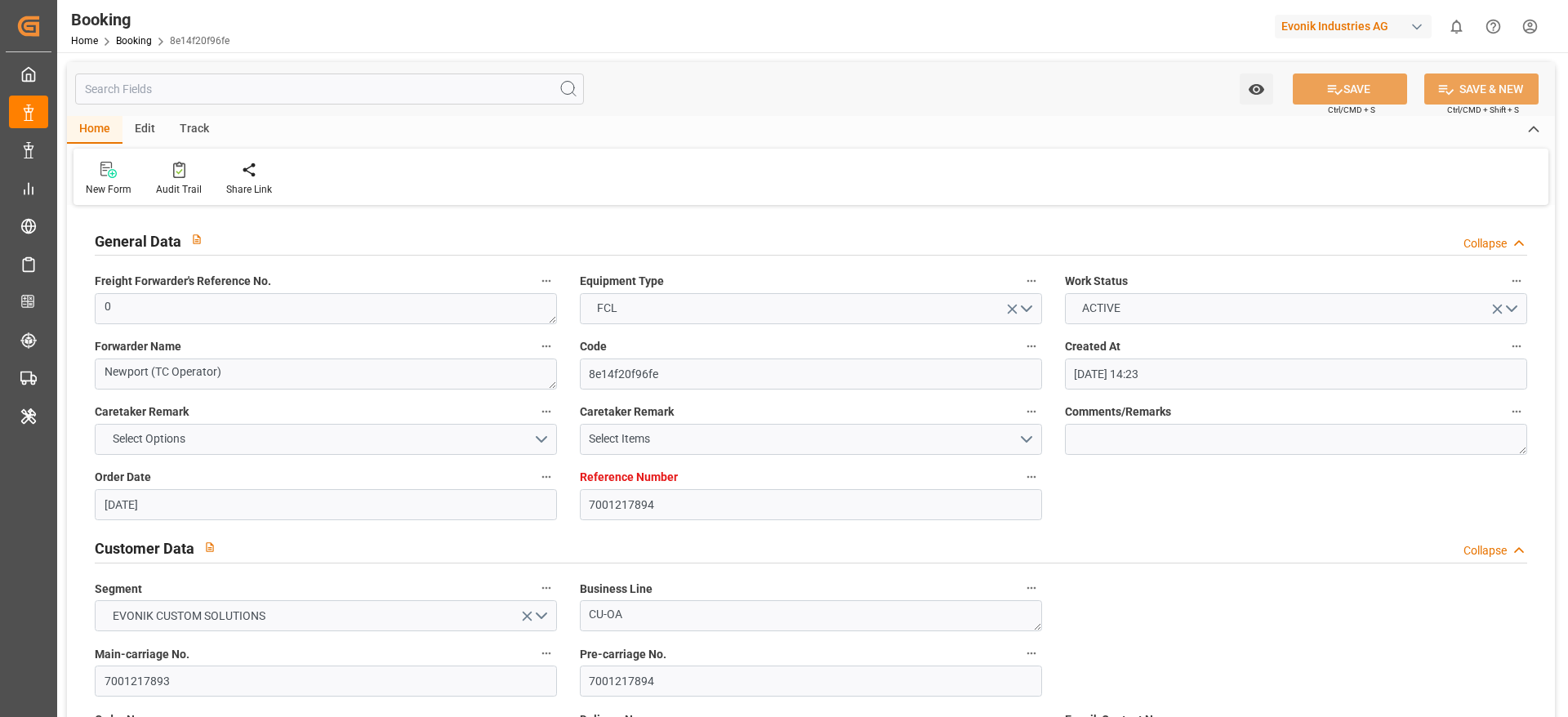
type input "[DATE] 00:00"
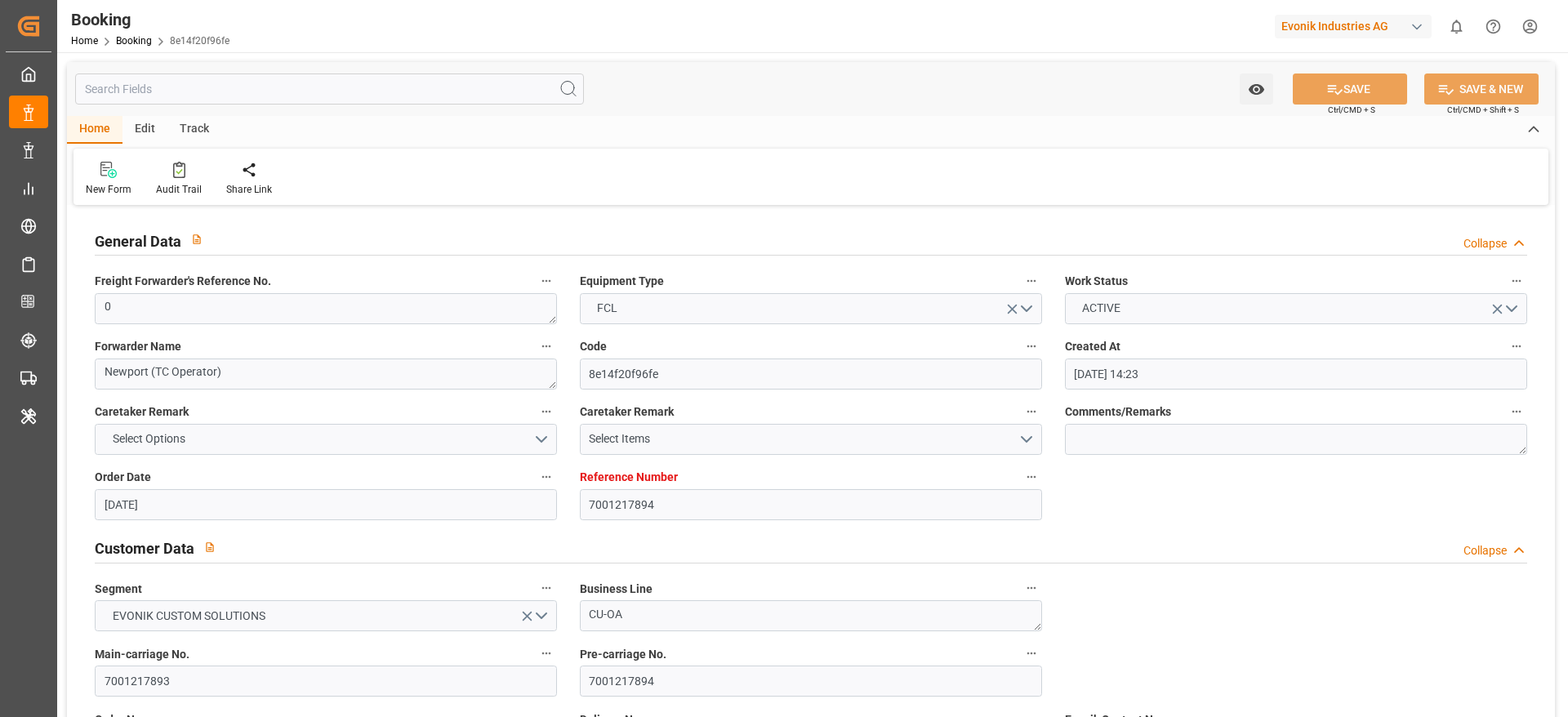
type input "[DATE] 00:00"
type input "[DATE]"
type input "[DATE] 11:24"
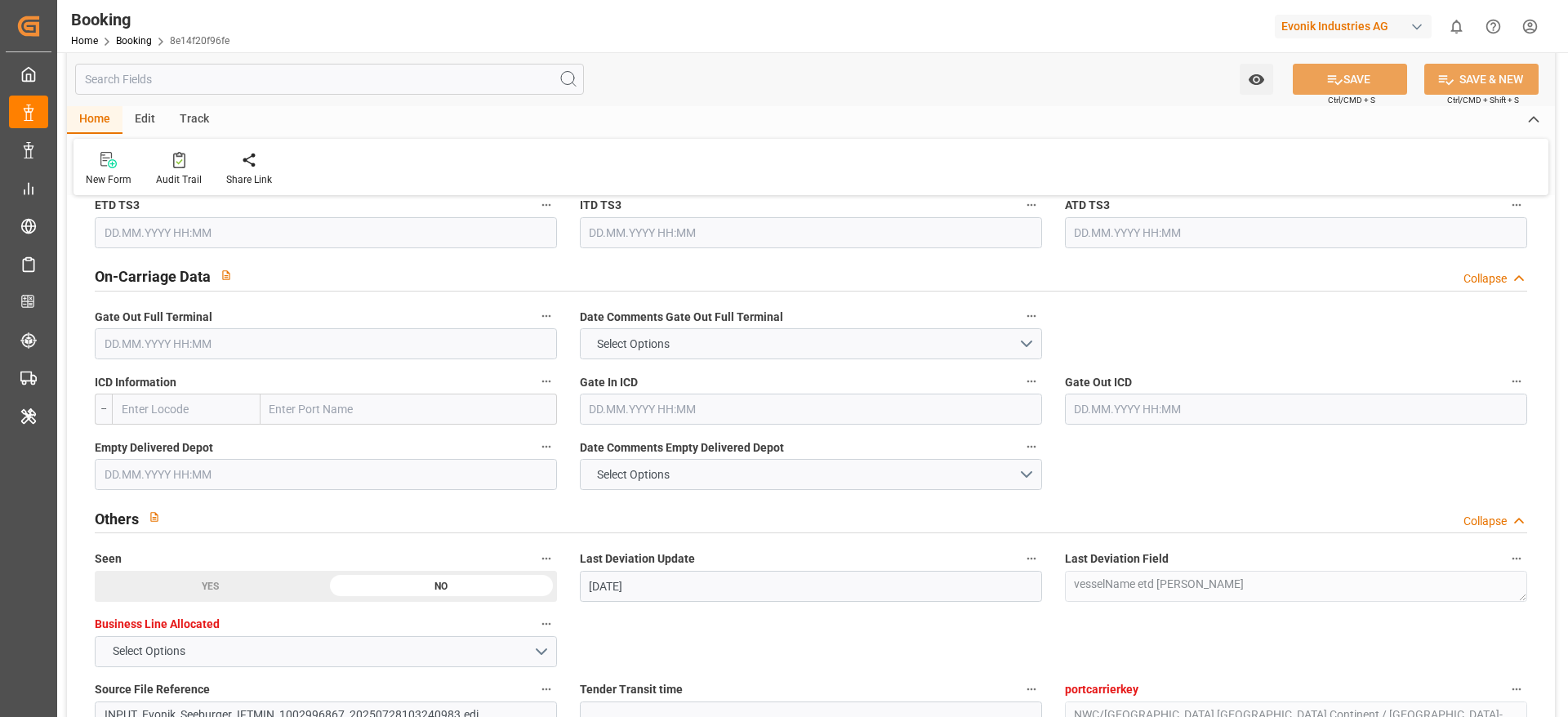
scroll to position [2353, 0]
click at [399, 347] on input "text" at bounding box center [326, 341] width 462 height 31
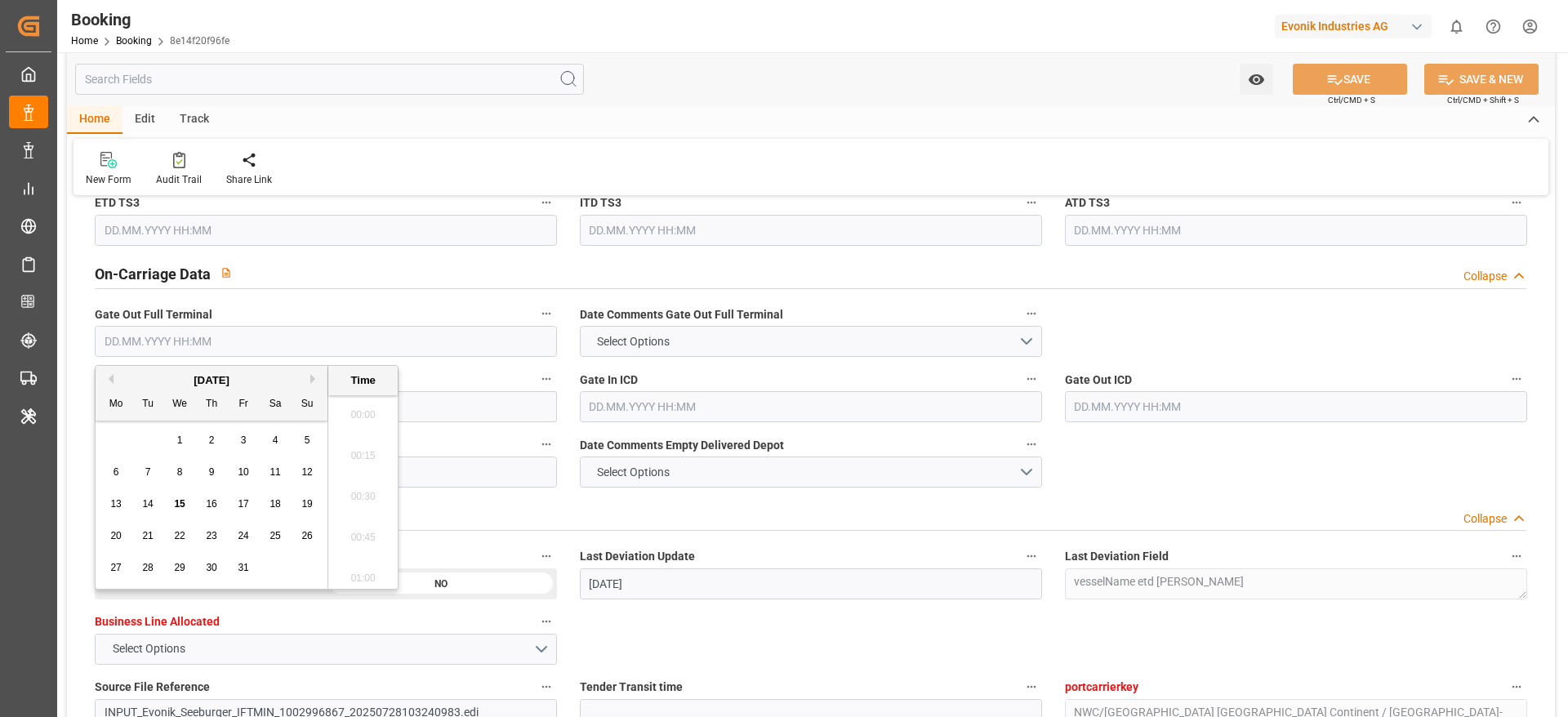
scroll to position [2536, 0]
click at [171, 495] on div "15" at bounding box center [180, 504] width 20 height 20
type input "[DATE] 00:00"
click at [172, 496] on div "15" at bounding box center [180, 504] width 20 height 20
click at [477, 174] on div "New Form Audit Trail Share Link" at bounding box center [811, 167] width 1474 height 56
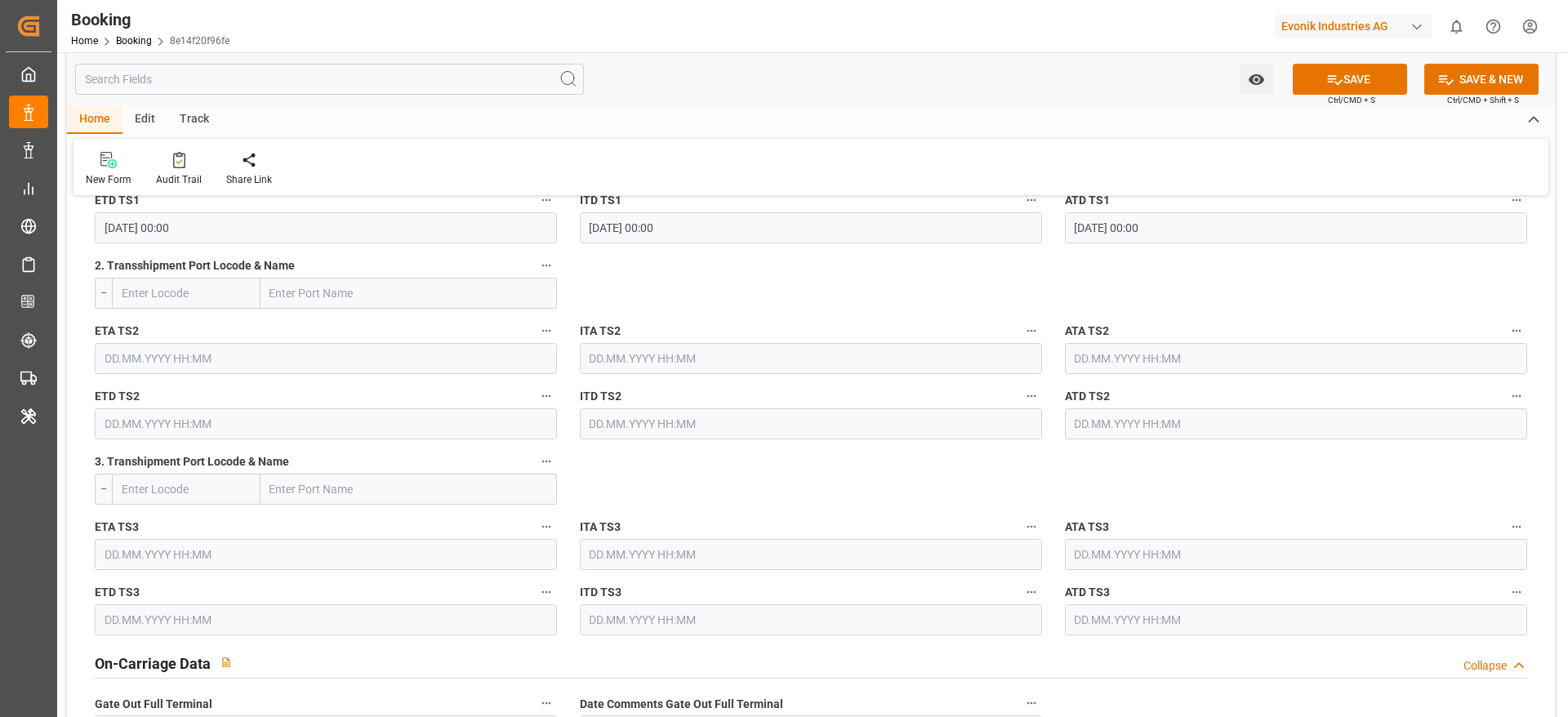
scroll to position [1601, 0]
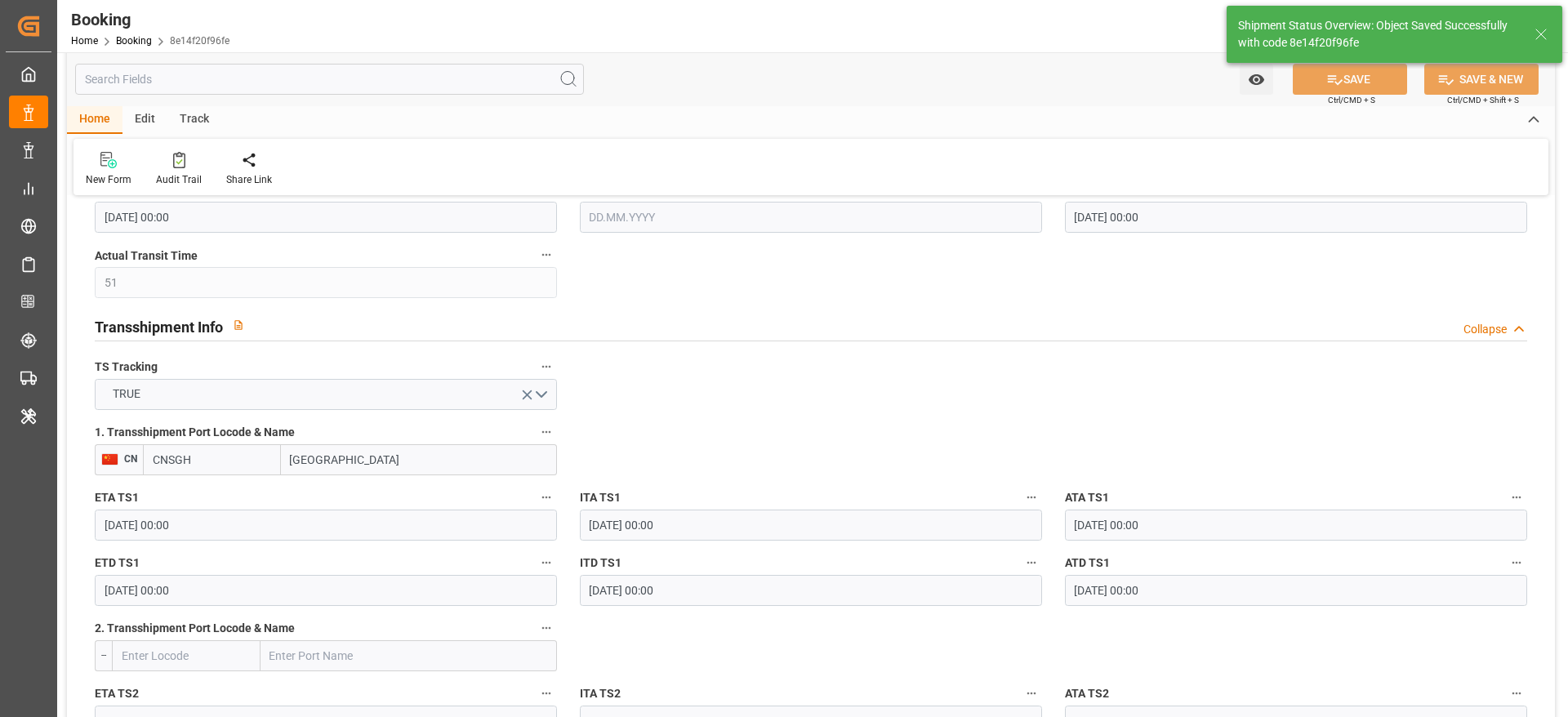
type textarea "[PERSON_NAME]"
type input "[DATE] 10:43"
